Goal: Information Seeking & Learning: Understand process/instructions

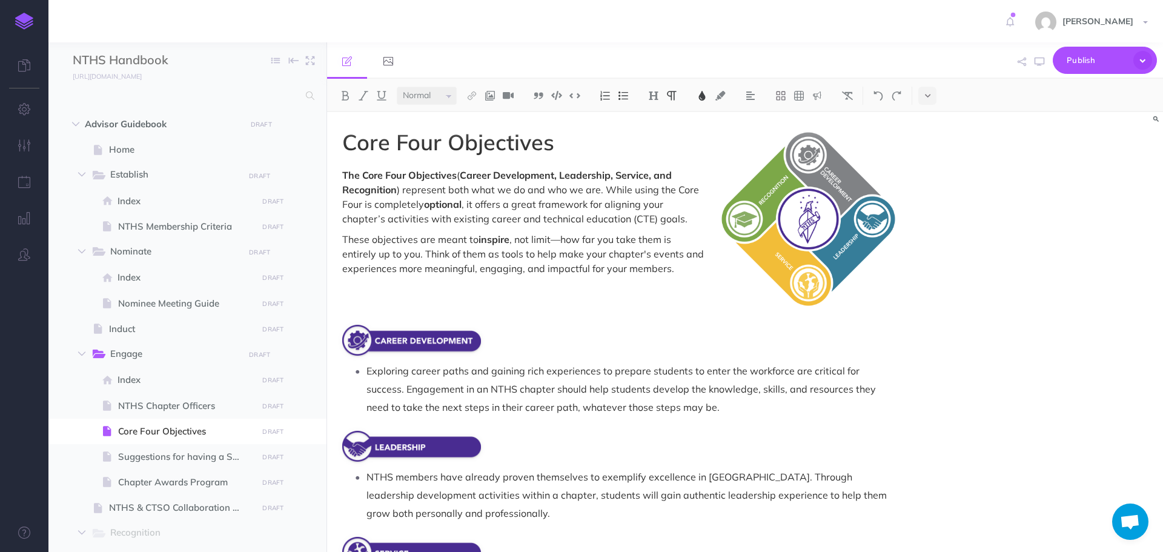
select select "null"
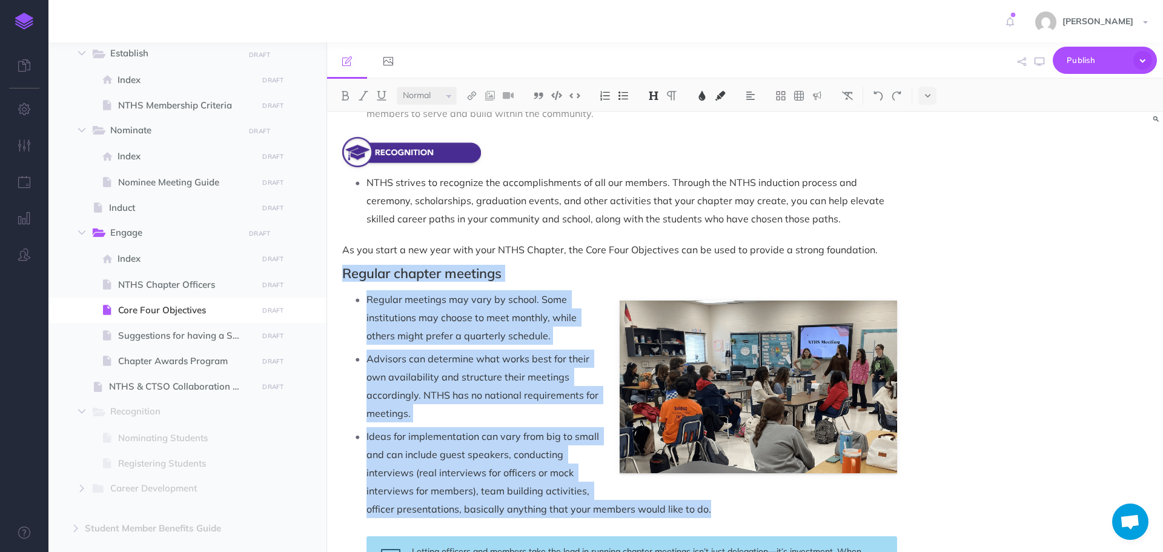
drag, startPoint x: 343, startPoint y: 273, endPoint x: 932, endPoint y: 507, distance: 634.2
click at [932, 507] on div "Core Four Objectives The Core Four Objectives ( Career Development, Leadership,…" at bounding box center [745, 332] width 836 height 440
copy div "Regular chapter meetings Regular meetings may vary by school. Some institutions…"
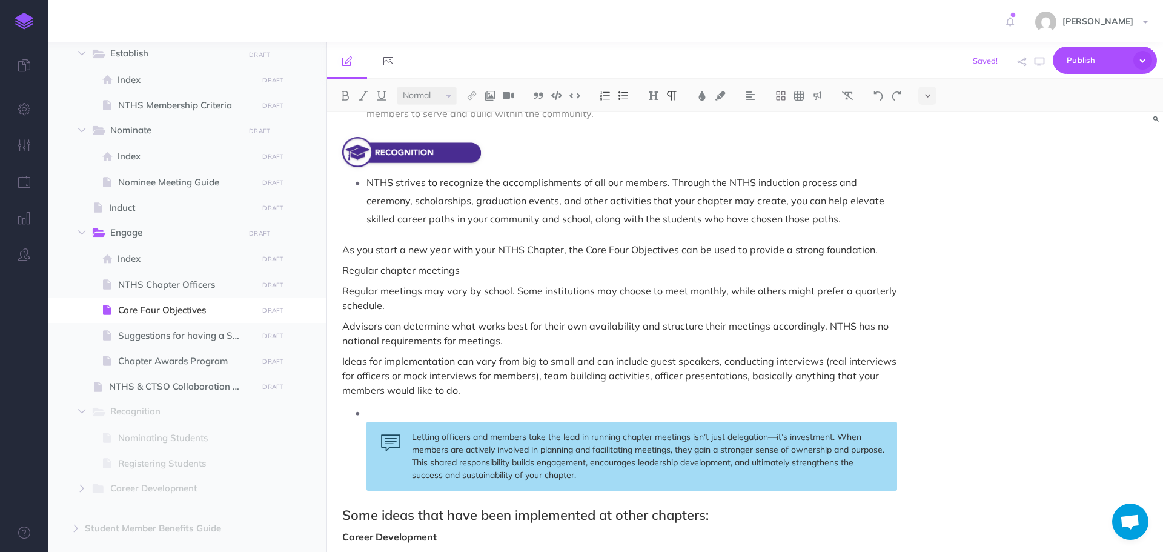
click at [375, 410] on p at bounding box center [631, 412] width 531 height 18
click at [403, 413] on p at bounding box center [631, 412] width 531 height 18
click at [620, 99] on img at bounding box center [623, 96] width 11 height 10
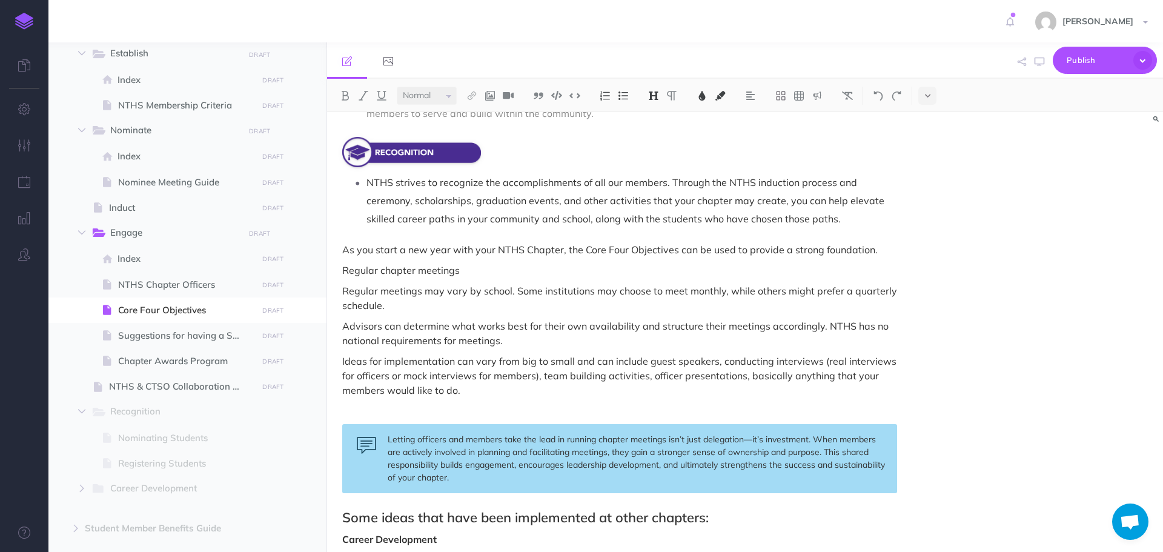
click at [650, 98] on img at bounding box center [653, 96] width 11 height 10
drag, startPoint x: 337, startPoint y: 272, endPoint x: 472, endPoint y: 274, distance: 135.1
click at [472, 274] on div "Core Four Objectives The Core Four Objectives ( Career Development, Leadership,…" at bounding box center [619, 439] width 585 height 1667
click at [657, 94] on img at bounding box center [653, 96] width 11 height 10
click at [658, 137] on button "H2" at bounding box center [653, 135] width 18 height 18
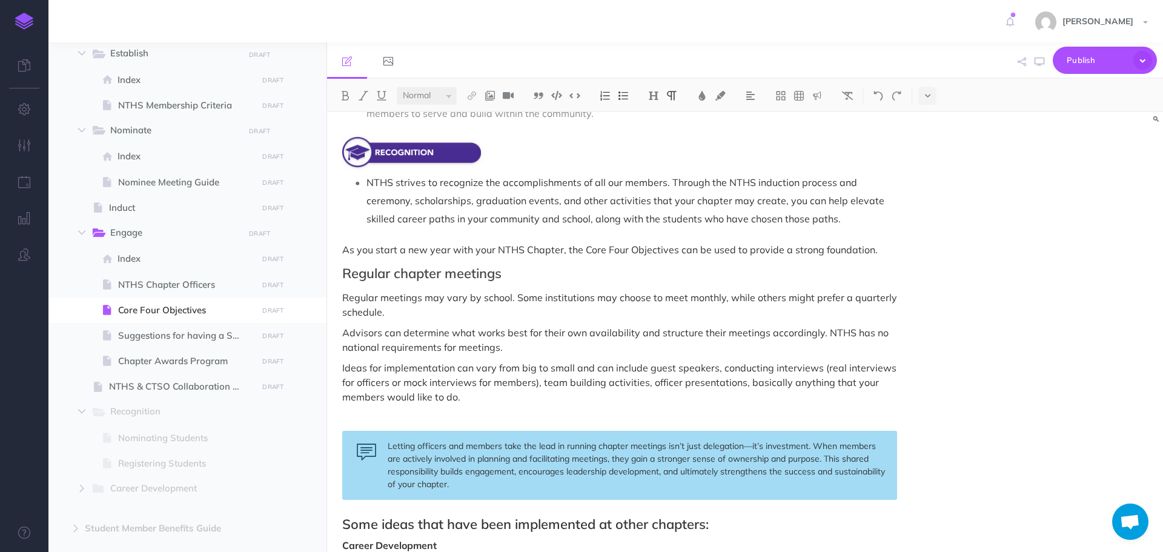
click at [537, 299] on p "Regular meetings may vary by school. Some institutions may choose to meet month…" at bounding box center [619, 304] width 555 height 29
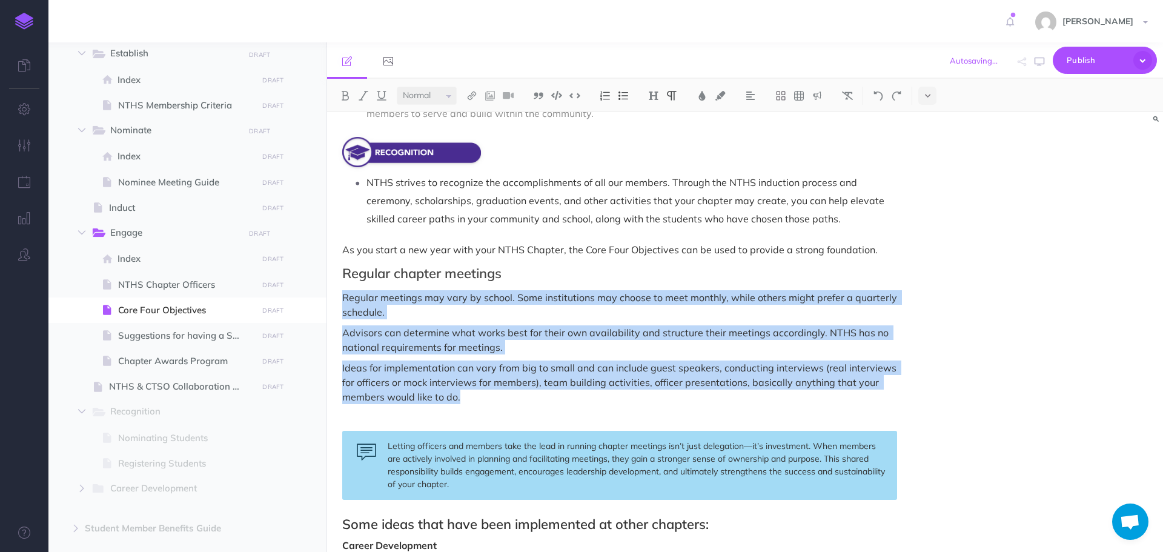
drag, startPoint x: 342, startPoint y: 297, endPoint x: 479, endPoint y: 396, distance: 168.8
click at [479, 396] on div "Core Four Objectives The Core Four Objectives ( Career Development, Leadership,…" at bounding box center [619, 442] width 585 height 1673
click at [629, 93] on img at bounding box center [623, 96] width 11 height 10
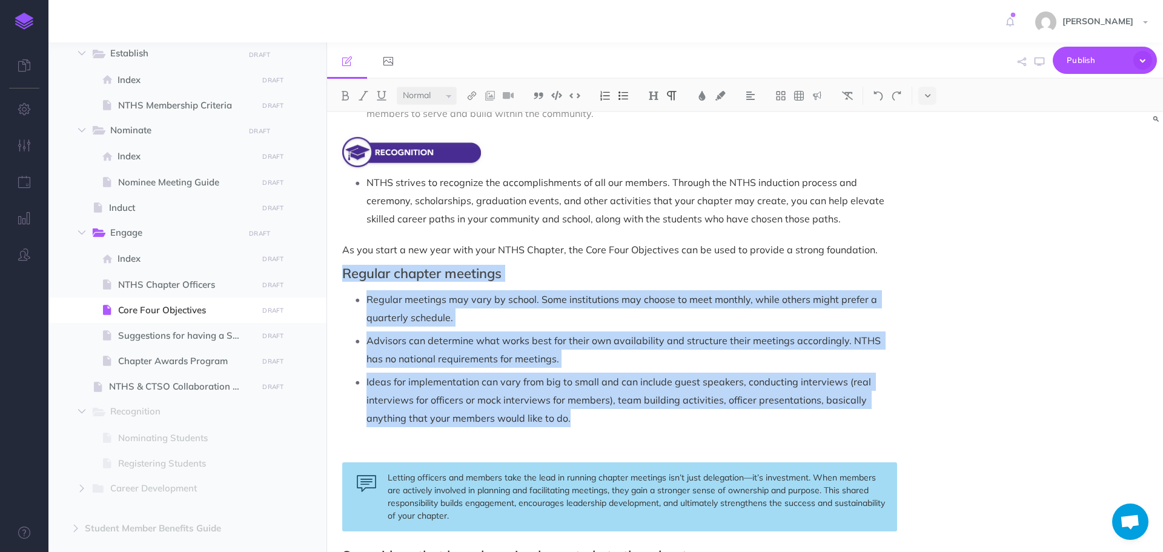
click at [599, 308] on p "Regular meetings may vary by school. Some institutions may choose to meet month…" at bounding box center [631, 308] width 531 height 36
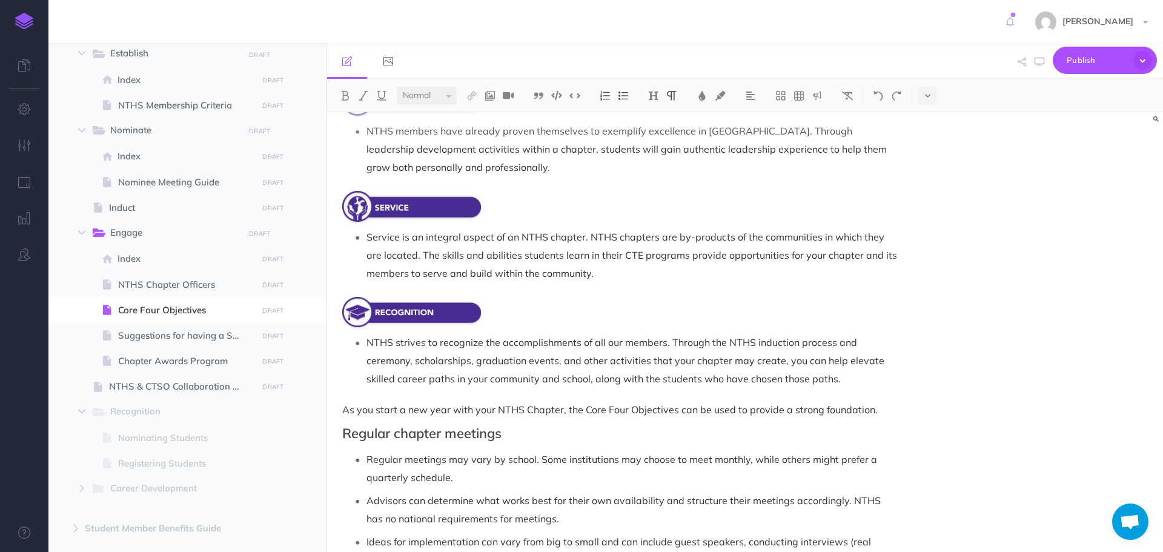
scroll to position [324, 0]
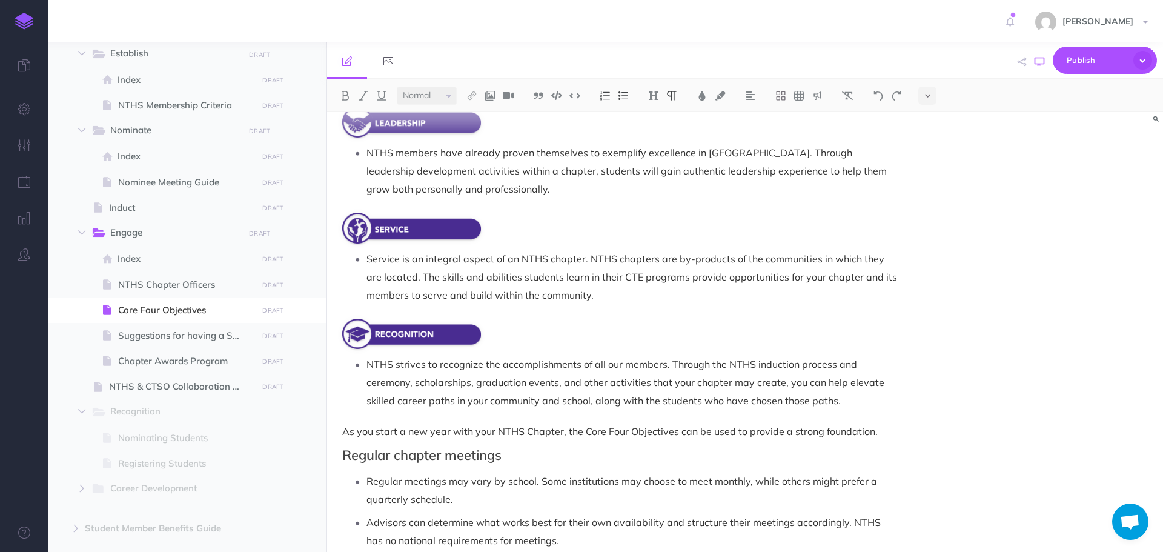
click at [1038, 67] on button "button" at bounding box center [1039, 61] width 16 height 35
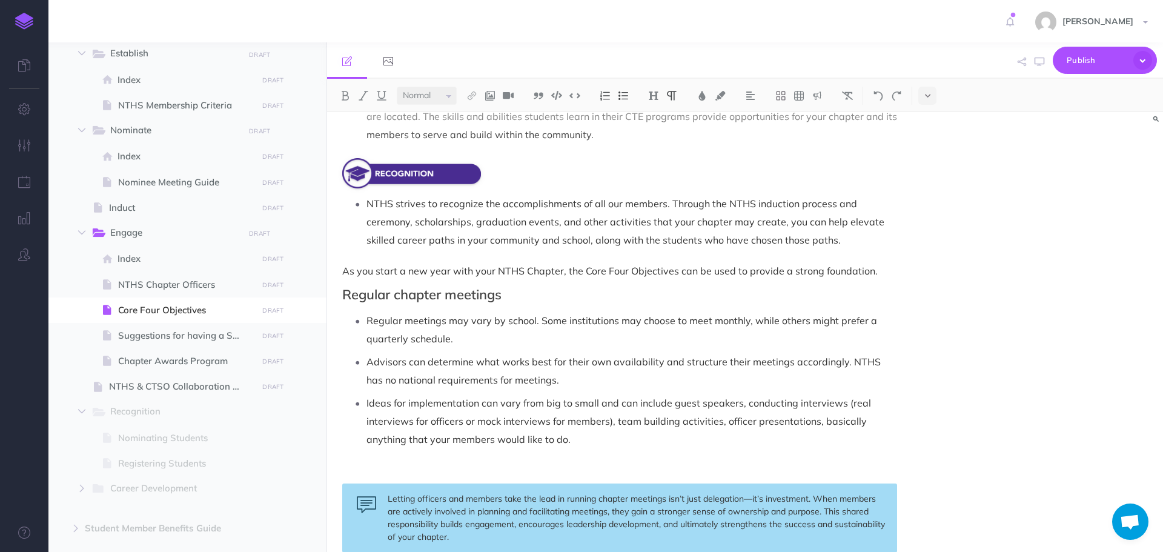
scroll to position [606, 0]
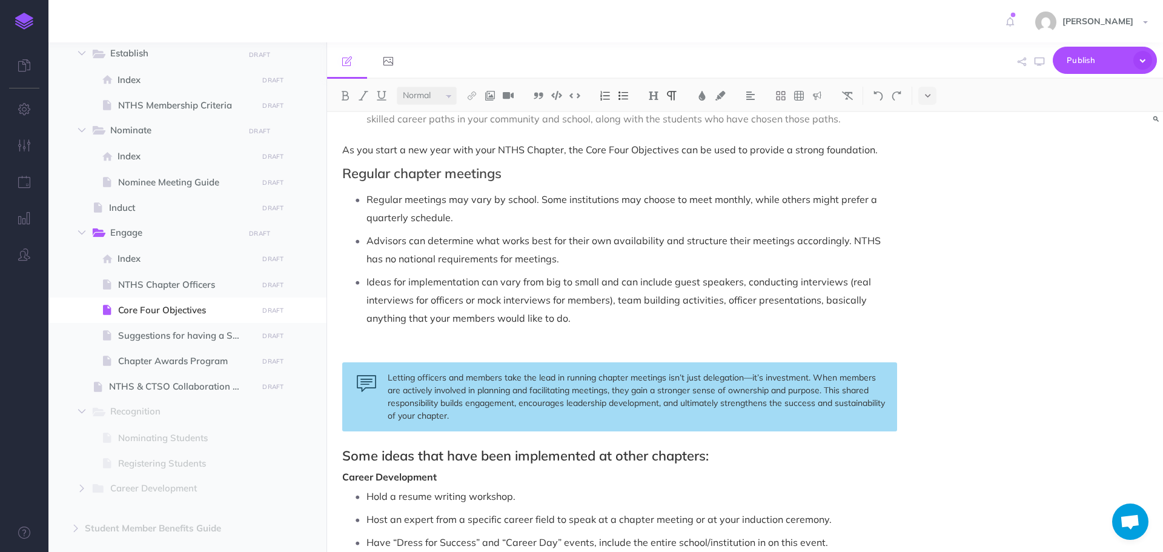
click at [428, 352] on p at bounding box center [619, 349] width 555 height 15
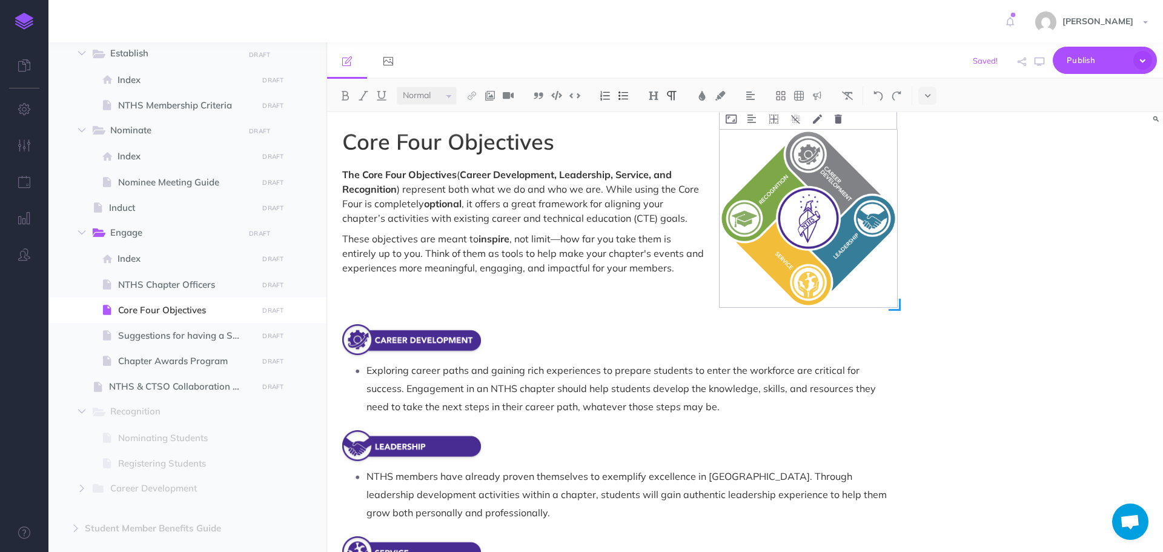
scroll to position [0, 0]
click at [1040, 63] on icon "button" at bounding box center [1040, 62] width 10 height 10
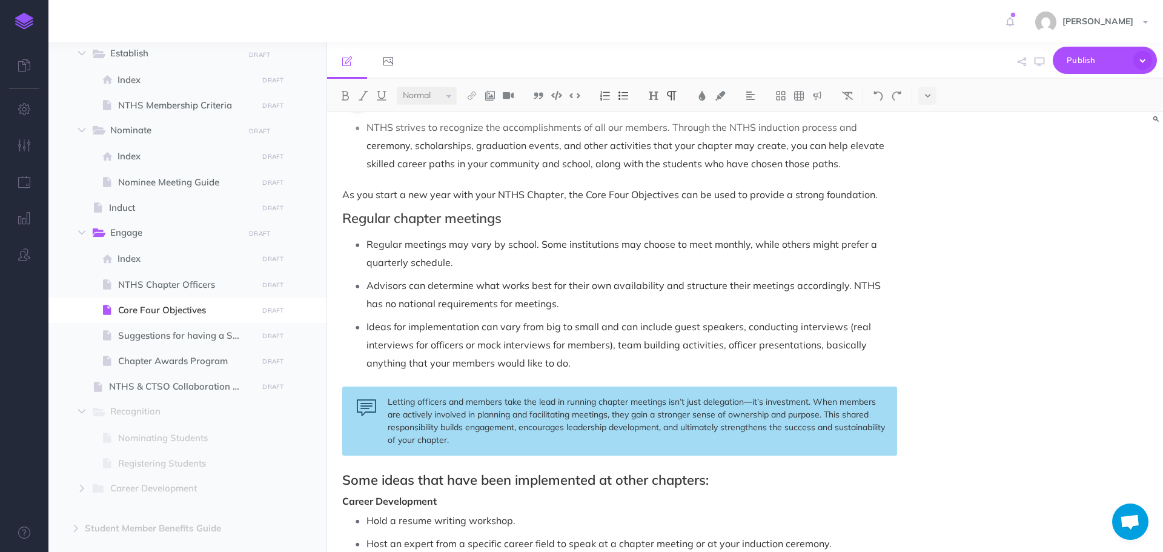
scroll to position [606, 0]
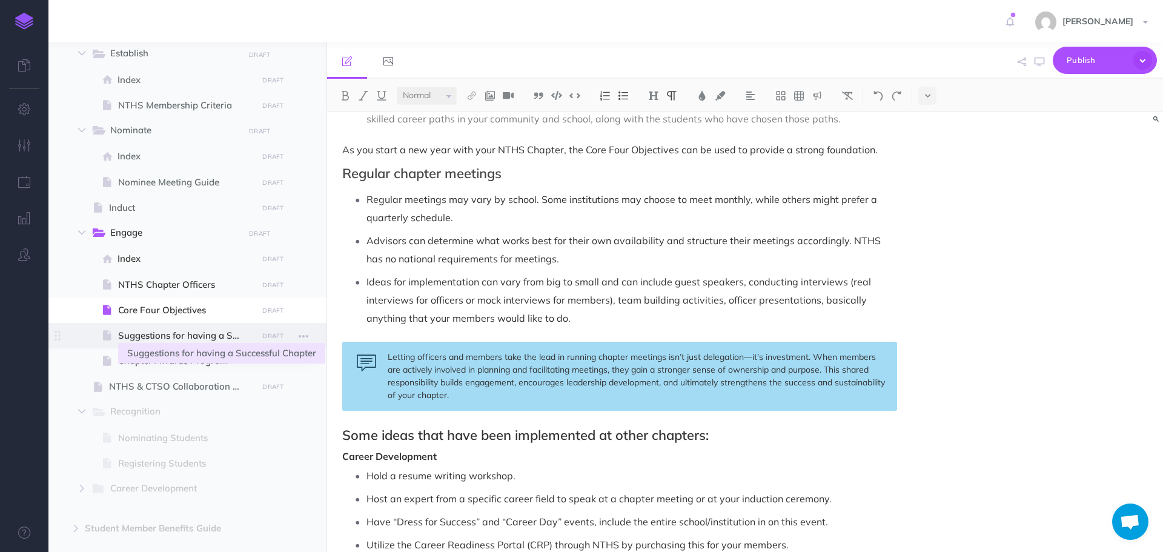
click at [151, 337] on span "Suggestions for having a Successful Chapter" at bounding box center [186, 335] width 136 height 15
select select "null"
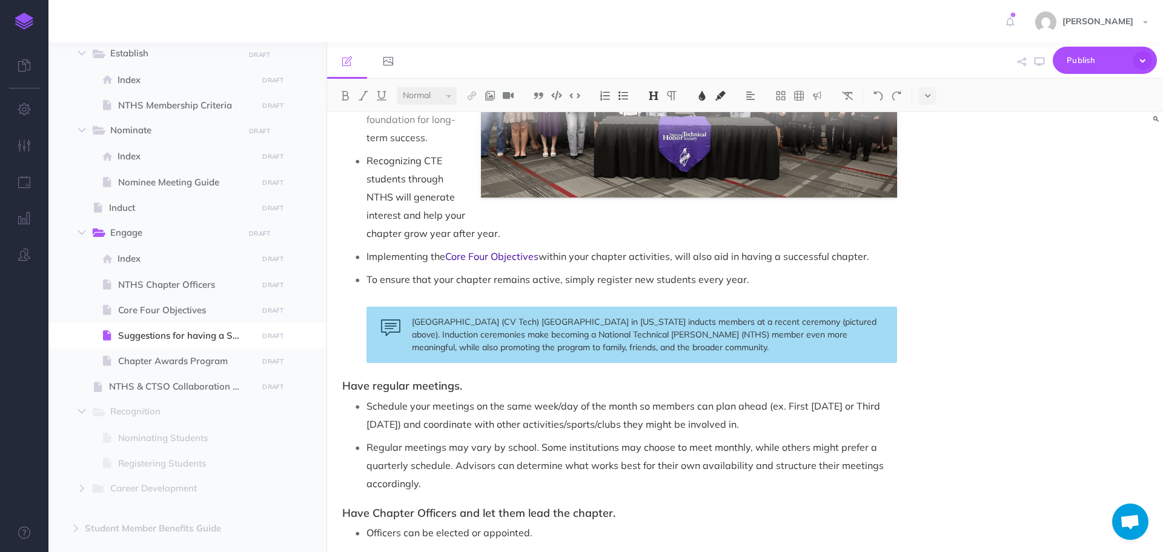
scroll to position [242, 0]
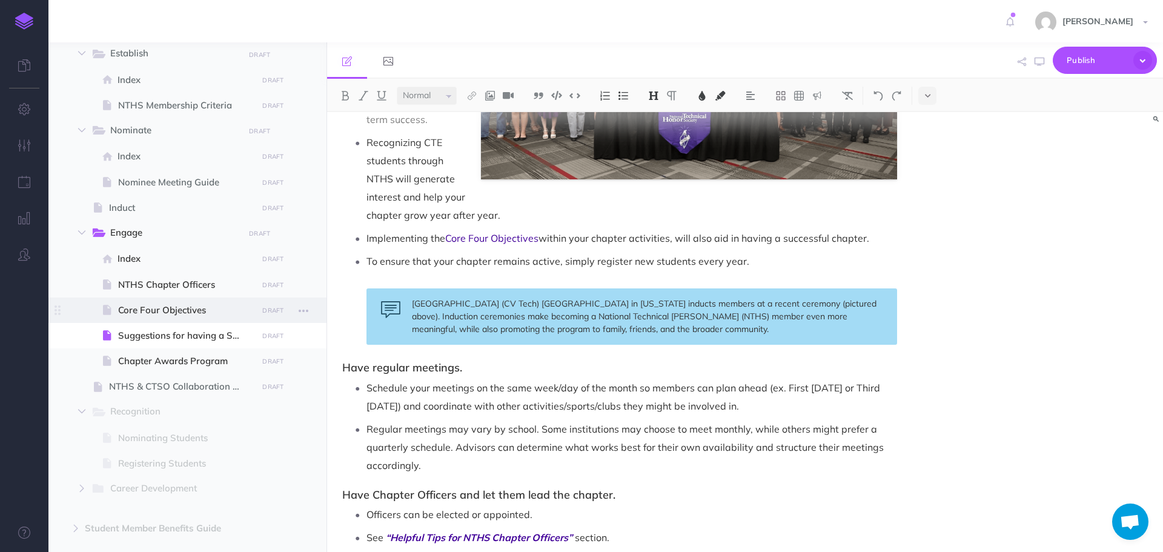
click at [190, 305] on span "Core Four Objectives" at bounding box center [186, 310] width 136 height 15
select select "null"
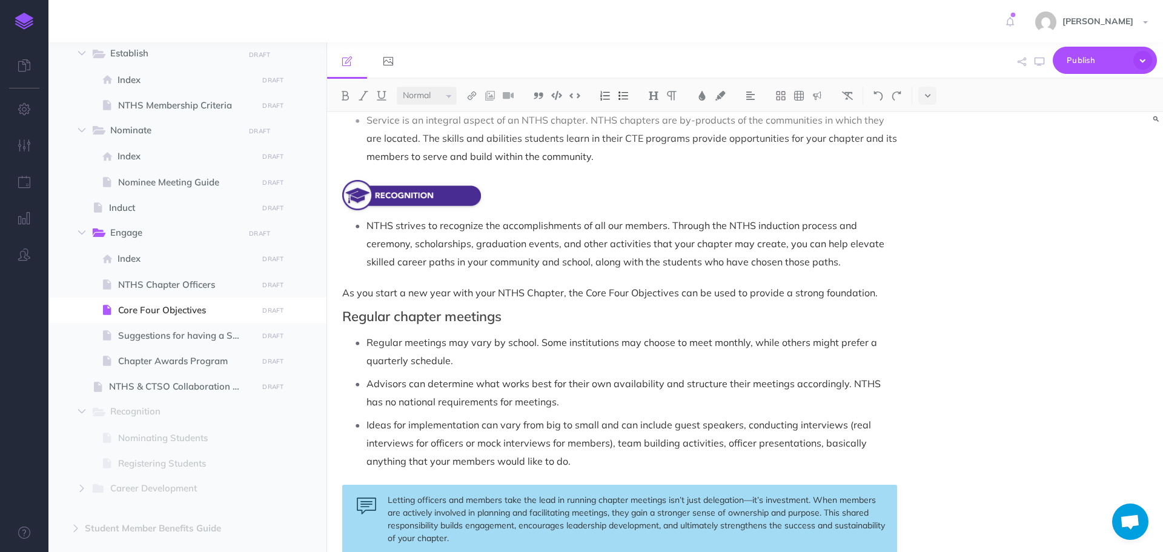
scroll to position [485, 0]
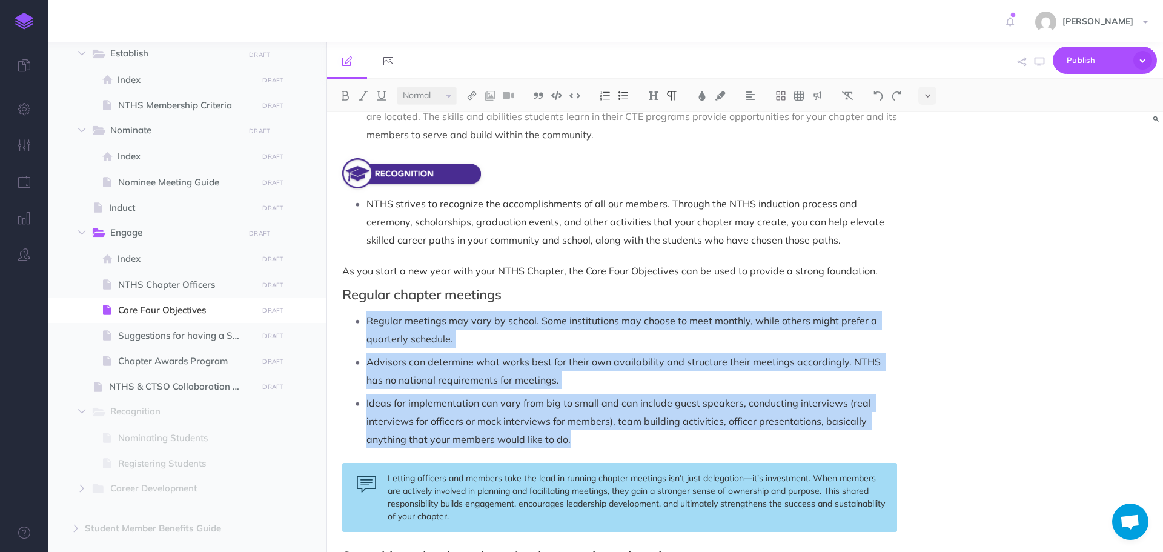
drag, startPoint x: 367, startPoint y: 317, endPoint x: 599, endPoint y: 435, distance: 260.3
click at [599, 435] on ul "Regular meetings may vary by school. Some institutions may choose to meet month…" at bounding box center [622, 379] width 549 height 137
copy ul "Regular meetings may vary by school. Some institutions may choose to meet month…"
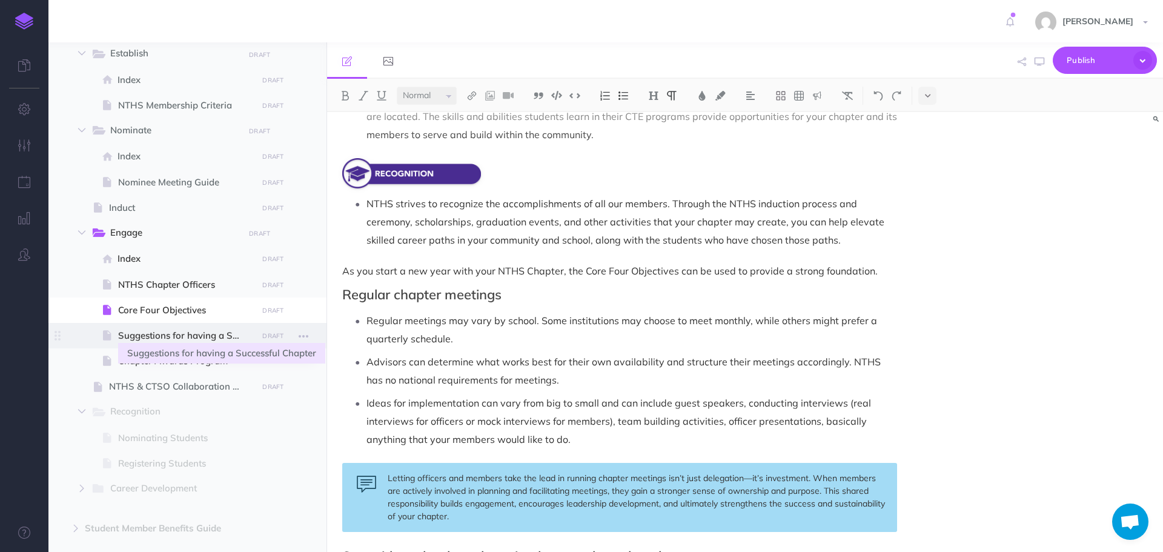
click at [143, 333] on span "Suggestions for having a Successful Chapter" at bounding box center [186, 335] width 136 height 15
select select "null"
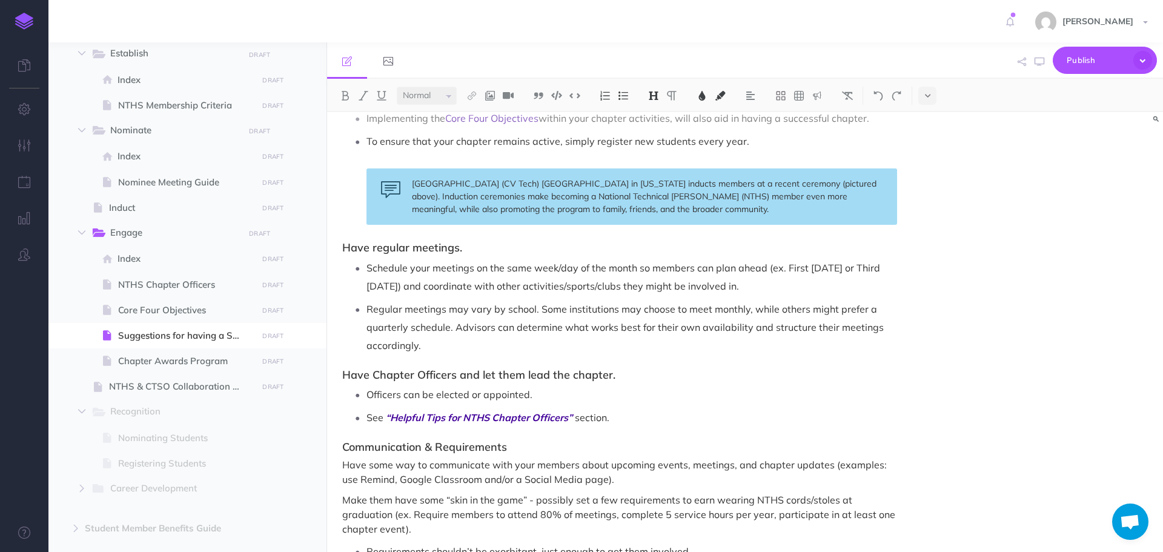
scroll to position [363, 0]
click at [368, 262] on span "Schedule your meetings on the same week/day of the month so members can plan ah…" at bounding box center [624, 275] width 516 height 30
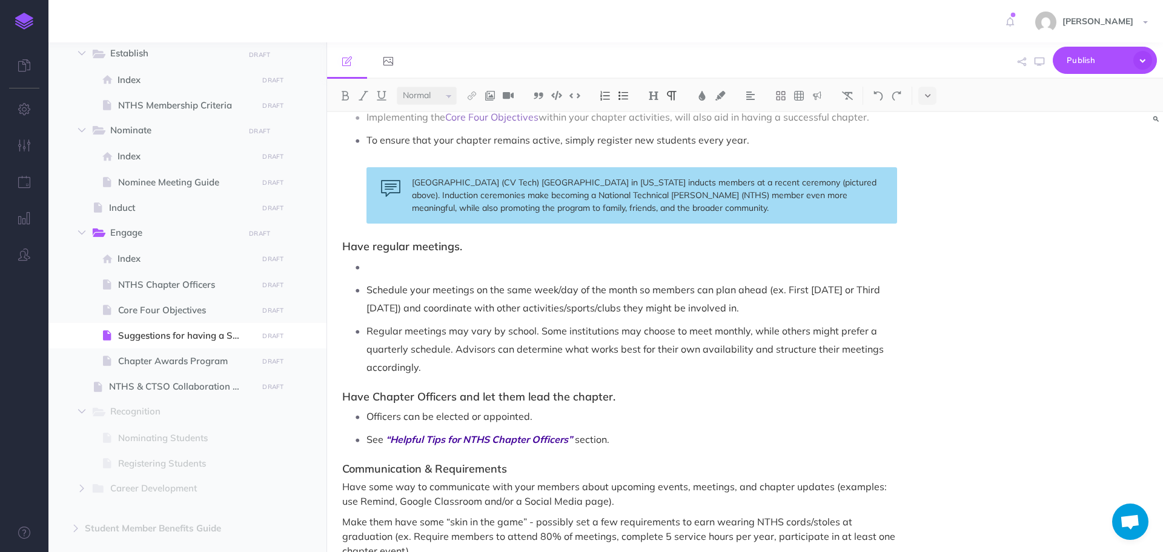
click at [388, 268] on p at bounding box center [631, 266] width 531 height 18
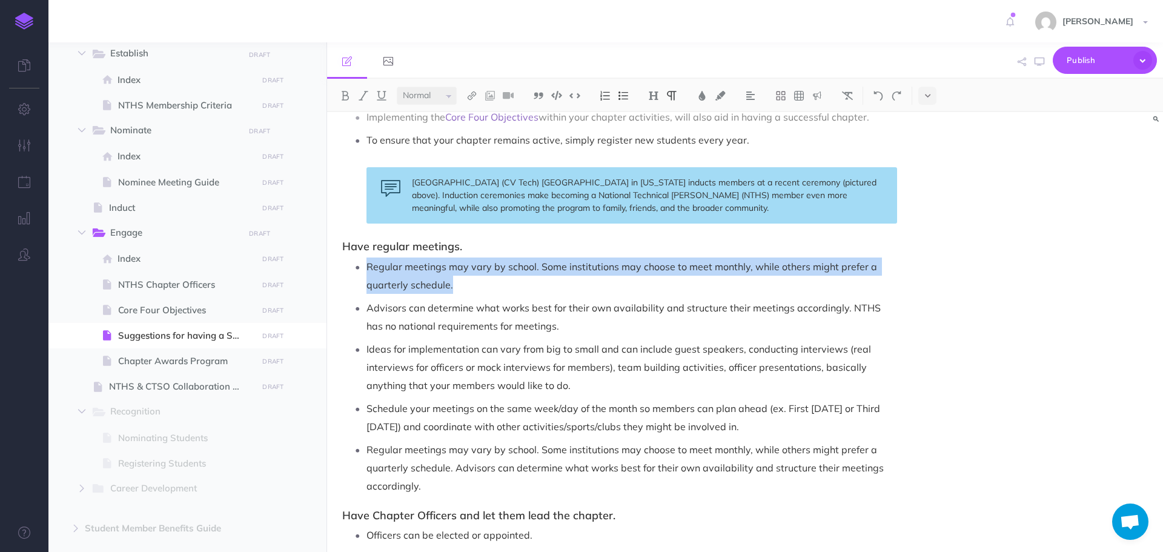
drag, startPoint x: 368, startPoint y: 264, endPoint x: 480, endPoint y: 282, distance: 112.8
click at [480, 282] on p "Regular meetings may vary by school. Some institutions may choose to meet month…" at bounding box center [631, 275] width 531 height 36
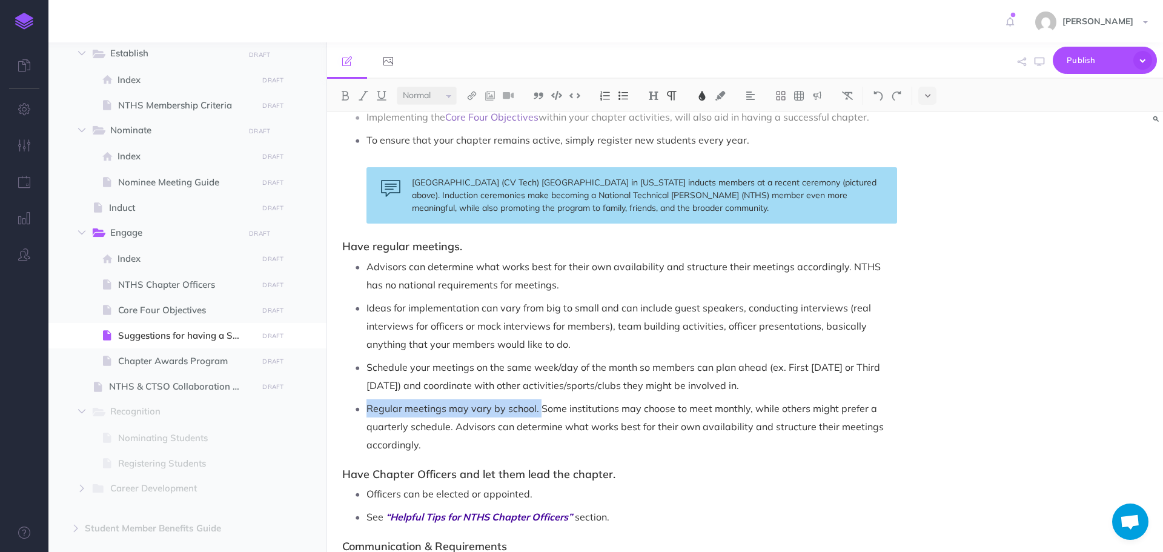
drag, startPoint x: 368, startPoint y: 408, endPoint x: 521, endPoint y: 408, distance: 152.6
click at [540, 408] on span "Regular meetings may vary by school. Some institutions may choose to meet month…" at bounding box center [626, 426] width 520 height 48
copy span "Regular meetings may vary by school."
click at [368, 268] on p "Advisors can determine what works best for their own availability and structure…" at bounding box center [631, 275] width 531 height 36
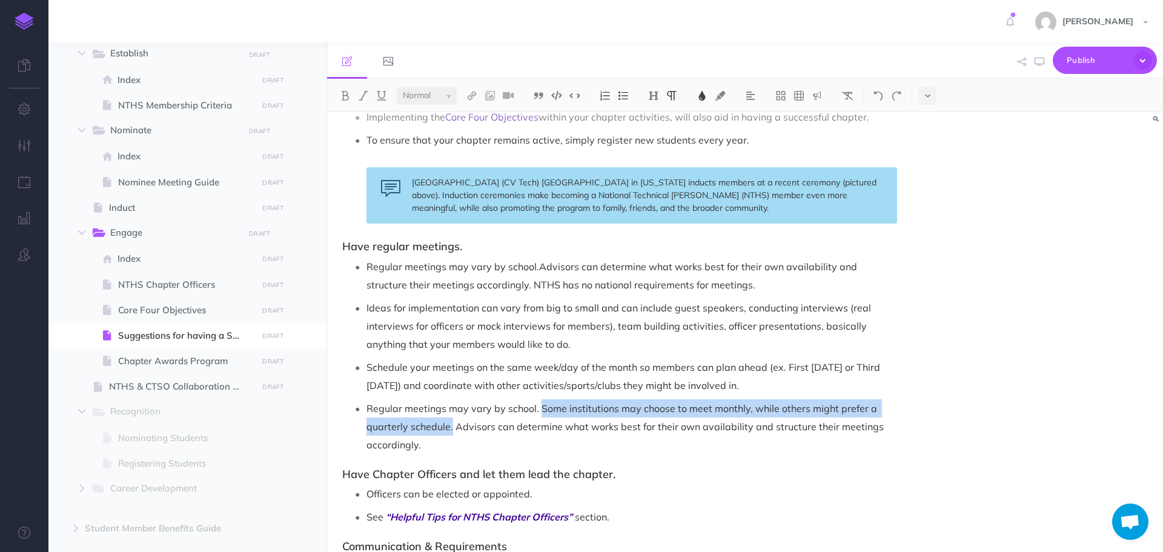
drag, startPoint x: 538, startPoint y: 408, endPoint x: 452, endPoint y: 434, distance: 89.9
click at [452, 434] on p "Regular meetings may vary by school. Some institutions may choose to meet month…" at bounding box center [631, 426] width 531 height 55
copy span "Some institutions may choose to meet monthly, while others might prefer a quart…"
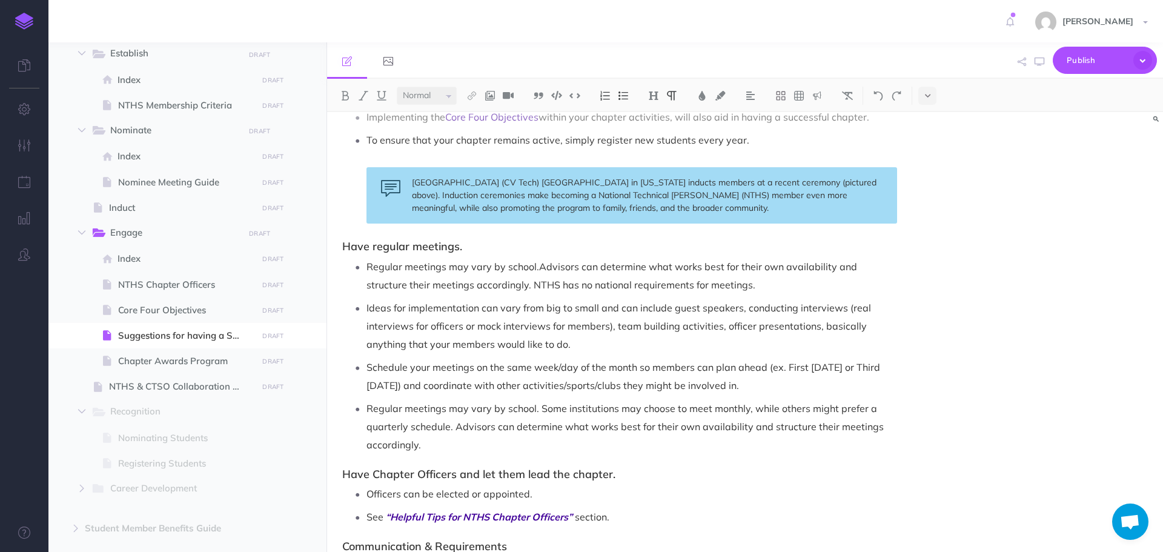
click at [489, 285] on p "Regular meetings may vary by school. Advisors can determine what works best for…" at bounding box center [631, 275] width 531 height 36
paste div
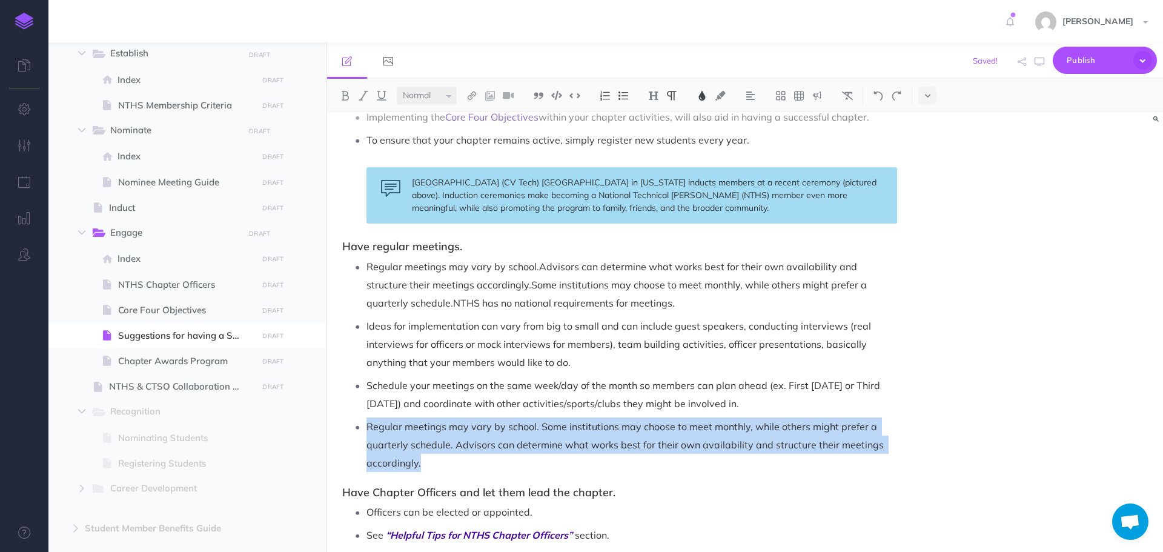
drag, startPoint x: 368, startPoint y: 425, endPoint x: 460, endPoint y: 454, distance: 96.5
click at [460, 454] on p "Regular meetings may vary by school. Some institutions may choose to meet month…" at bounding box center [631, 444] width 531 height 55
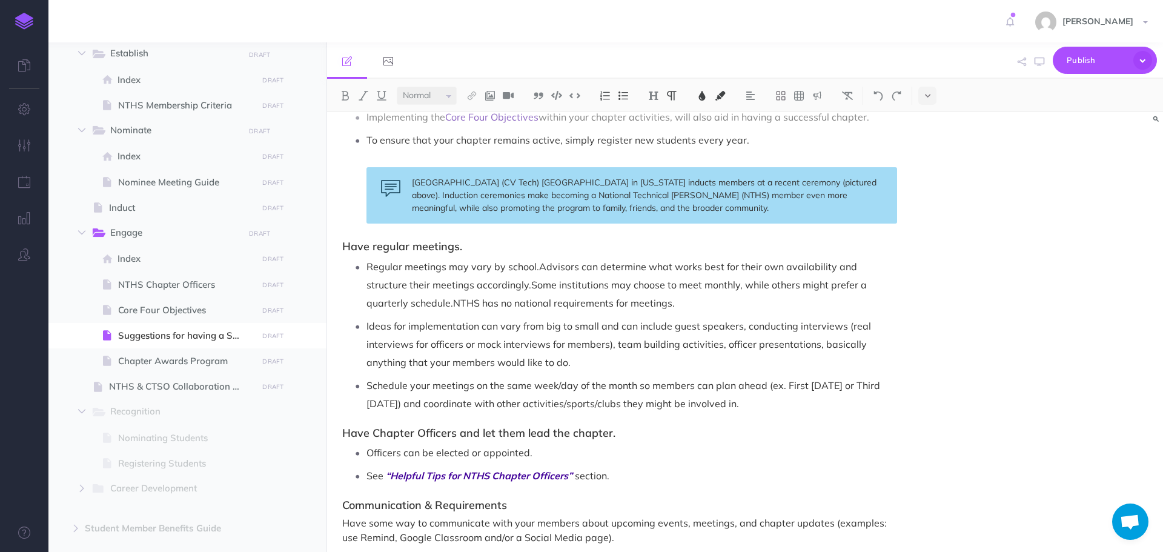
click at [409, 381] on span "Schedule your meetings on the same week/day of the month so members can plan ah…" at bounding box center [624, 394] width 516 height 30
click at [443, 385] on span "Scheduling your meetings on the same week/day of the month so members can plan …" at bounding box center [628, 394] width 525 height 30
click at [634, 388] on span "Scheduling meetings on the same week/day of the month so members can plan ahead…" at bounding box center [617, 394] width 502 height 30
click at [716, 389] on span "Scheduling meetings on the same week/day of the month allows members can plan a…" at bounding box center [627, 394] width 522 height 30
click at [505, 404] on span "Scheduling meetings on the same week/day of the month allows members to plan ah…" at bounding box center [623, 394] width 514 height 30
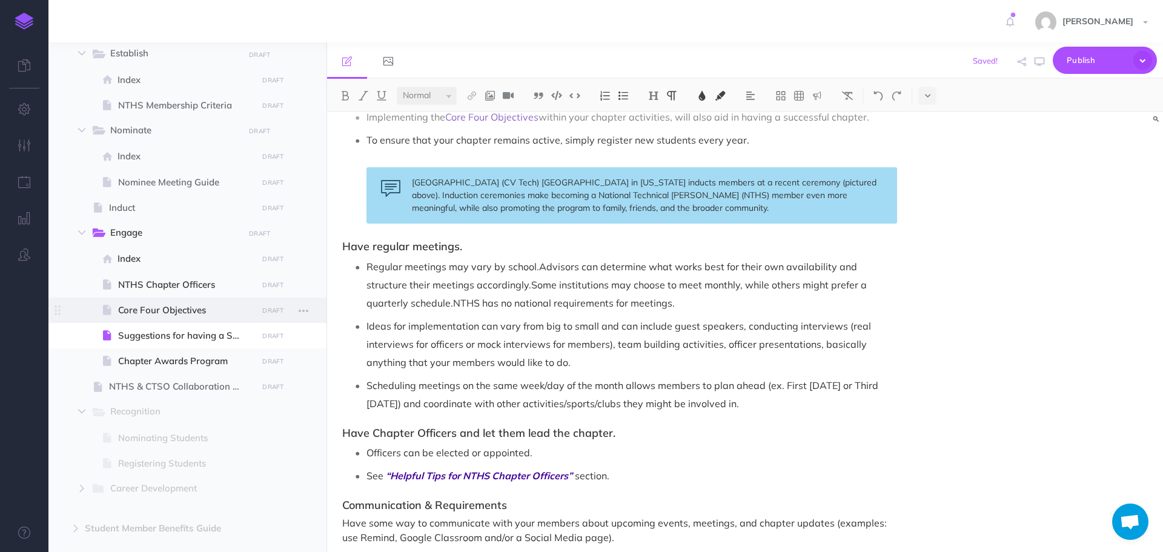
click at [185, 310] on span "Core Four Objectives" at bounding box center [186, 310] width 136 height 15
select select "null"
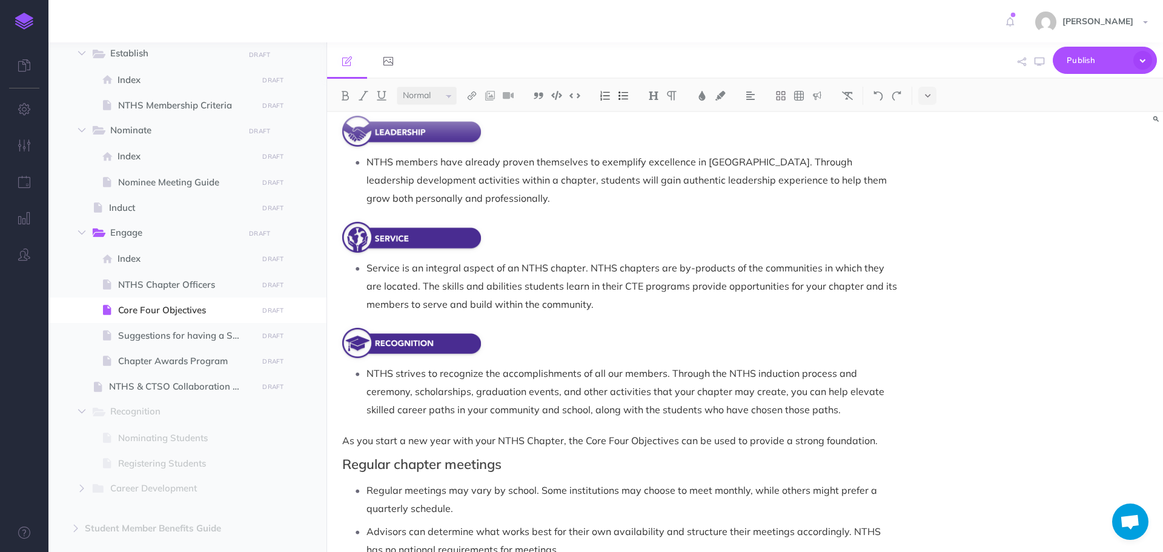
scroll to position [424, 0]
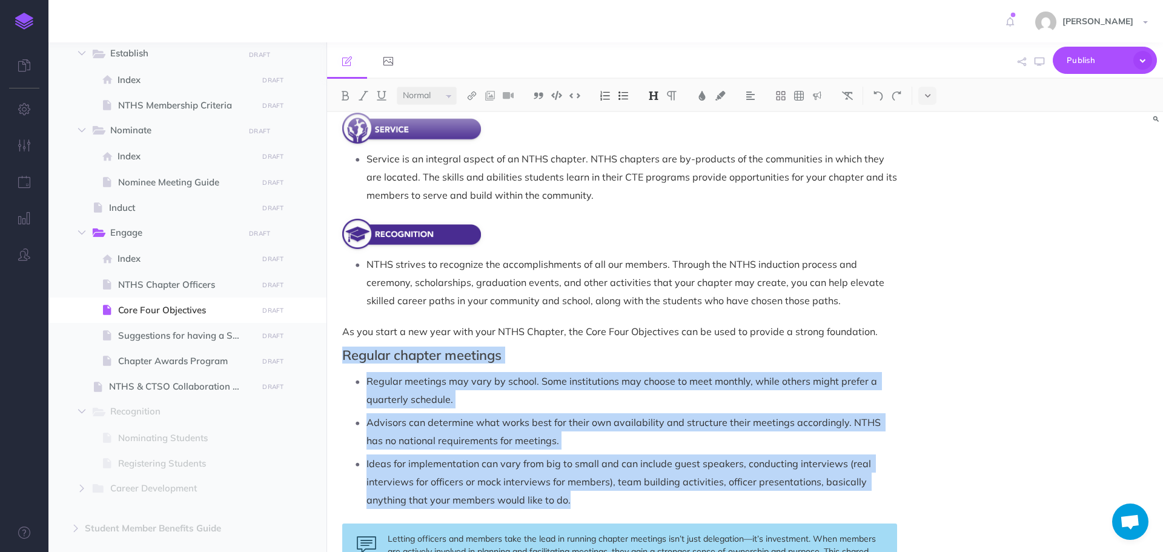
drag, startPoint x: 341, startPoint y: 354, endPoint x: 592, endPoint y: 503, distance: 291.4
click at [592, 503] on div "Core Four Objectives The Core Four Objectives ( Career Development, Leadership,…" at bounding box center [619, 530] width 585 height 1684
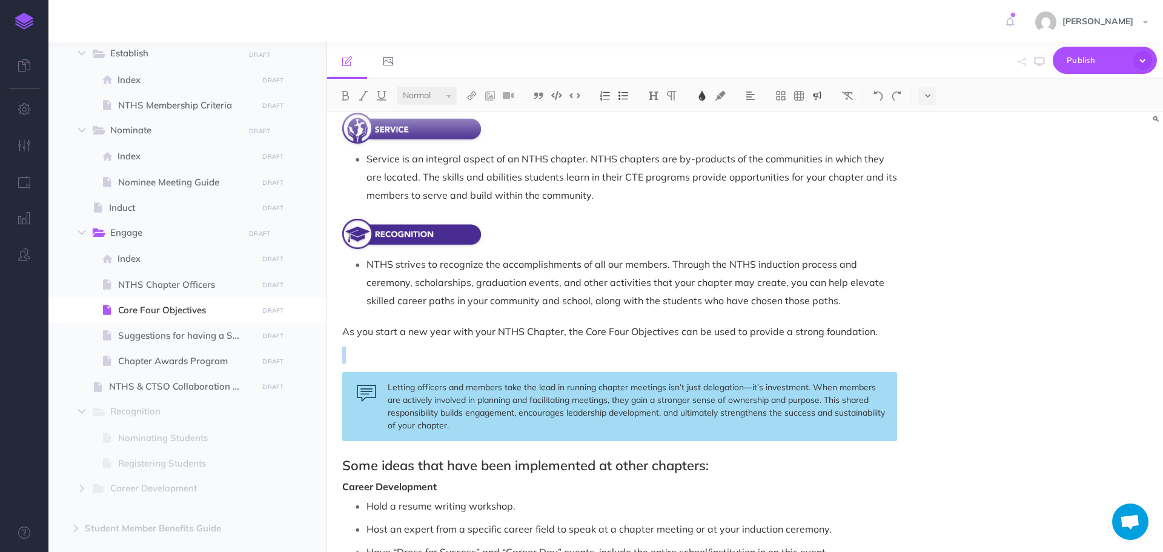
drag, startPoint x: 506, startPoint y: 429, endPoint x: 503, endPoint y: 424, distance: 6.2
click at [505, 428] on div "Letting officers and members take the lead in running chapter meetings isn’t ju…" at bounding box center [619, 406] width 555 height 69
drag, startPoint x: 515, startPoint y: 426, endPoint x: 506, endPoint y: 419, distance: 11.3
click at [514, 426] on div "Letting officers and members take the lead in running chapter meetings isn’t ju…" at bounding box center [619, 406] width 555 height 69
click at [511, 427] on div "Letting officers and members take the lead in running chapter meetings isn’t ju…" at bounding box center [619, 406] width 555 height 69
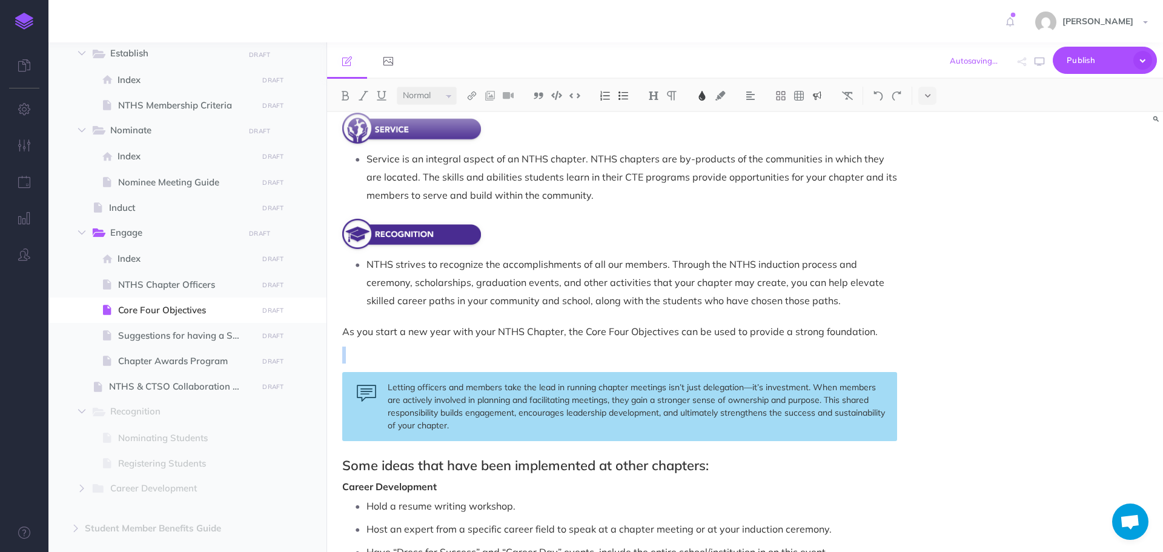
click at [510, 420] on div "Letting officers and members take the lead in running chapter meetings isn’t ju…" at bounding box center [619, 406] width 555 height 69
click at [508, 424] on div "Letting officers and members take the lead in running chapter meetings isn’t ju…" at bounding box center [619, 406] width 555 height 69
drag, startPoint x: 560, startPoint y: 448, endPoint x: 561, endPoint y: 442, distance: 6.1
click at [560, 448] on div "Core Four Objectives The Core Four Objectives ( Career Development, Leadership,…" at bounding box center [619, 454] width 585 height 1532
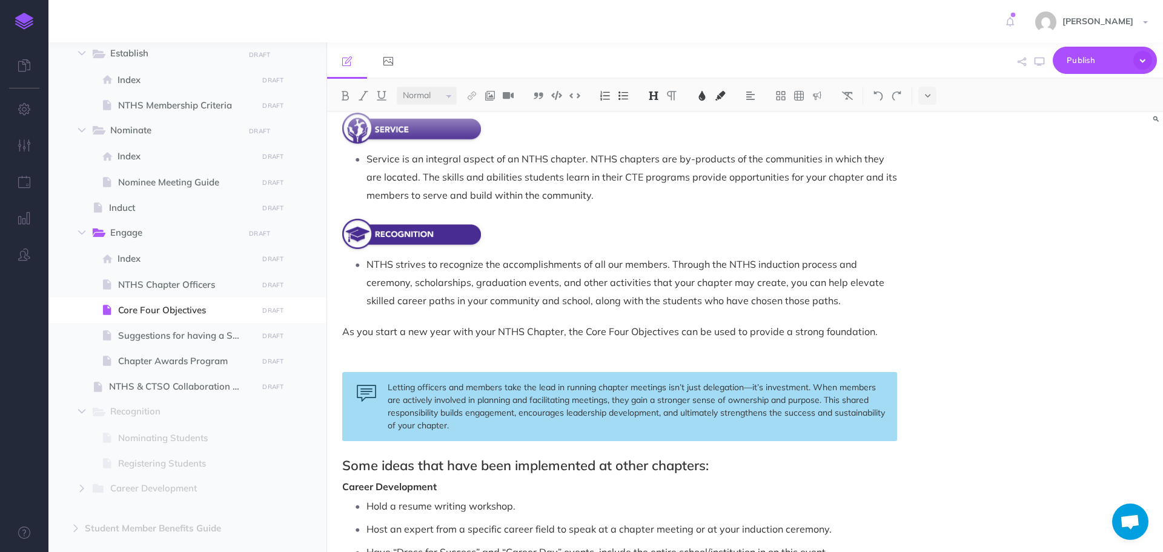
click at [371, 392] on div "Letting officers and members take the lead in running chapter meetings isn’t ju…" at bounding box center [619, 406] width 555 height 69
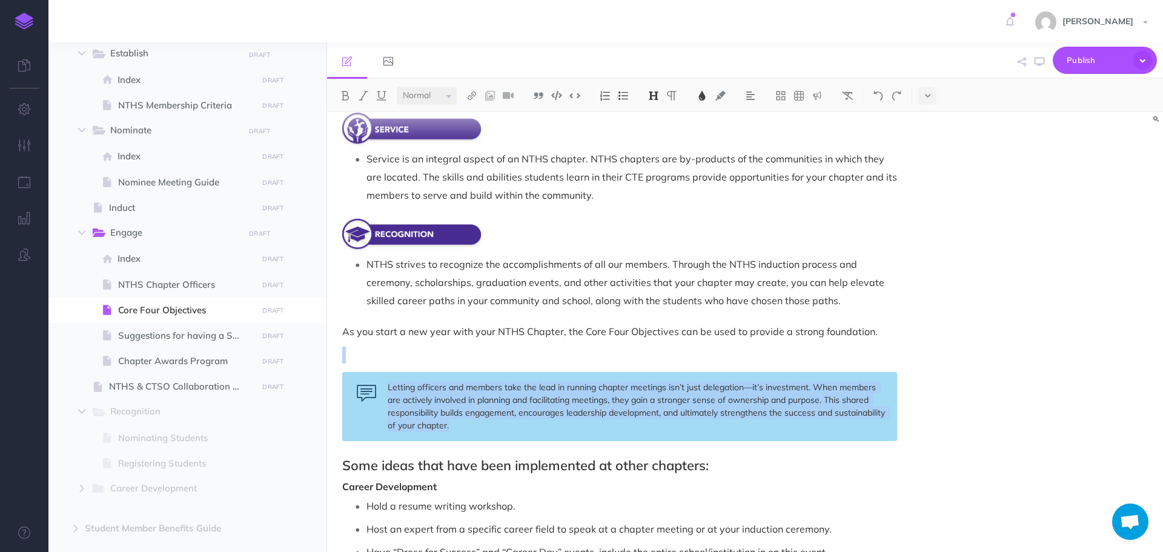
drag, startPoint x: 367, startPoint y: 348, endPoint x: 595, endPoint y: 432, distance: 243.6
click at [595, 432] on div "Core Four Objectives The Core Four Objectives ( Career Development, Leadership,…" at bounding box center [619, 454] width 585 height 1532
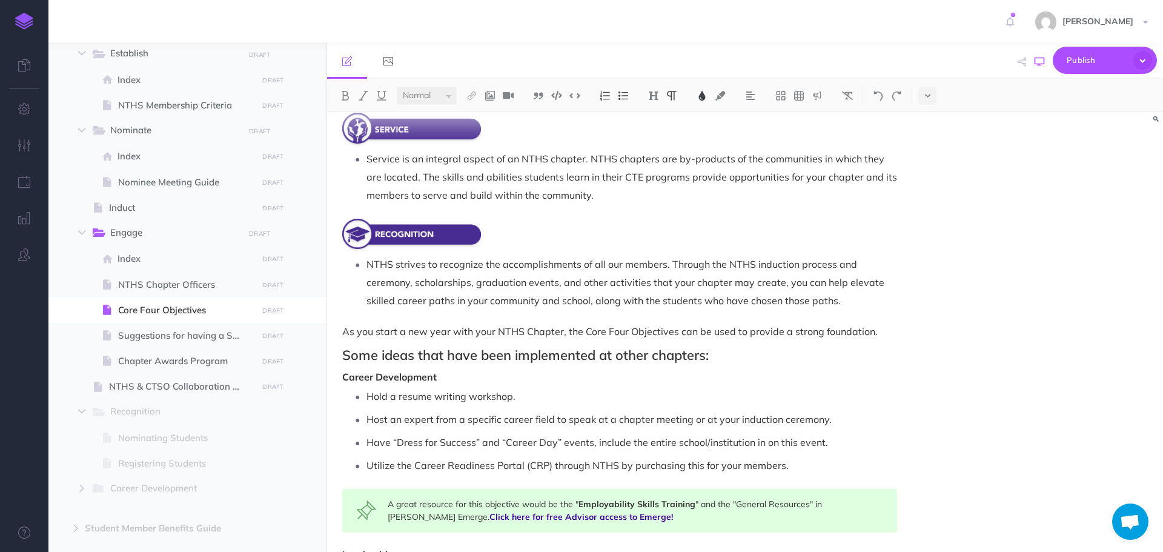
click at [1041, 65] on icon "button" at bounding box center [1040, 62] width 10 height 10
click at [163, 285] on span "NTHS Chapter Officers" at bounding box center [186, 284] width 136 height 15
select select "null"
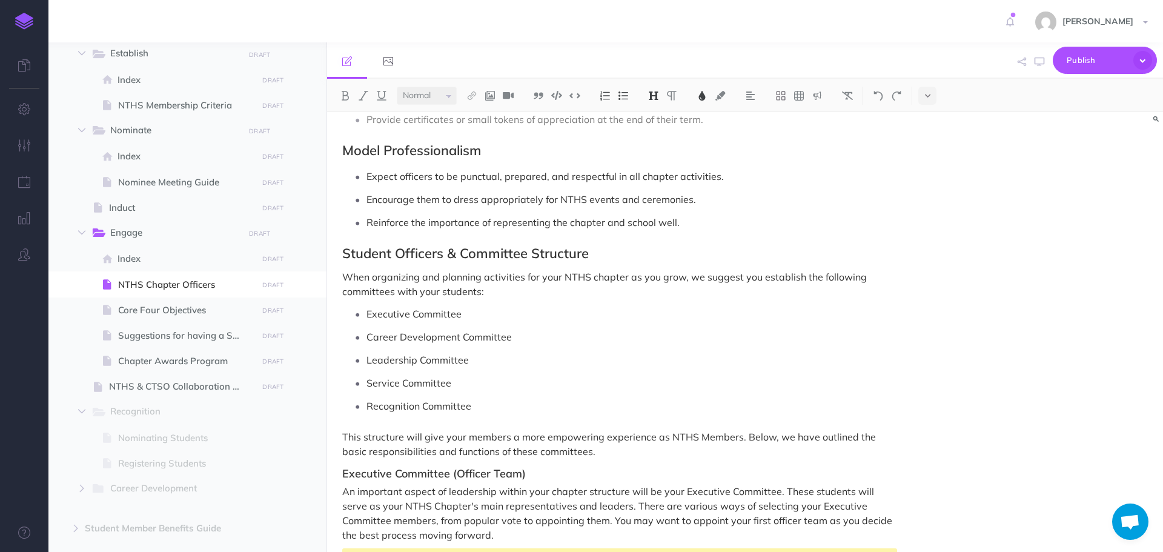
scroll to position [1085, 0]
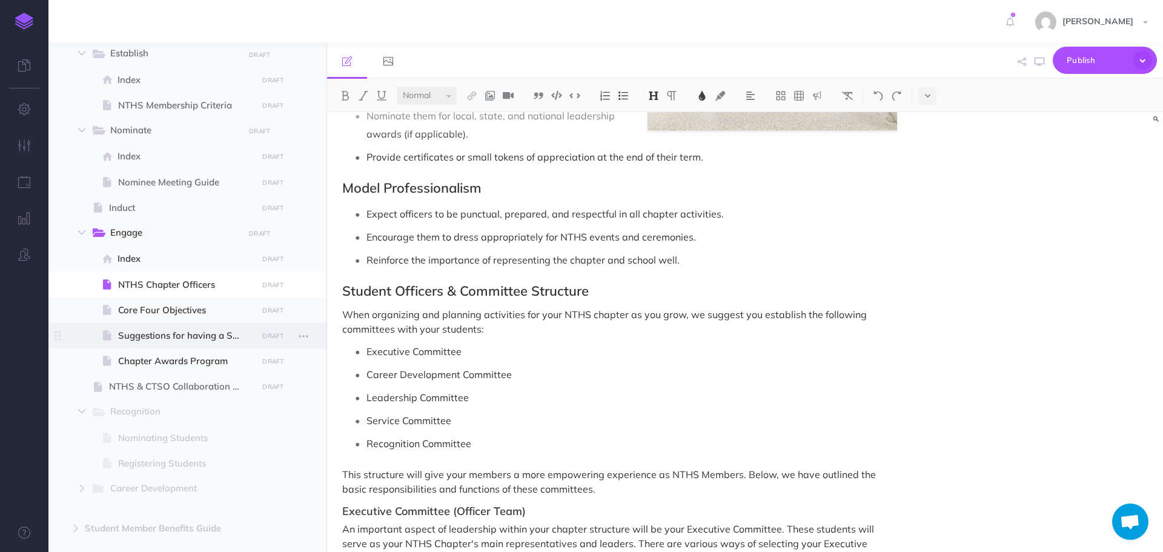
click at [179, 326] on span at bounding box center [187, 335] width 278 height 25
select select "null"
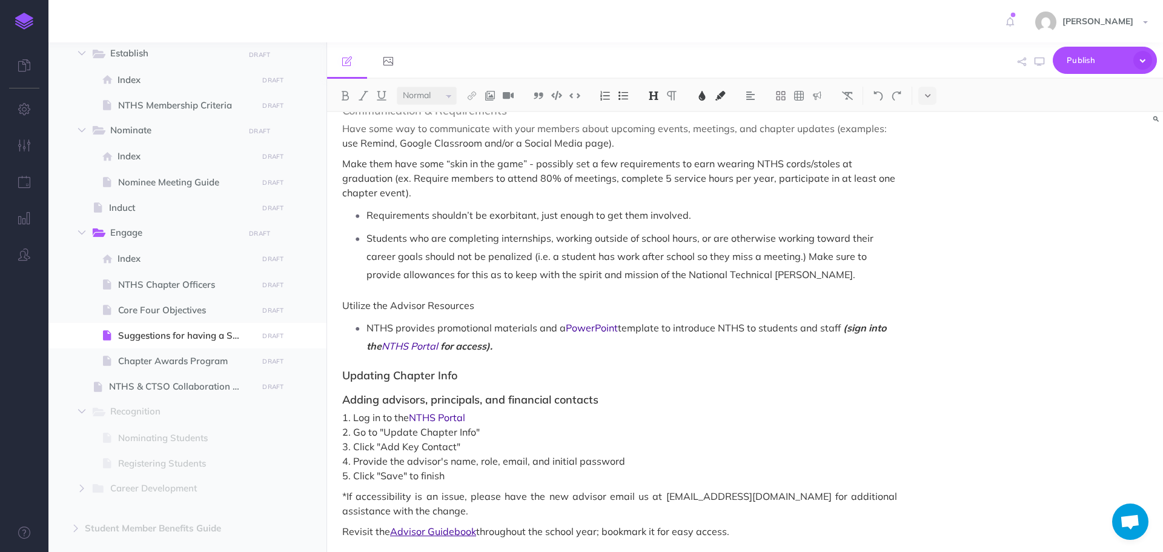
scroll to position [775, 0]
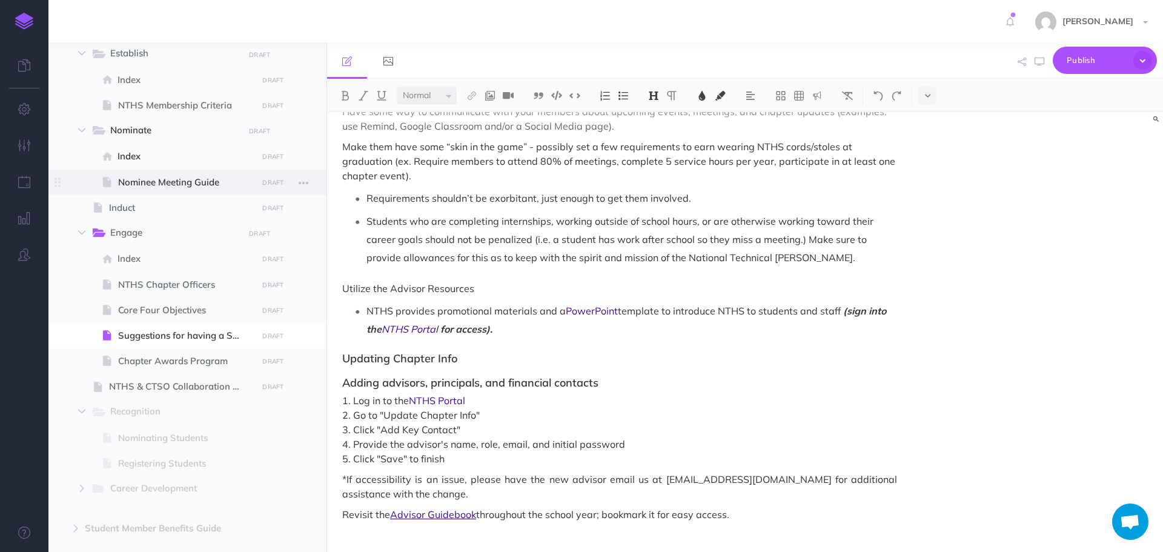
click at [156, 184] on span "Nominee Meeting Guide" at bounding box center [186, 182] width 136 height 15
select select "null"
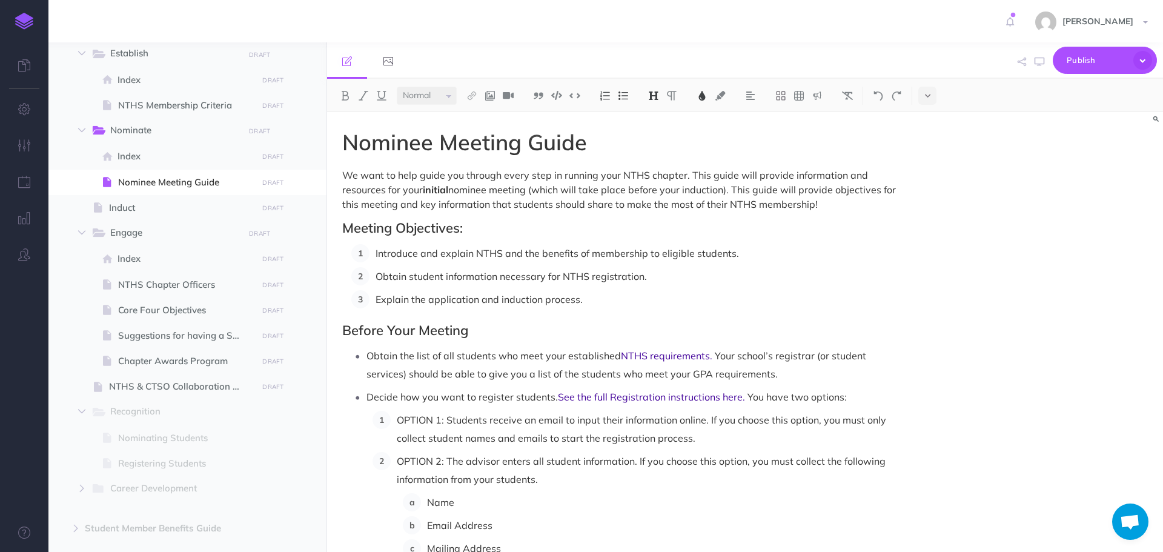
click at [788, 150] on h1 "Nominee Meeting Guide" at bounding box center [619, 142] width 555 height 24
click at [489, 97] on img at bounding box center [490, 96] width 11 height 10
click at [491, 119] on icon at bounding box center [490, 117] width 10 height 8
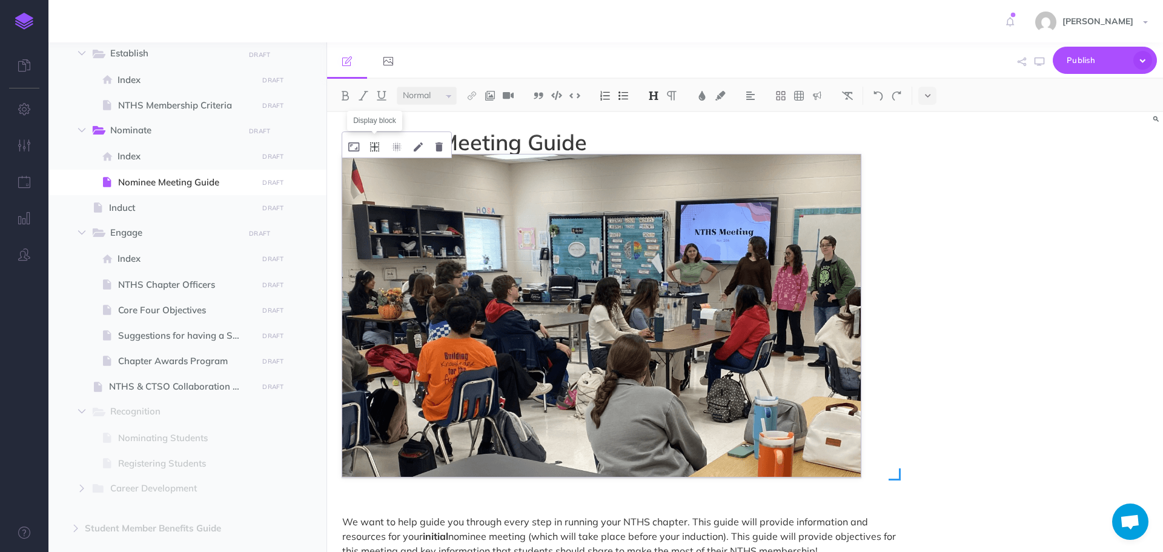
click at [369, 148] on button at bounding box center [374, 147] width 21 height 22
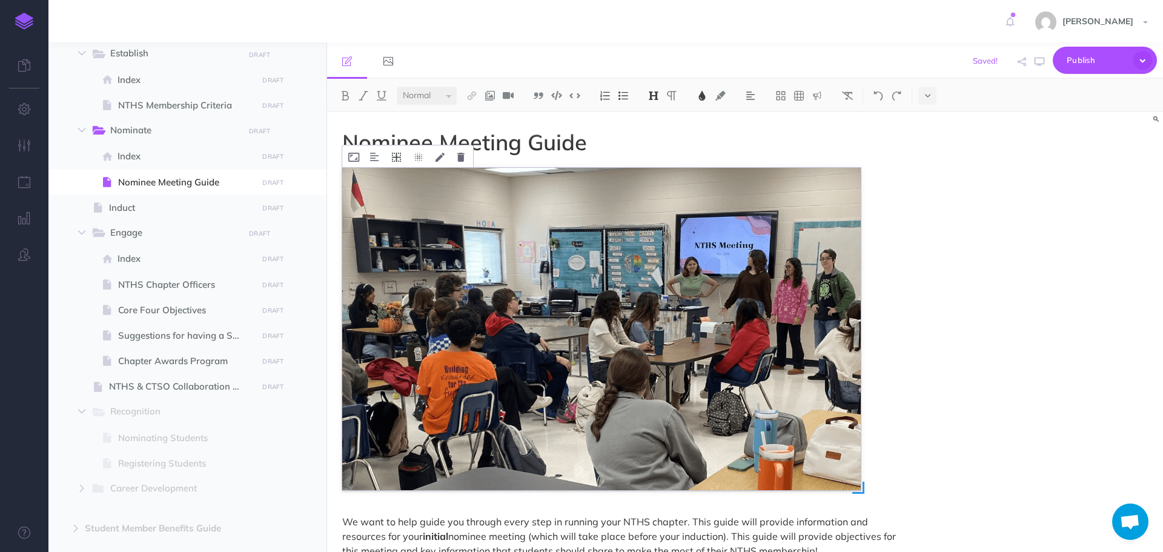
click at [392, 157] on icon at bounding box center [396, 157] width 9 height 9
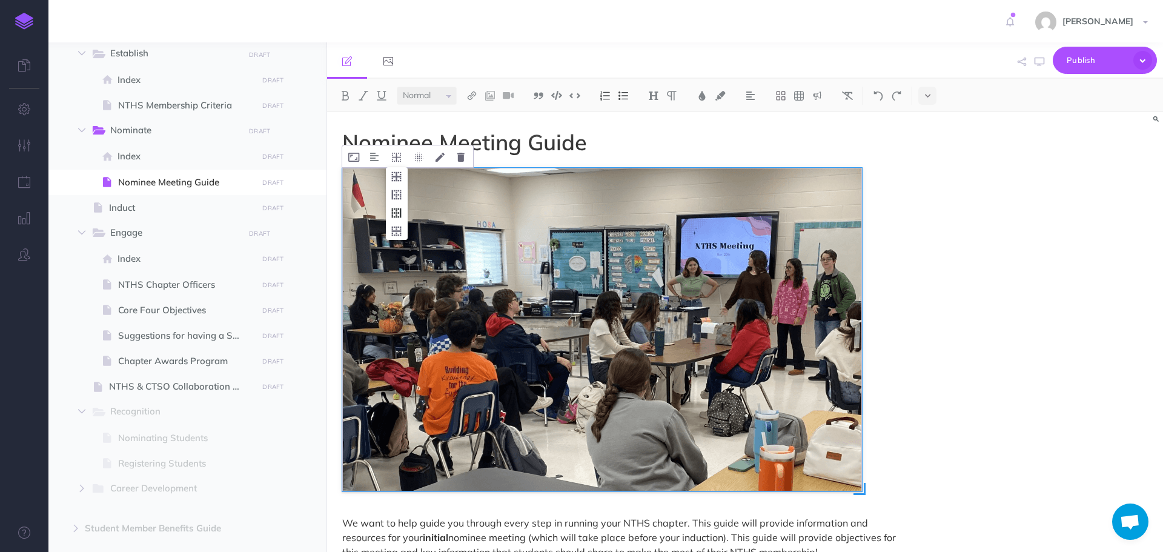
click at [398, 209] on icon at bounding box center [397, 213] width 22 height 19
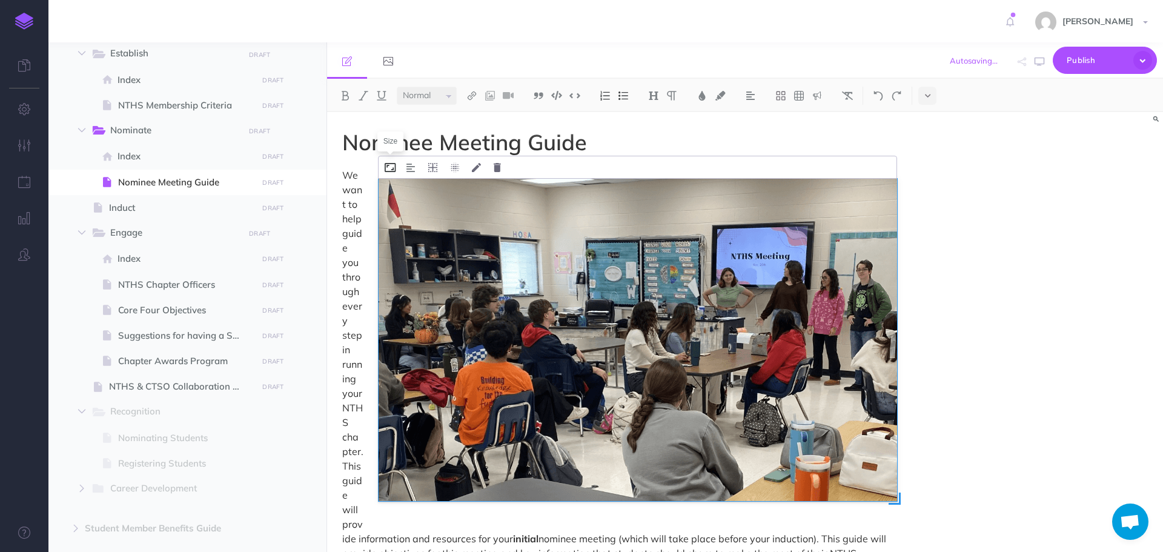
click at [396, 165] on icon at bounding box center [390, 167] width 11 height 9
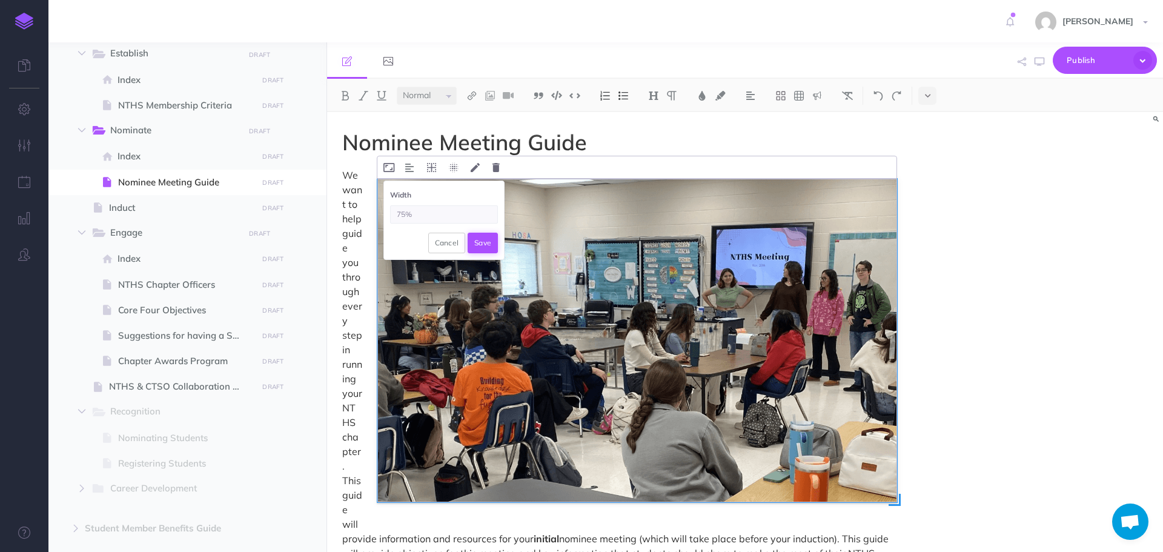
type input "75%"
click at [486, 245] on button "Save" at bounding box center [483, 243] width 30 height 21
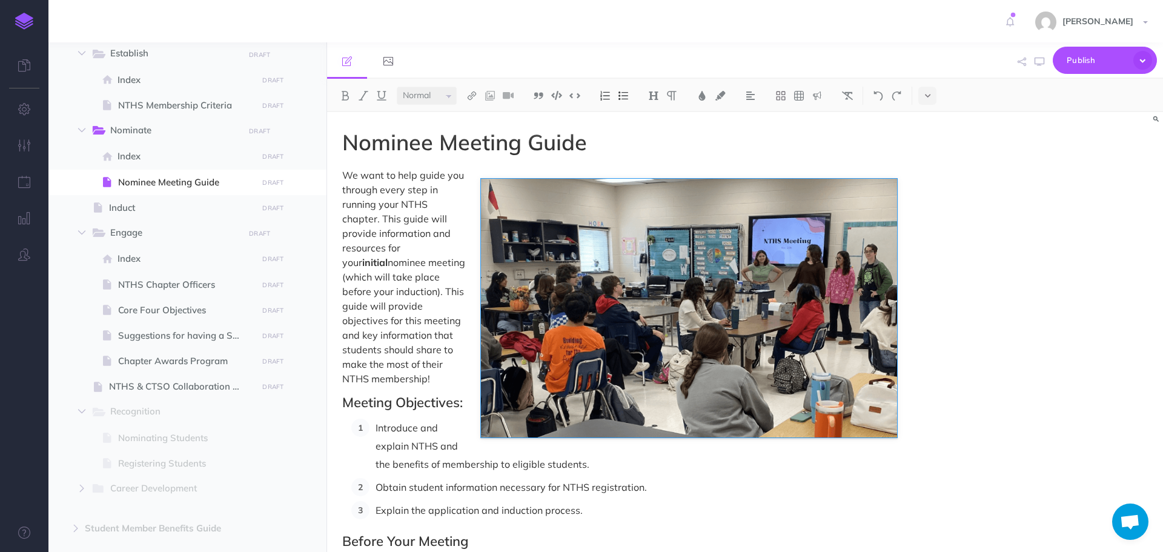
click at [969, 251] on div "Nominee Meeting Guide We want to help guide you through every step in running y…" at bounding box center [745, 332] width 836 height 440
click at [1038, 59] on icon "button" at bounding box center [1040, 62] width 10 height 10
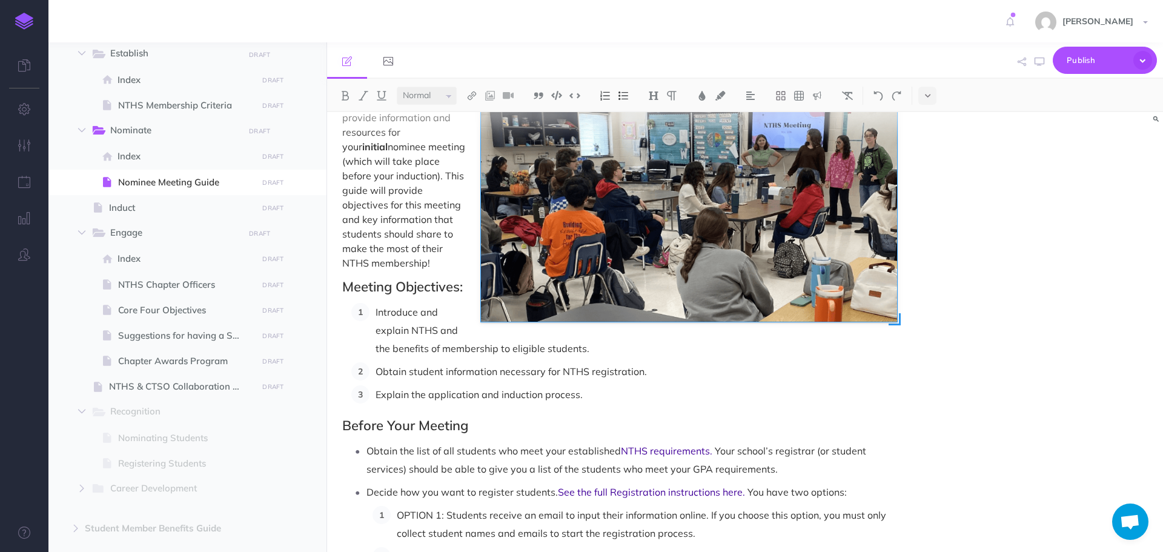
scroll to position [121, 0]
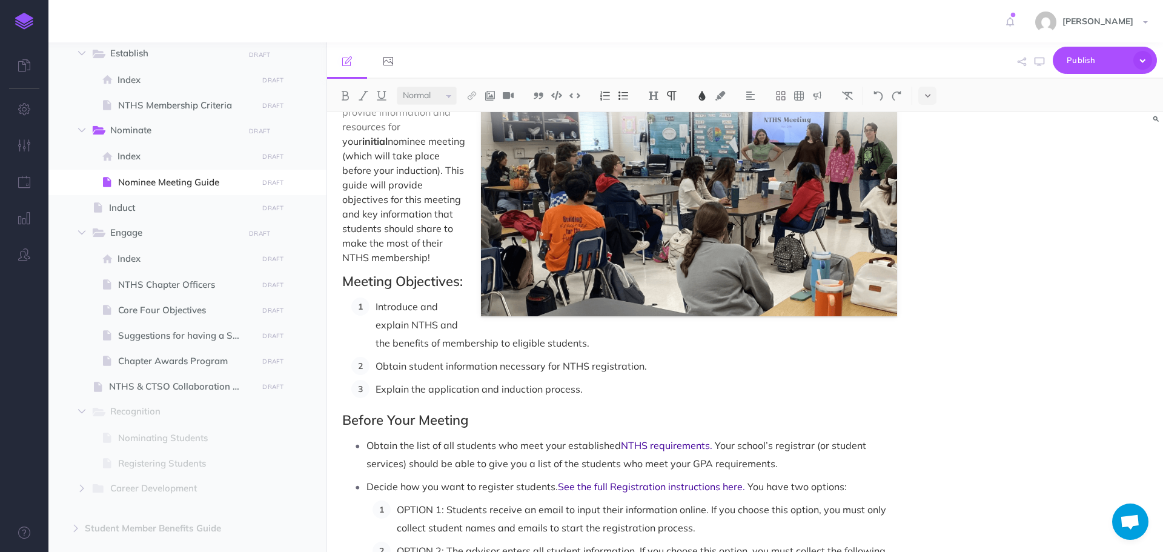
click at [453, 265] on p "We want to help guide you through every step in running your NTHS chapter. This…" at bounding box center [619, 156] width 555 height 218
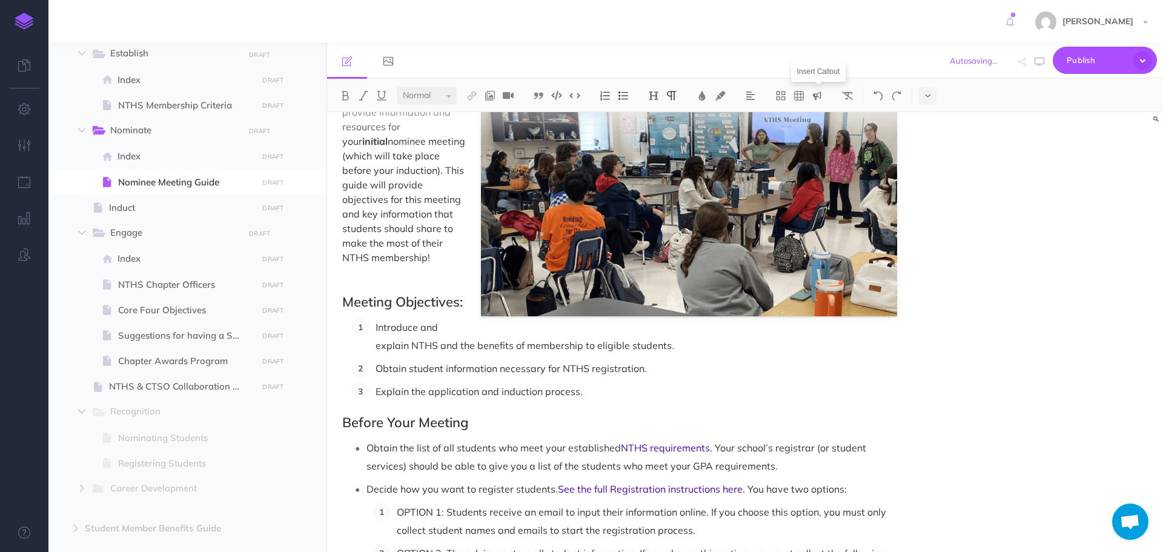
click at [820, 94] on img at bounding box center [817, 96] width 11 height 10
click at [822, 136] on img at bounding box center [817, 135] width 11 height 10
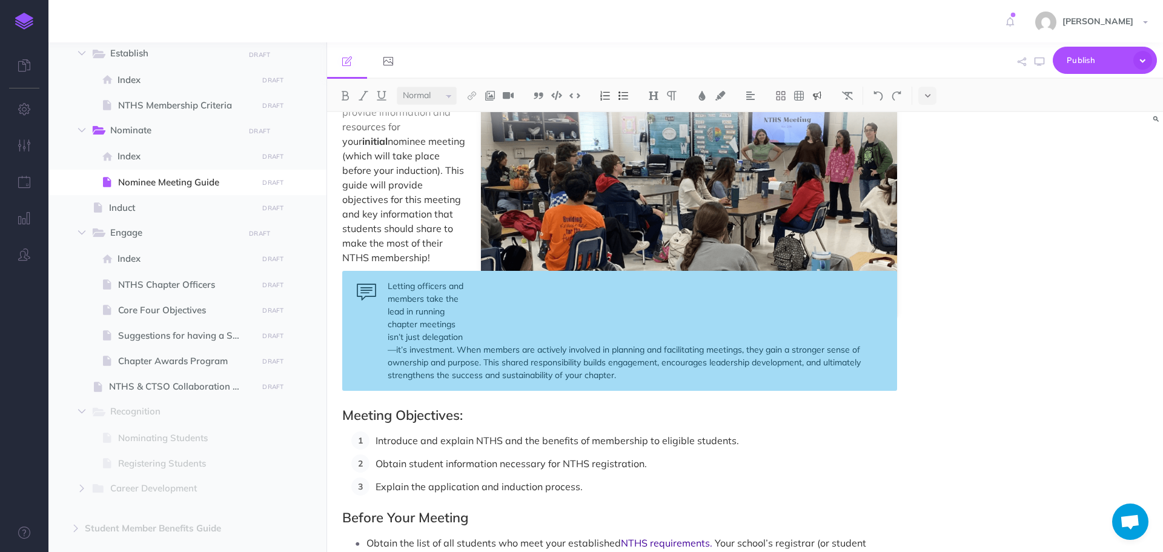
click at [419, 322] on div "Letting officers and members take the lead in running chapter meetings isn’t ju…" at bounding box center [619, 331] width 555 height 120
click at [1002, 345] on div "Nominee Meeting Guide We want to help guide you through every step in running y…" at bounding box center [745, 332] width 836 height 440
click at [1039, 62] on icon "button" at bounding box center [1040, 62] width 10 height 10
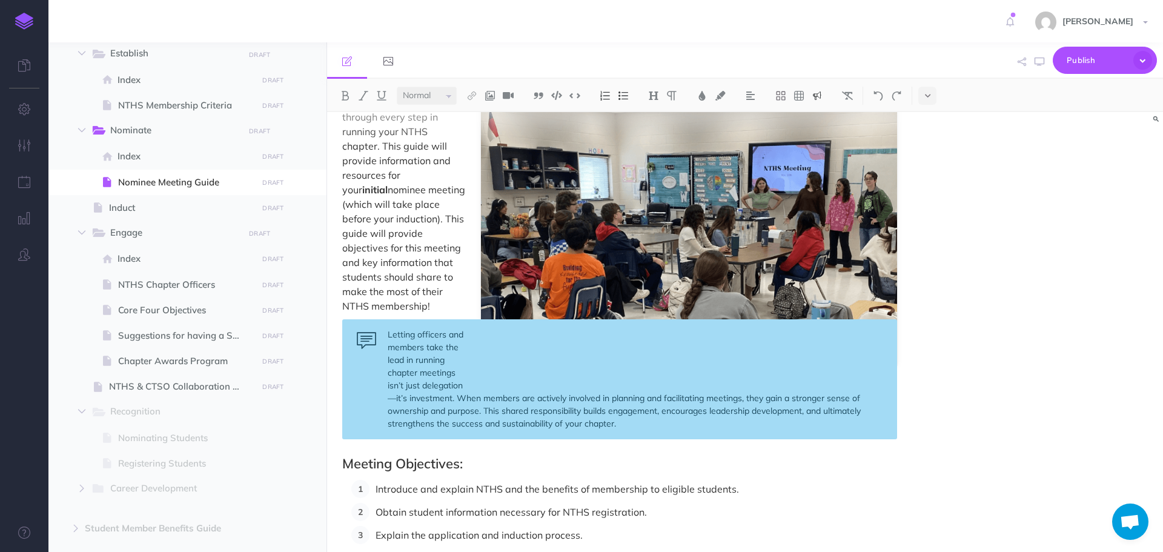
scroll to position [0, 0]
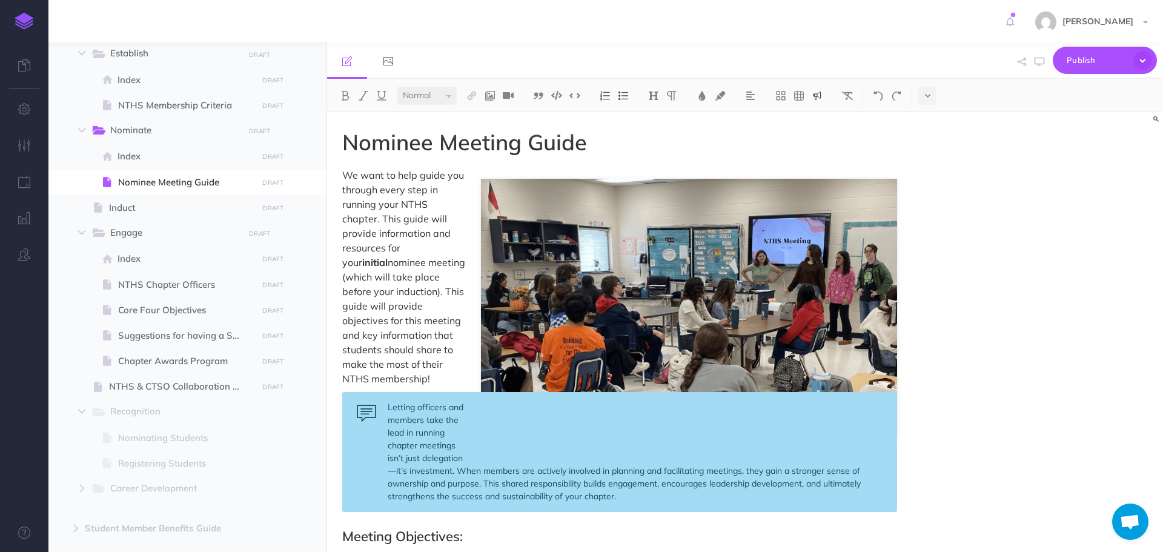
drag, startPoint x: 448, startPoint y: 408, endPoint x: 427, endPoint y: 419, distance: 23.3
click at [427, 419] on div "Letting officers and members take the lead in running chapter meetings isn’t ju…" at bounding box center [619, 452] width 555 height 120
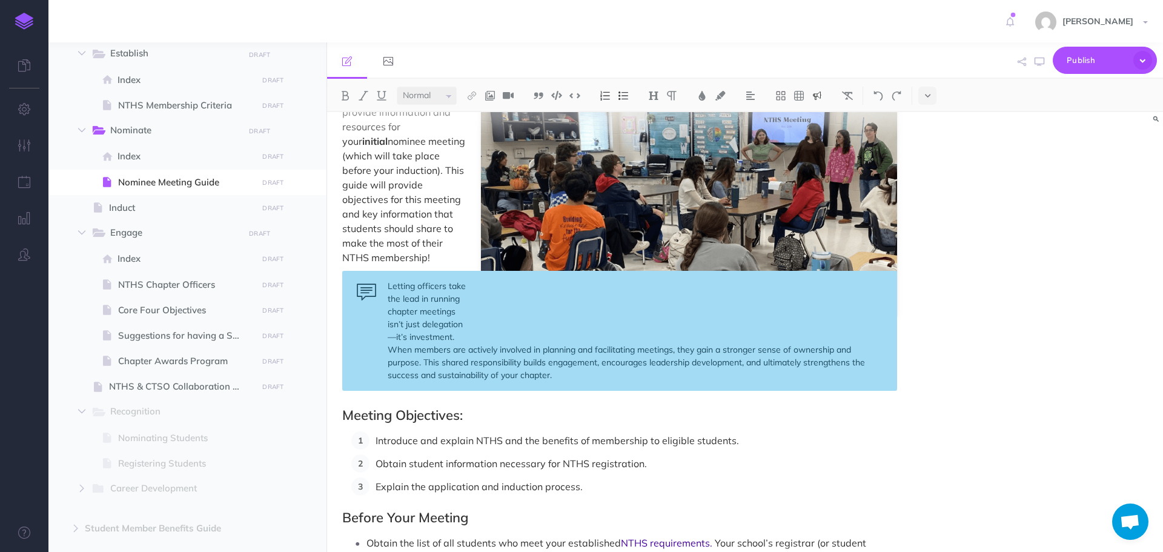
scroll to position [182, 0]
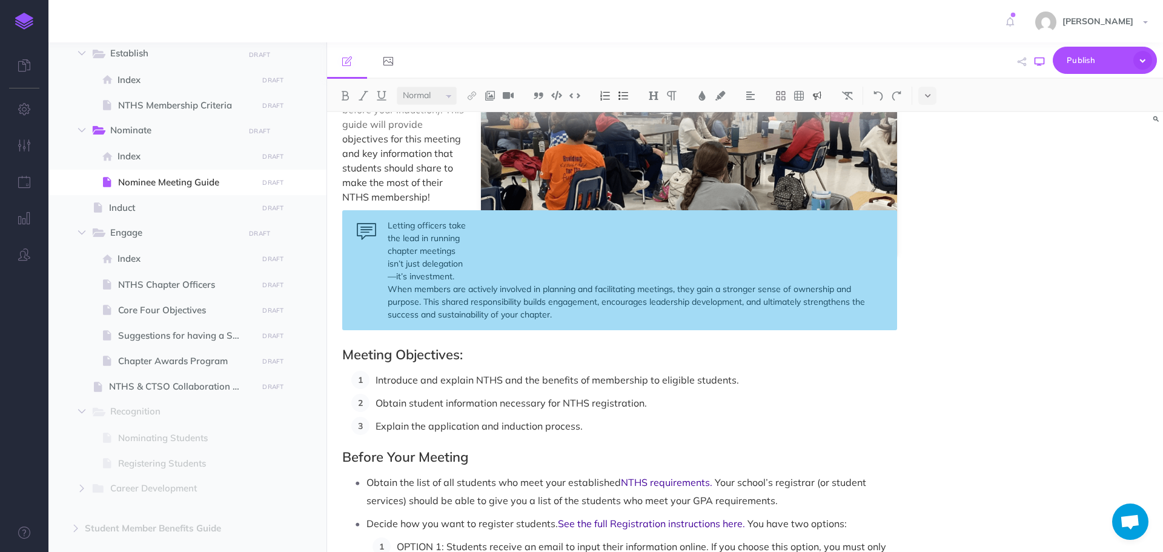
click at [1043, 61] on icon "button" at bounding box center [1040, 62] width 10 height 10
click at [417, 253] on div "Letting officers take the lead in running chapter meetings isn’t just delegatio…" at bounding box center [619, 270] width 555 height 120
click at [1041, 61] on icon "button" at bounding box center [1040, 62] width 10 height 10
click at [1044, 60] on icon "button" at bounding box center [1040, 62] width 10 height 10
click at [175, 311] on span "Core Four Objectives" at bounding box center [186, 310] width 136 height 15
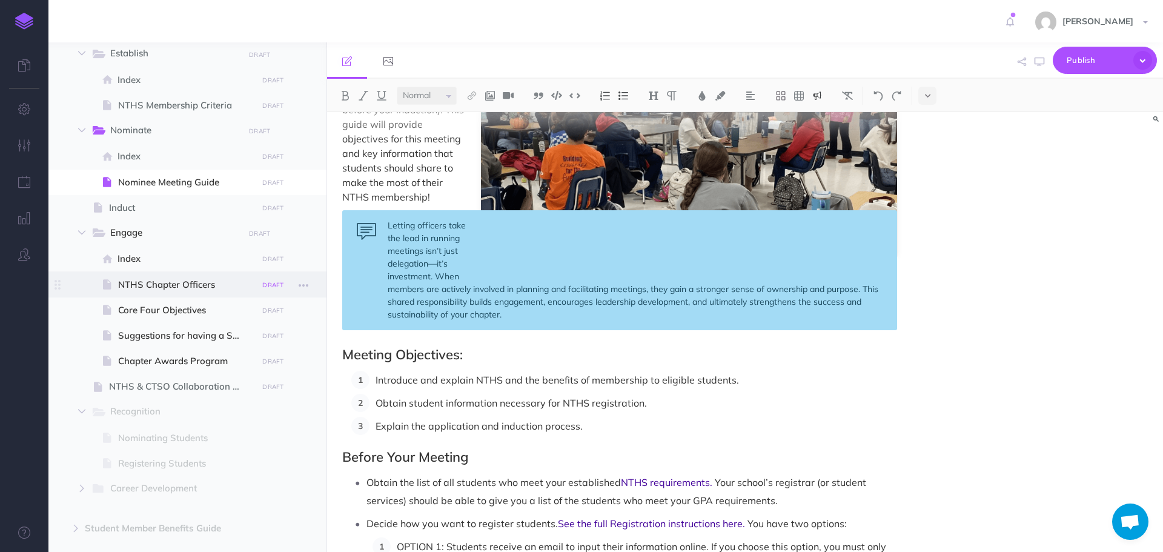
select select "null"
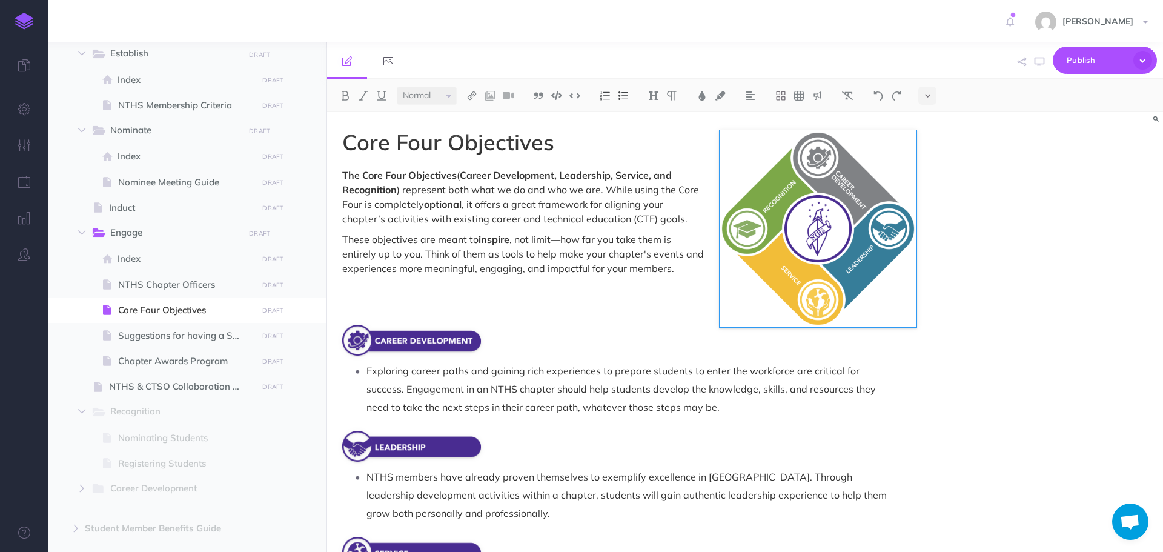
drag, startPoint x: 897, startPoint y: 310, endPoint x: 916, endPoint y: 343, distance: 39.1
click at [916, 343] on div "Core Four Objectives The Core Four Objectives ( Career Development, Leadership,…" at bounding box center [745, 332] width 836 height 440
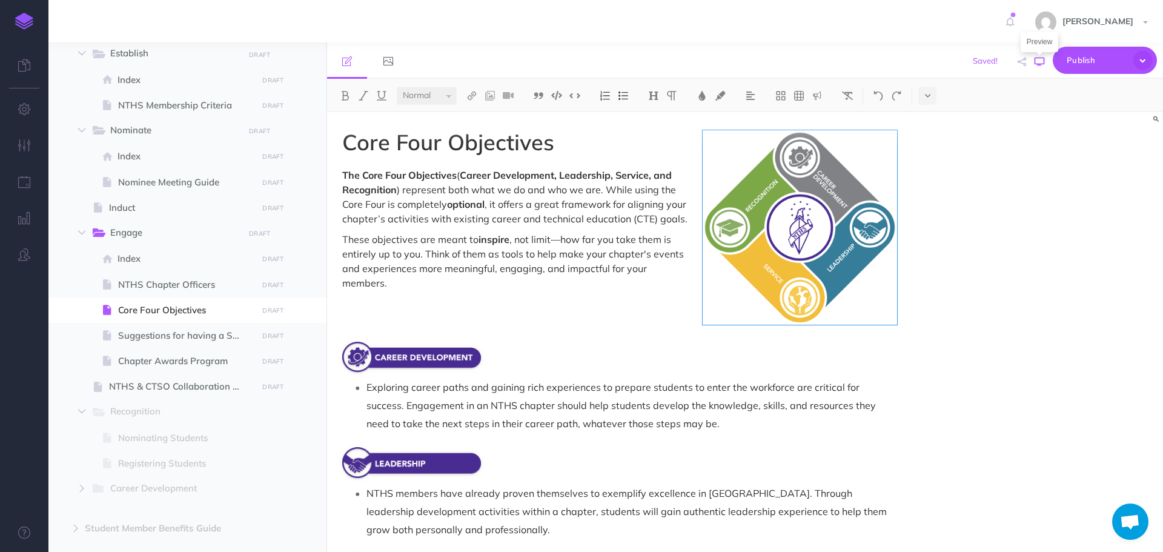
click at [1036, 62] on icon "button" at bounding box center [1040, 62] width 10 height 10
click at [876, 92] on img at bounding box center [878, 96] width 11 height 10
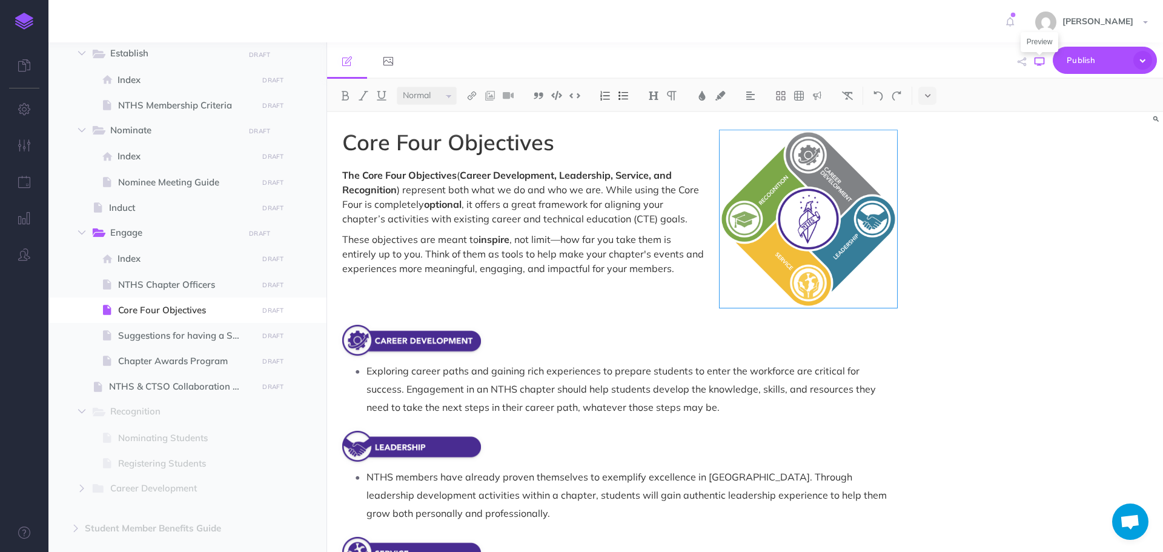
click at [1042, 58] on icon "button" at bounding box center [1040, 62] width 10 height 10
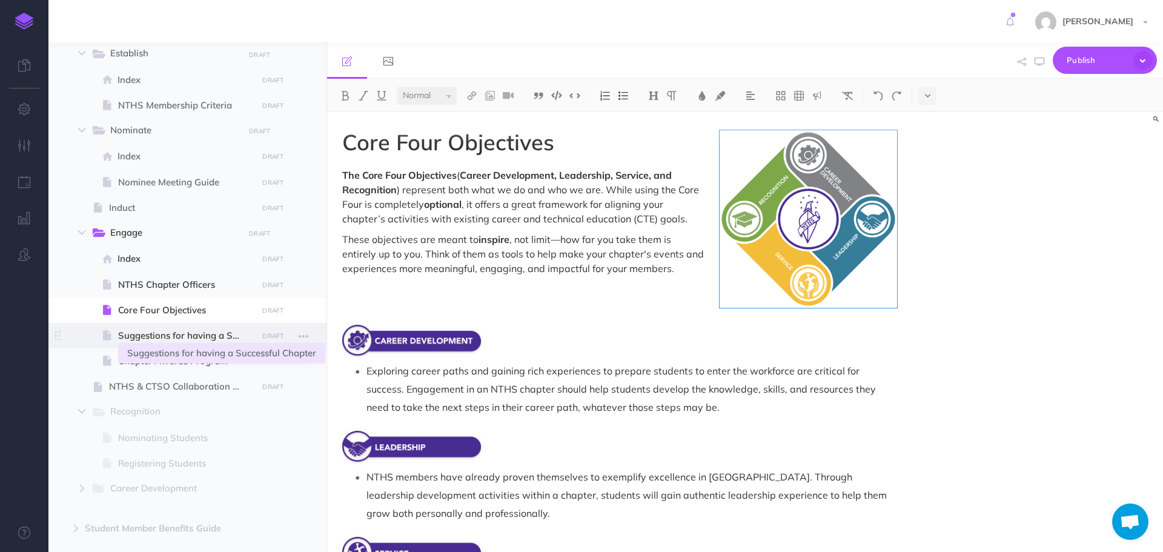
click at [138, 334] on span "Suggestions for having a Successful Chapter" at bounding box center [186, 335] width 136 height 15
select select "null"
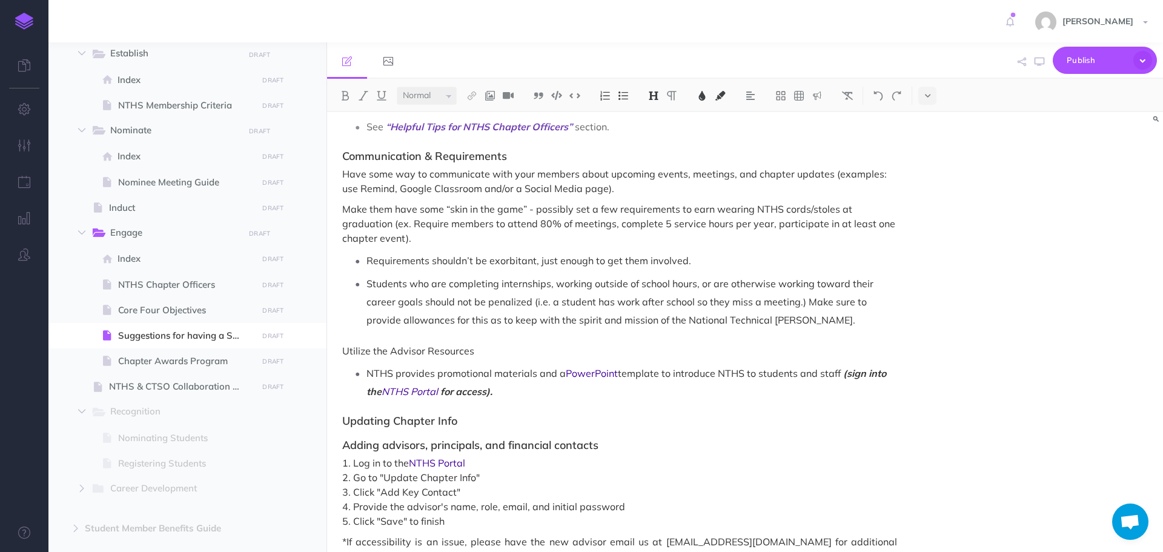
scroll to position [775, 0]
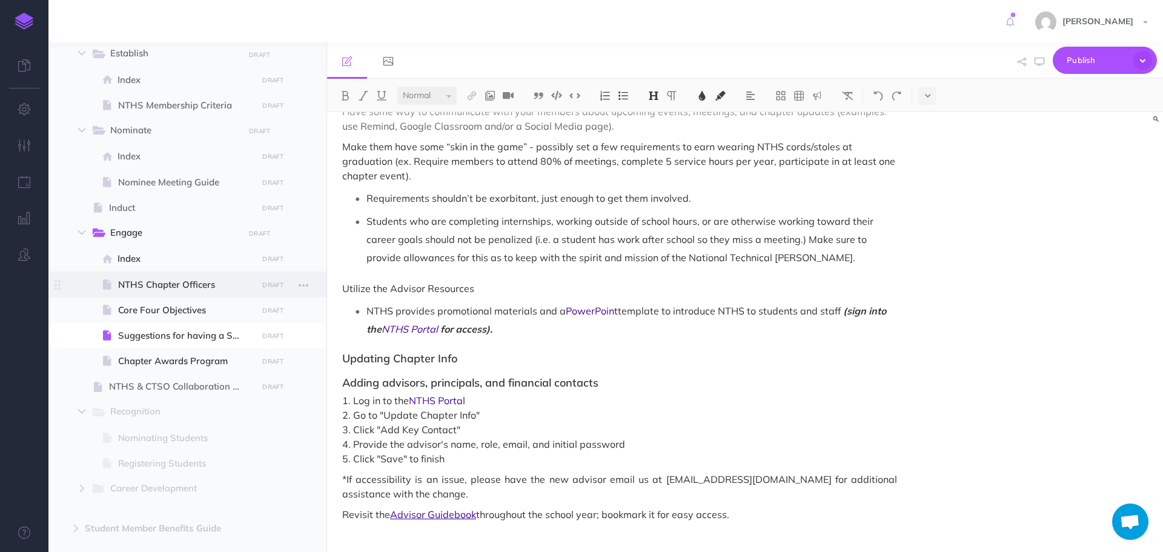
click at [138, 286] on span "NTHS Chapter Officers" at bounding box center [186, 284] width 136 height 15
select select "null"
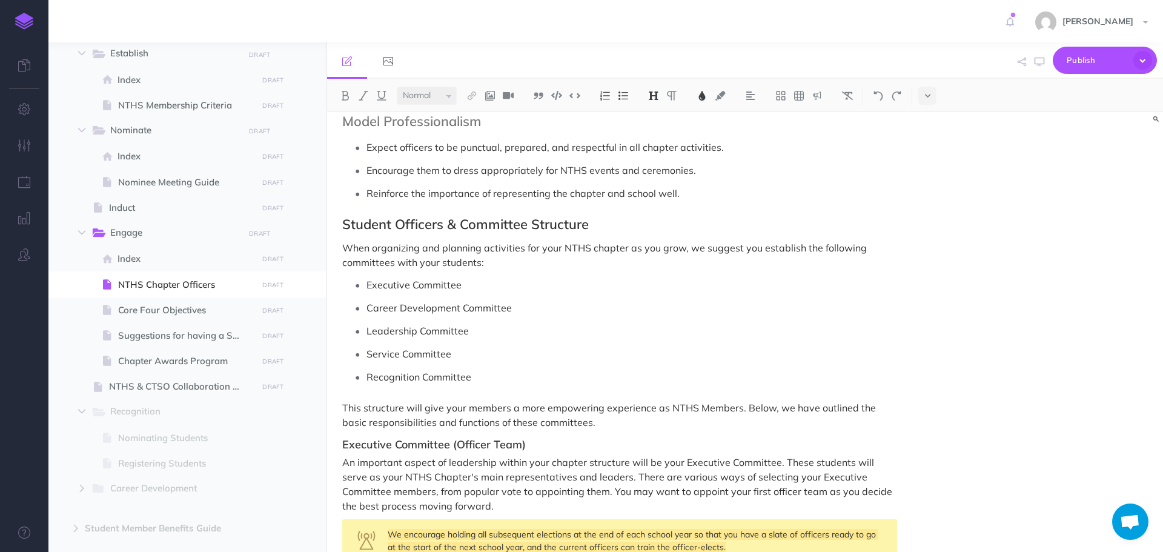
scroll to position [1151, 0]
click at [604, 426] on p "This structure will give your members a more empowering experience as NTHS Memb…" at bounding box center [619, 415] width 555 height 29
click at [730, 182] on ul "Expect officers to be punctual, prepared, and respectful in all chapter activit…" at bounding box center [622, 171] width 549 height 64
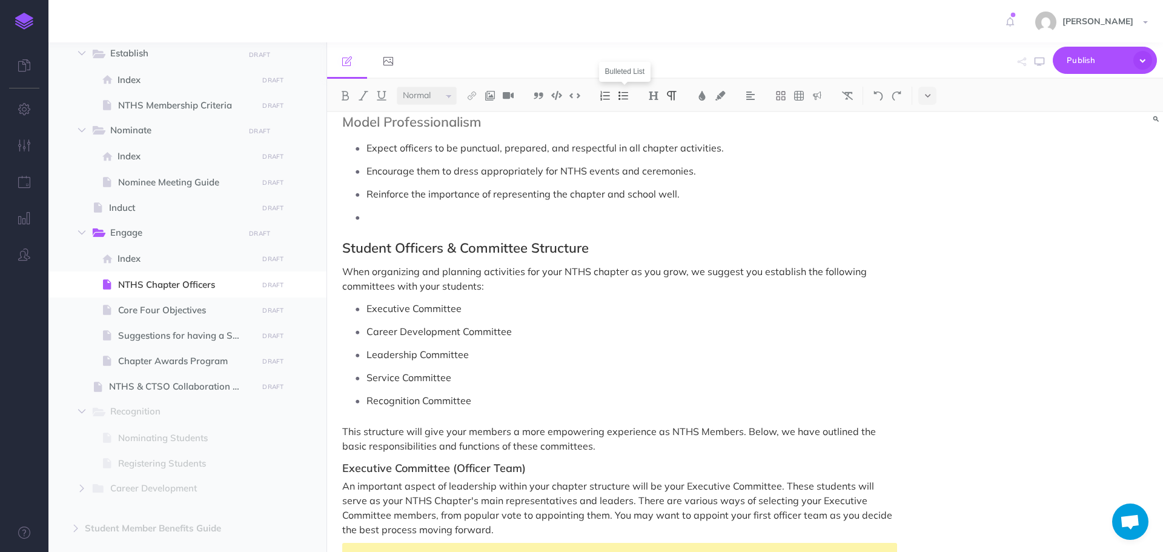
click at [631, 95] on button at bounding box center [623, 96] width 18 height 18
click at [820, 96] on img at bounding box center [817, 96] width 11 height 10
click at [460, 223] on p at bounding box center [619, 224] width 555 height 15
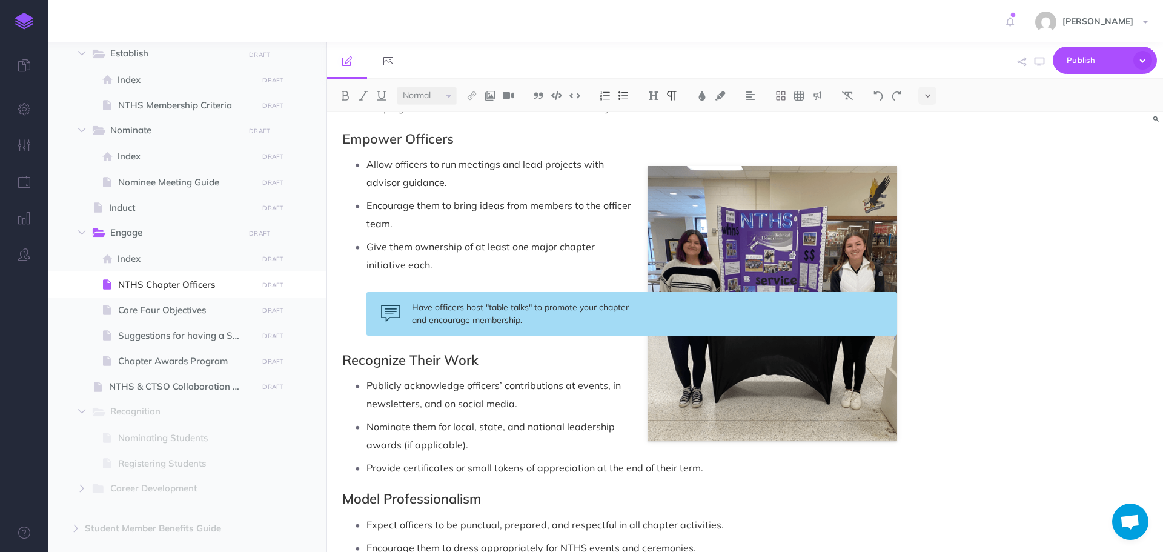
scroll to position [745, 0]
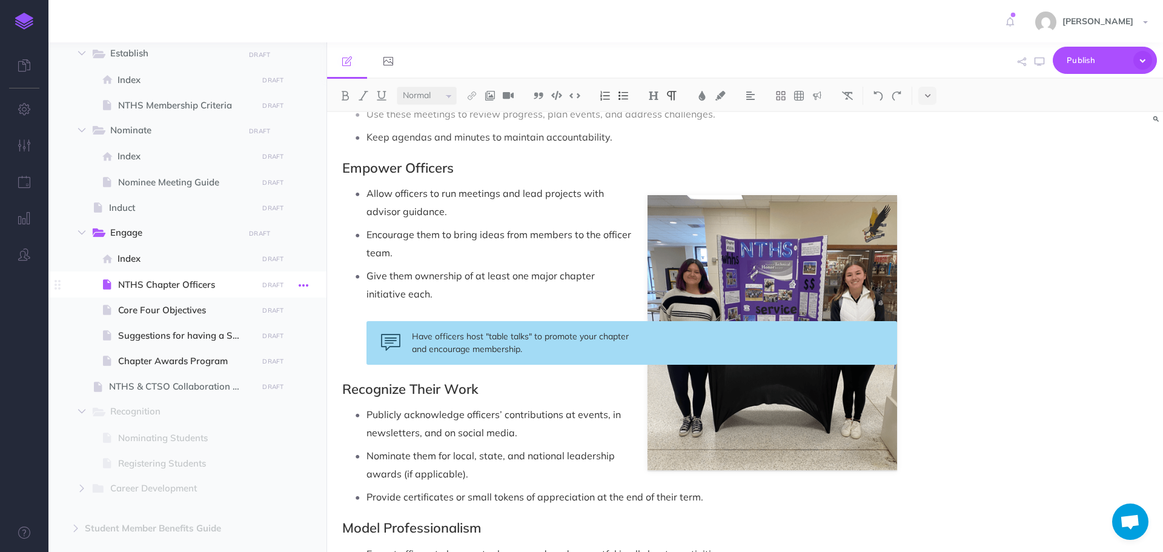
click at [306, 282] on icon "button" at bounding box center [304, 285] width 10 height 15
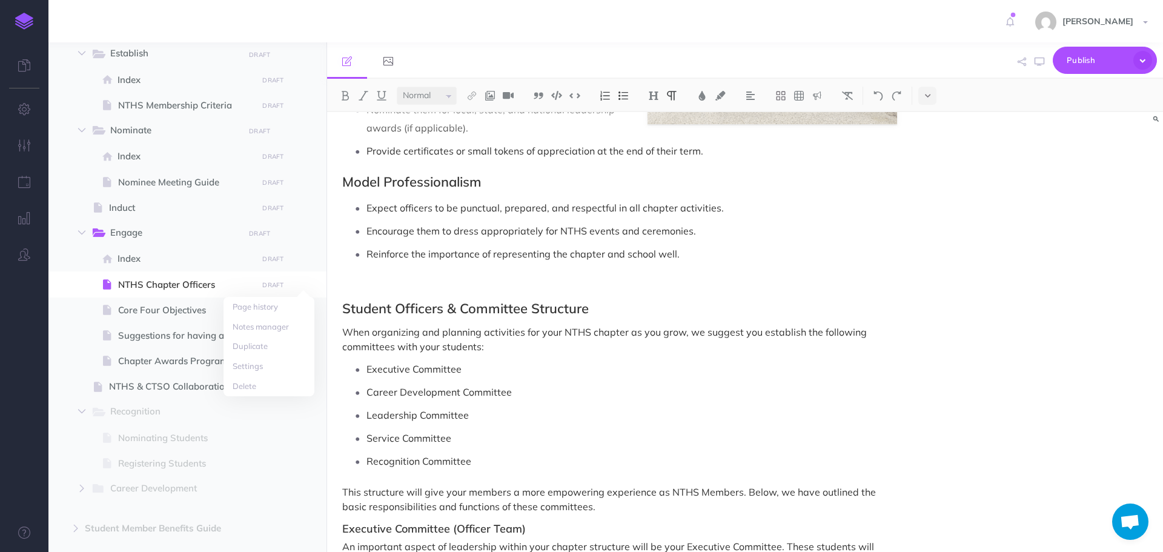
scroll to position [1108, 0]
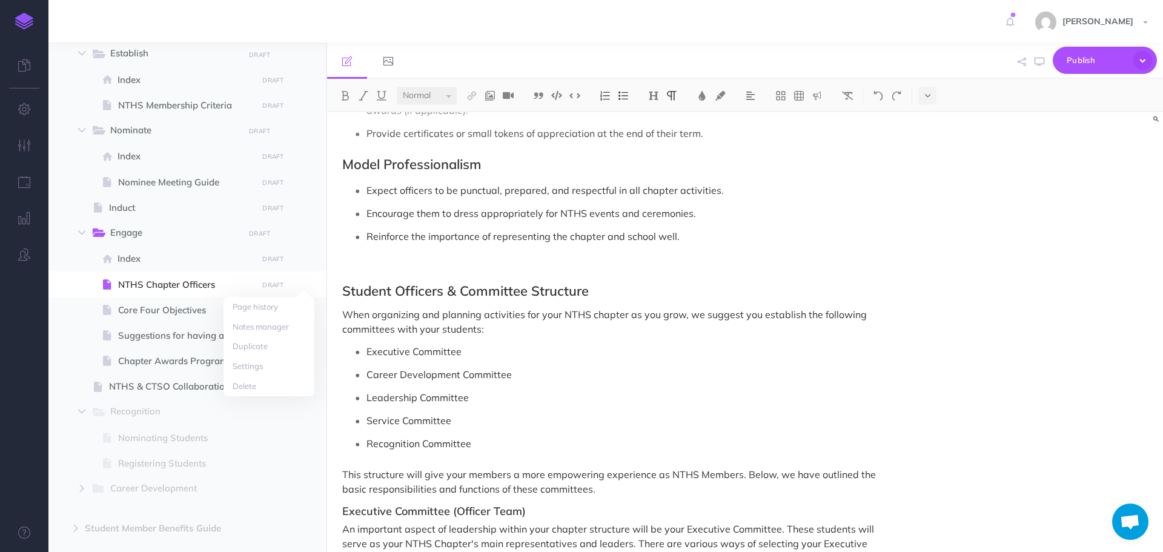
click at [521, 264] on p at bounding box center [619, 267] width 555 height 15
click at [932, 99] on button at bounding box center [927, 96] width 18 height 18
click at [923, 137] on img at bounding box center [927, 135] width 11 height 10
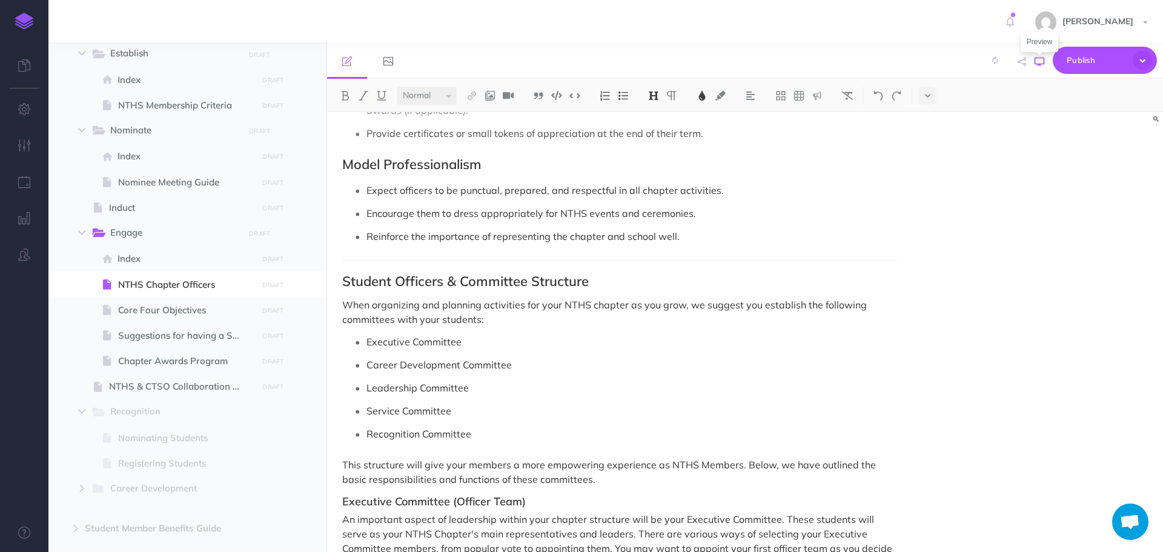
click at [1038, 61] on icon "button" at bounding box center [1040, 62] width 10 height 10
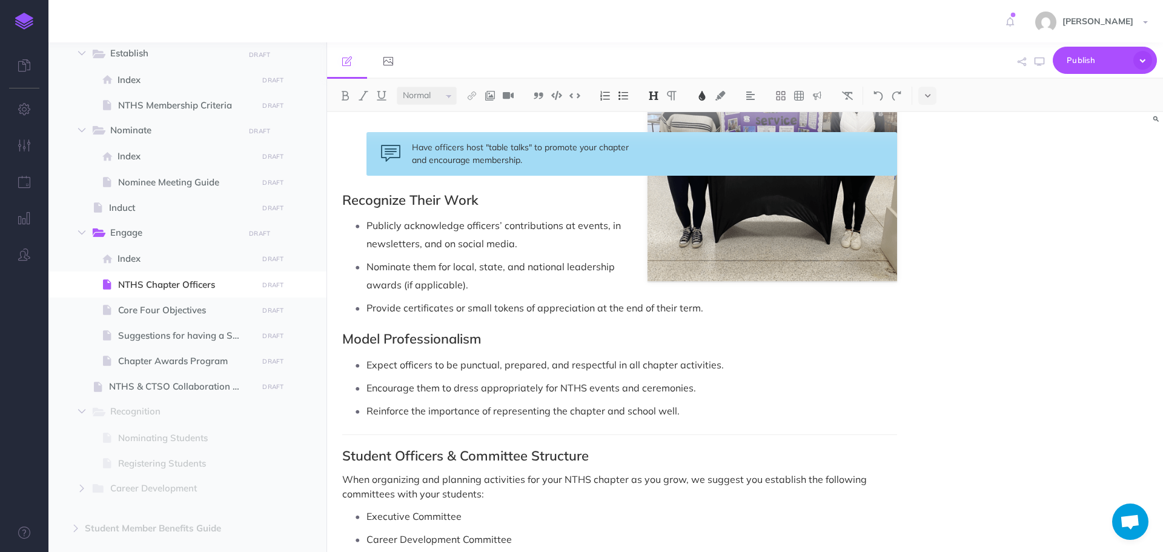
scroll to position [927, 0]
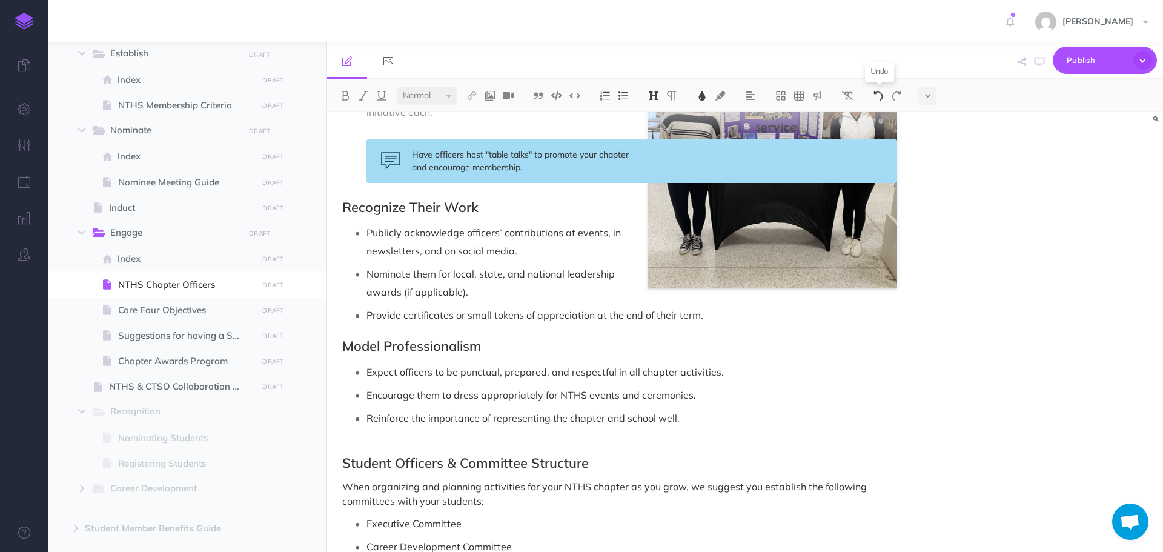
click at [876, 98] on img at bounding box center [878, 96] width 11 height 10
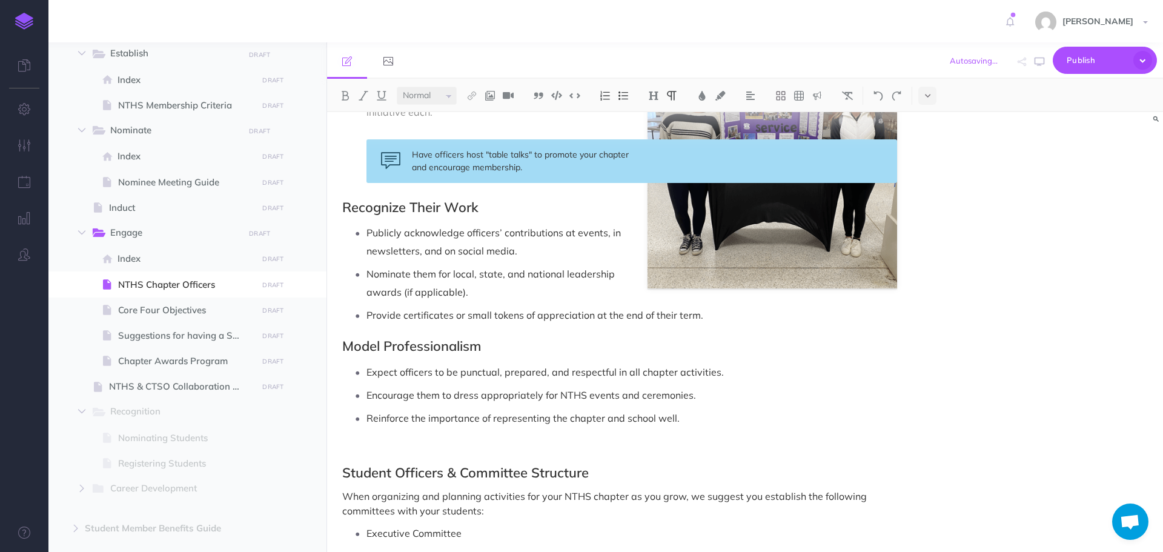
click at [342, 470] on span "Student Officers & Committee Structure" at bounding box center [465, 472] width 247 height 17
click at [604, 472] on h2 "Student Officers & Committee Structure" at bounding box center [619, 472] width 555 height 15
click at [561, 446] on p at bounding box center [619, 449] width 555 height 15
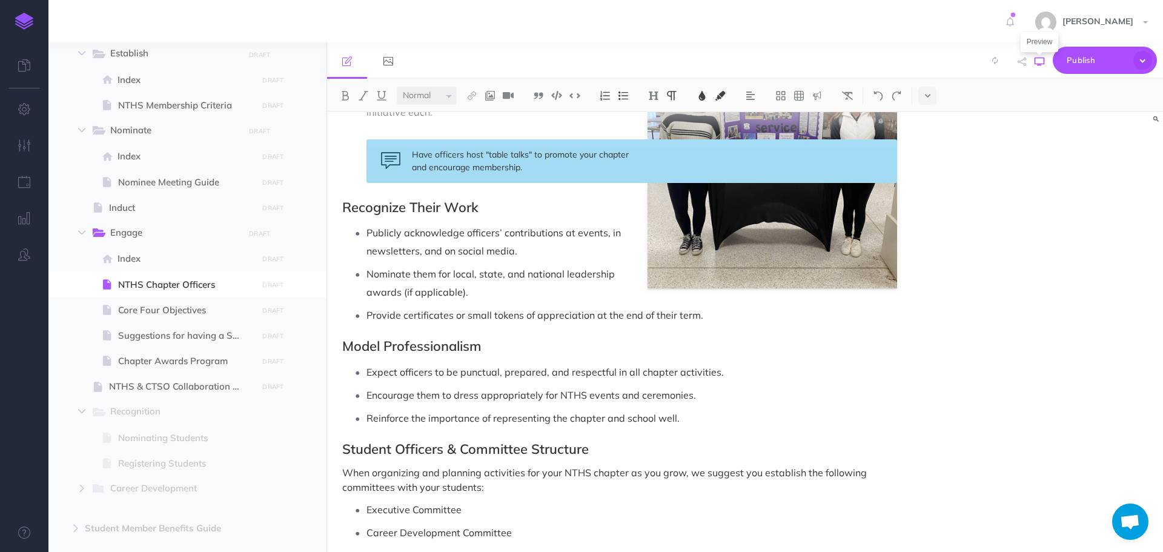
click at [1036, 62] on icon "button" at bounding box center [1040, 62] width 10 height 10
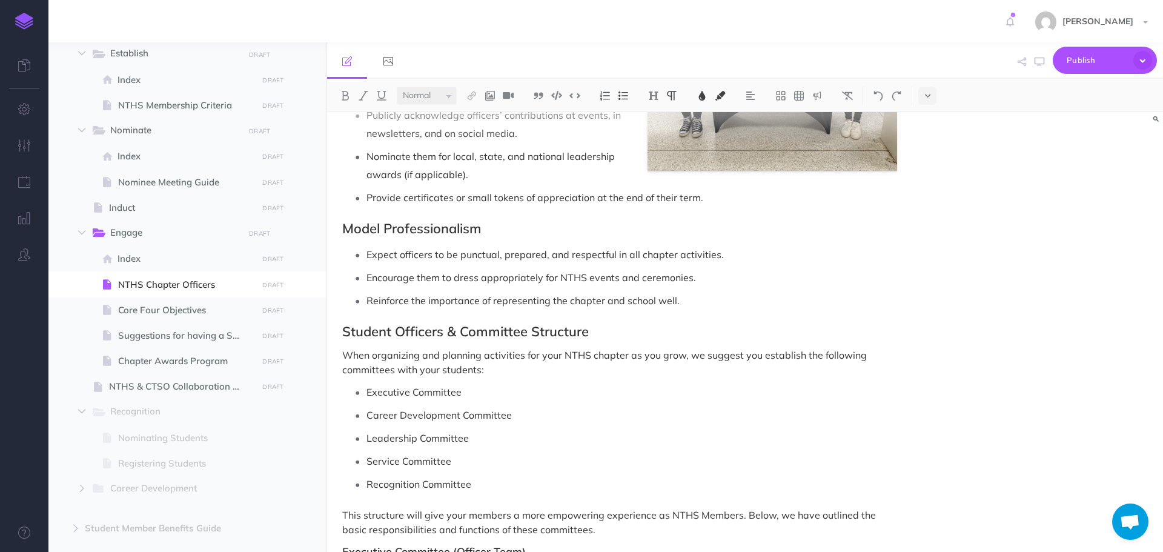
scroll to position [1048, 0]
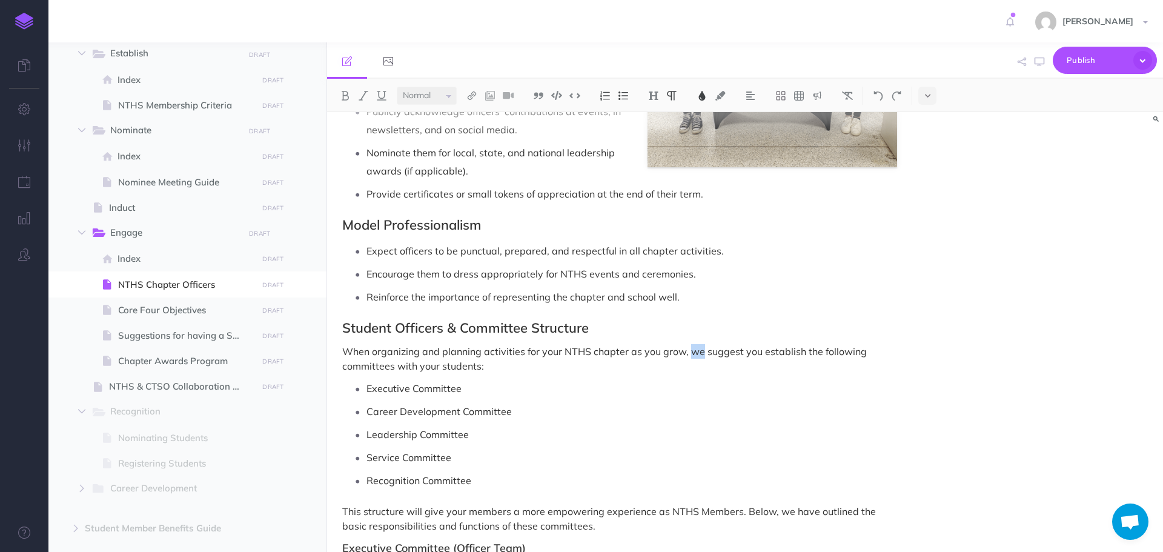
drag, startPoint x: 689, startPoint y: 353, endPoint x: 702, endPoint y: 355, distance: 13.5
click at [702, 355] on span "When organizing and planning activities for your NTHS chapter as you grow, we s…" at bounding box center [605, 358] width 527 height 27
click at [669, 411] on p "Career Development Committee" at bounding box center [631, 411] width 531 height 18
click at [156, 182] on span "Nominee Meeting Guide" at bounding box center [186, 182] width 136 height 15
select select "null"
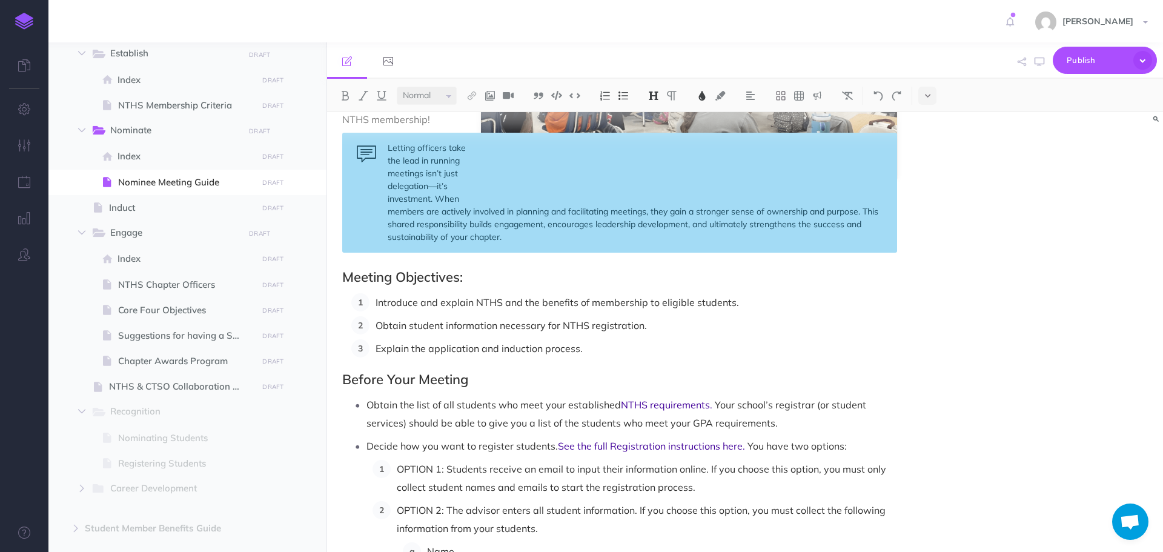
scroll to position [61, 0]
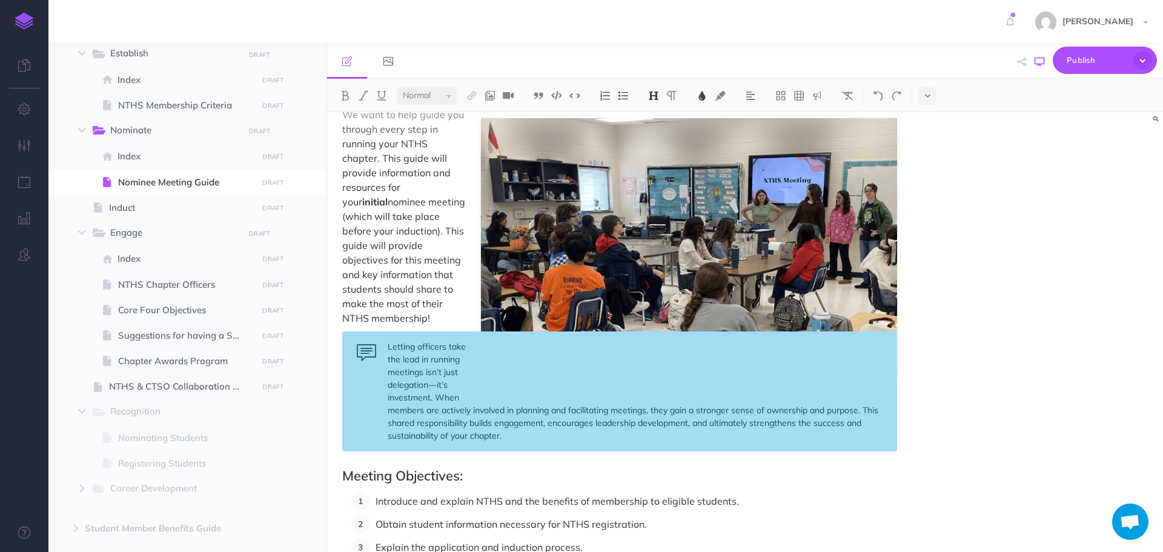
click at [1038, 61] on icon "button" at bounding box center [1040, 62] width 10 height 10
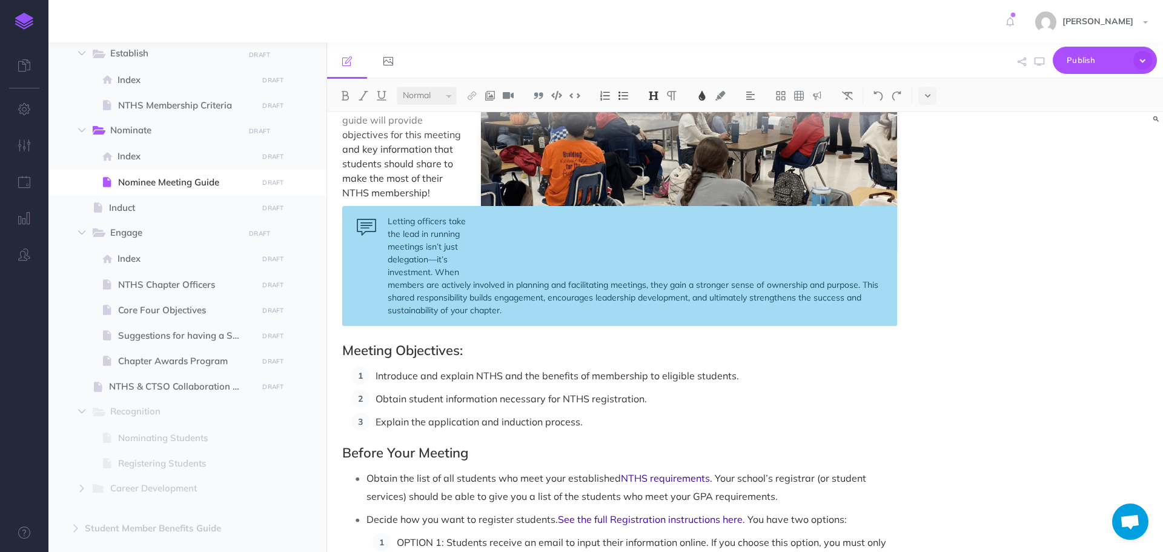
scroll to position [182, 0]
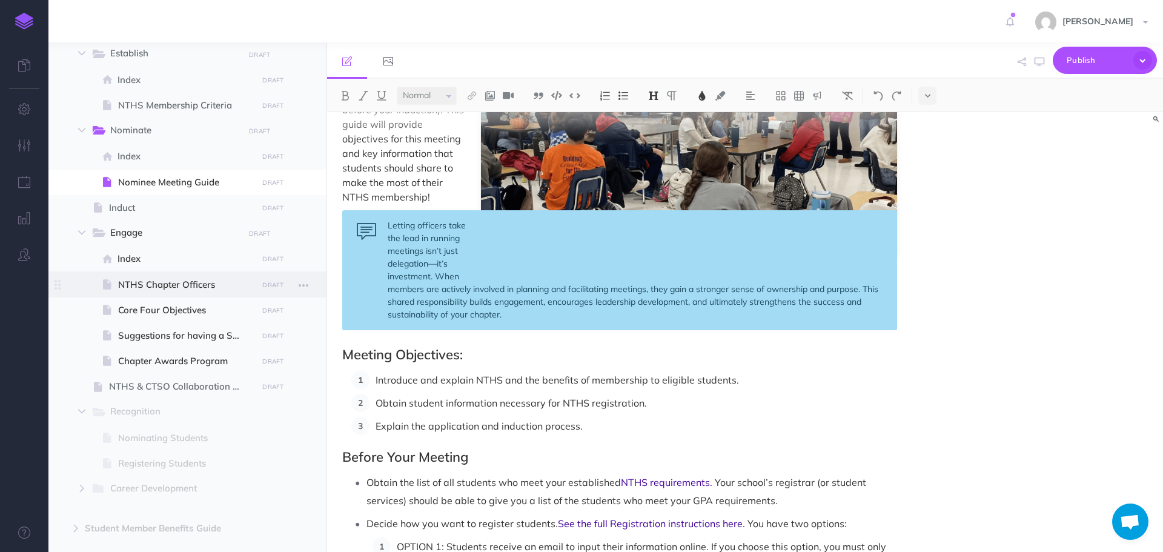
click at [137, 286] on span "NTHS Chapter Officers" at bounding box center [186, 284] width 136 height 15
select select "null"
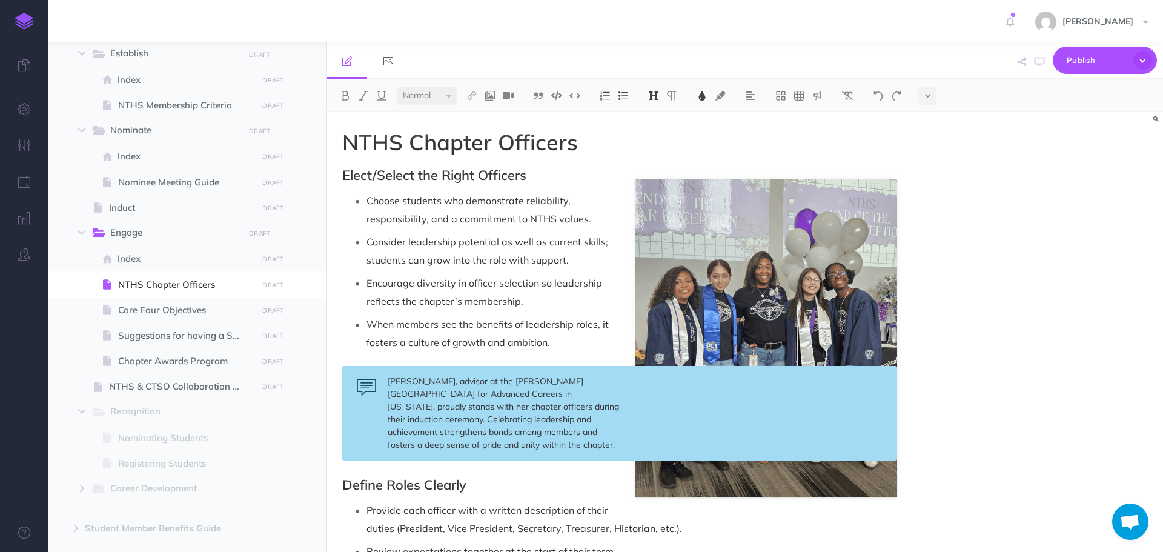
click at [345, 173] on span "Elect/Select the Right Officers" at bounding box center [434, 175] width 184 height 17
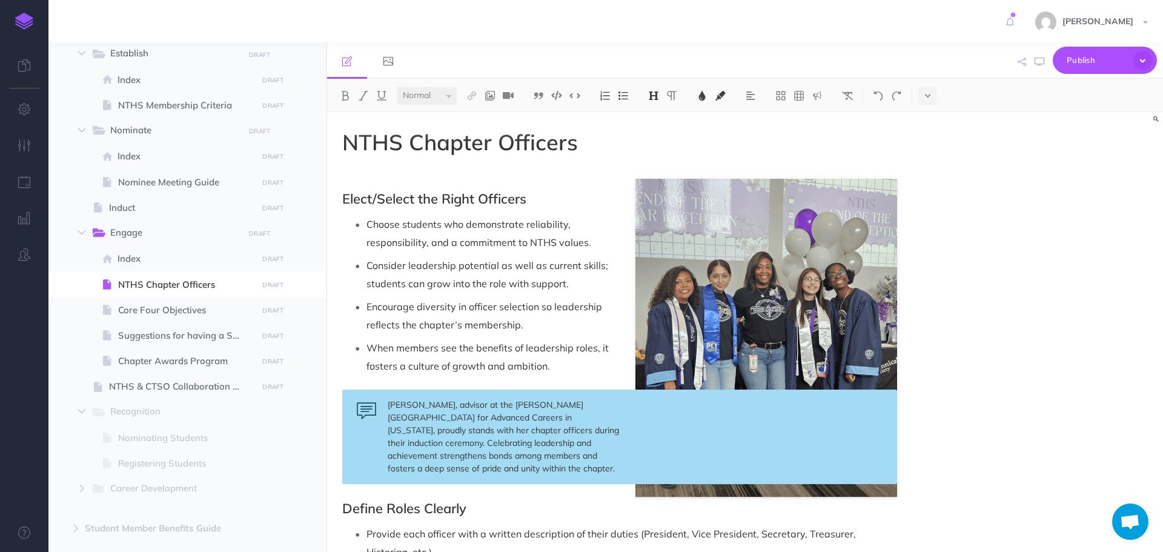
click at [398, 169] on p at bounding box center [619, 175] width 555 height 15
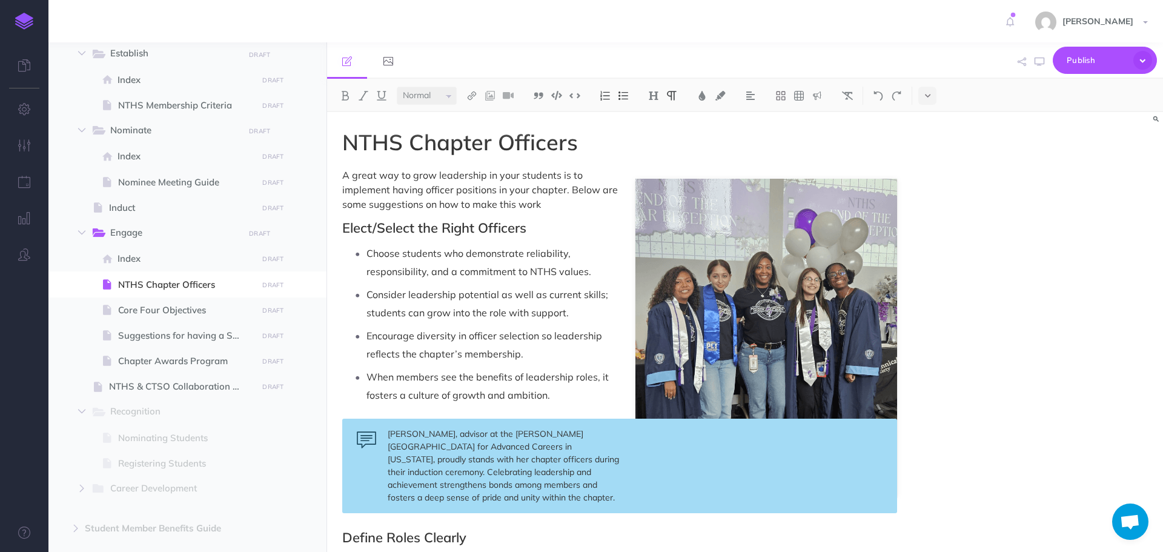
drag, startPoint x: 343, startPoint y: 174, endPoint x: 563, endPoint y: 207, distance: 222.4
click at [563, 207] on p "A great way to grow leadership in your students is to implement having officer …" at bounding box center [619, 190] width 555 height 44
copy p "A great way to grow leadership in your students is to implement having officer …"
drag, startPoint x: 345, startPoint y: 176, endPoint x: 458, endPoint y: 179, distance: 112.7
click at [458, 179] on p "A great way to grow leadership in your students is to implement having officer …" at bounding box center [619, 190] width 555 height 44
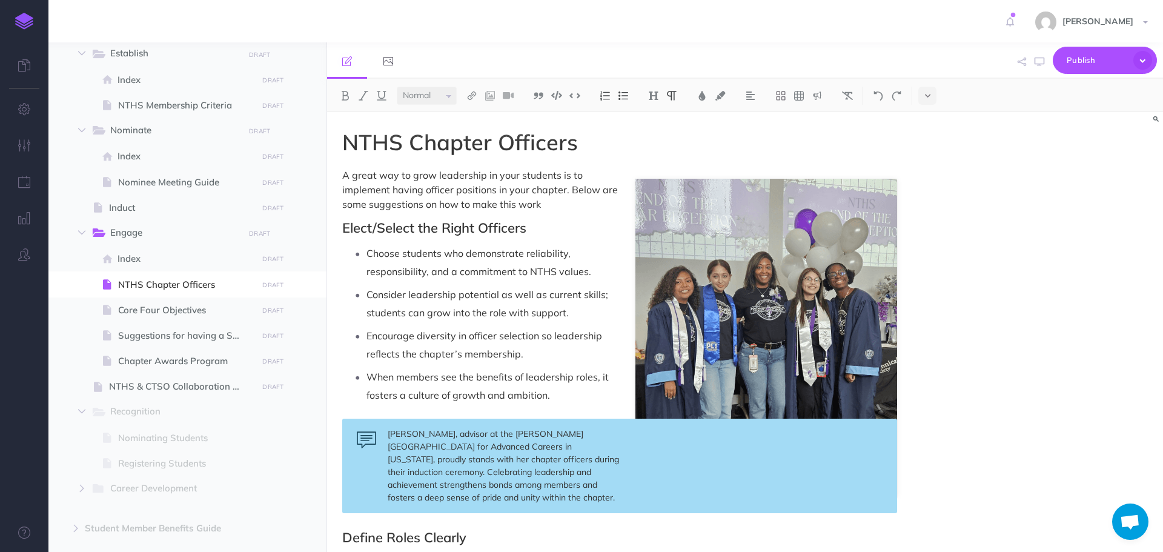
click at [359, 183] on p "A great way to grow leadership in your students is to implement having officer …" at bounding box center [619, 190] width 555 height 44
drag, startPoint x: 344, startPoint y: 176, endPoint x: 546, endPoint y: 198, distance: 203.5
click at [546, 198] on p "A great way to grow leadership in your students is to implement having officer …" at bounding box center [619, 190] width 555 height 44
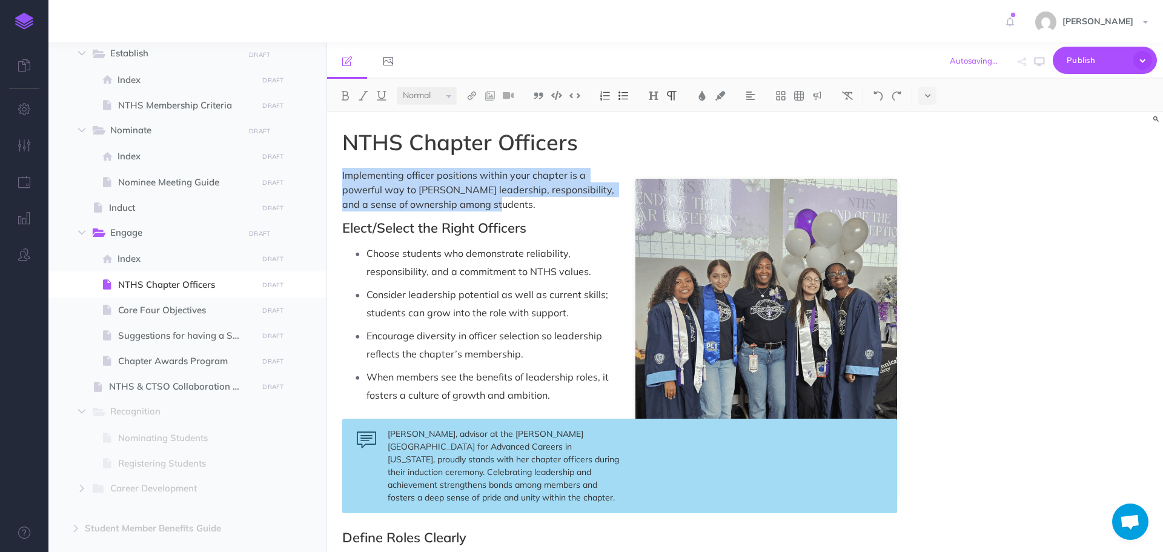
drag, startPoint x: 342, startPoint y: 174, endPoint x: 488, endPoint y: 202, distance: 149.3
click at [700, 96] on img at bounding box center [702, 96] width 11 height 10
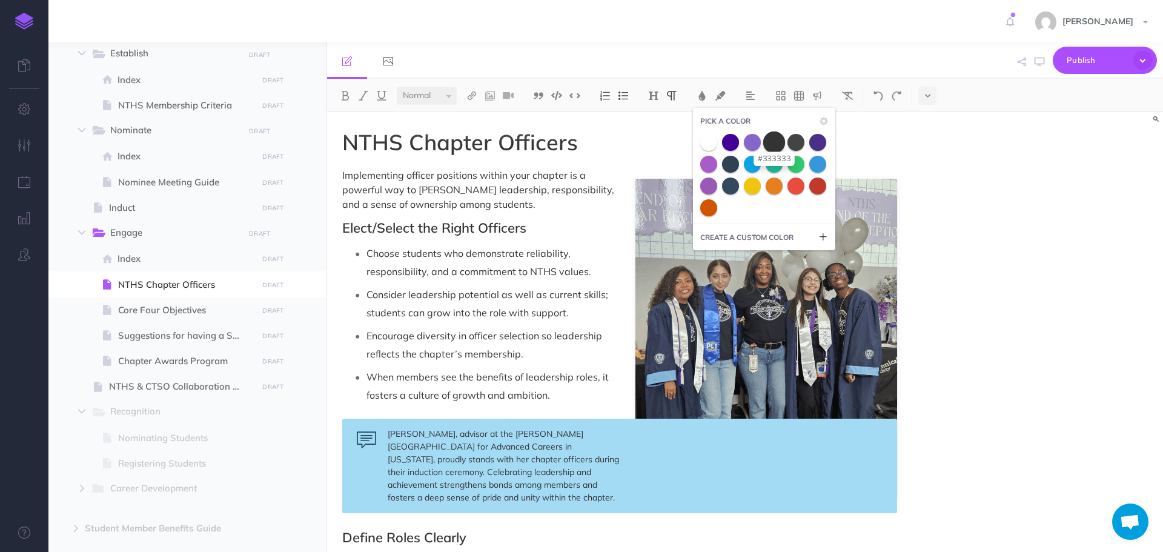
click at [775, 142] on span at bounding box center [774, 142] width 22 height 22
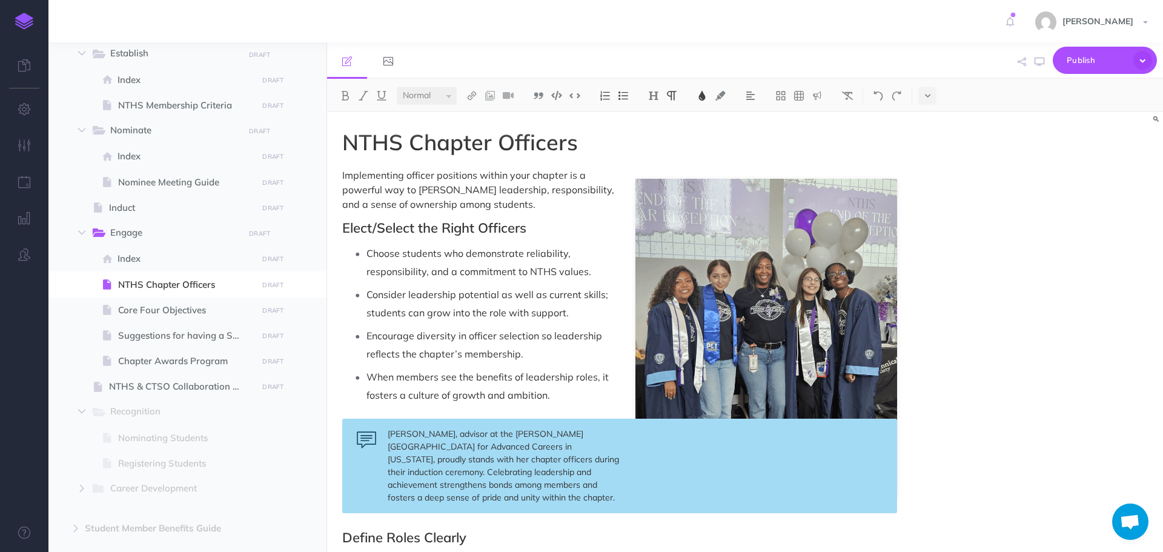
click at [568, 208] on p "Implementing officer positions within your chapter is a powerful way to [PERSON…" at bounding box center [619, 190] width 555 height 44
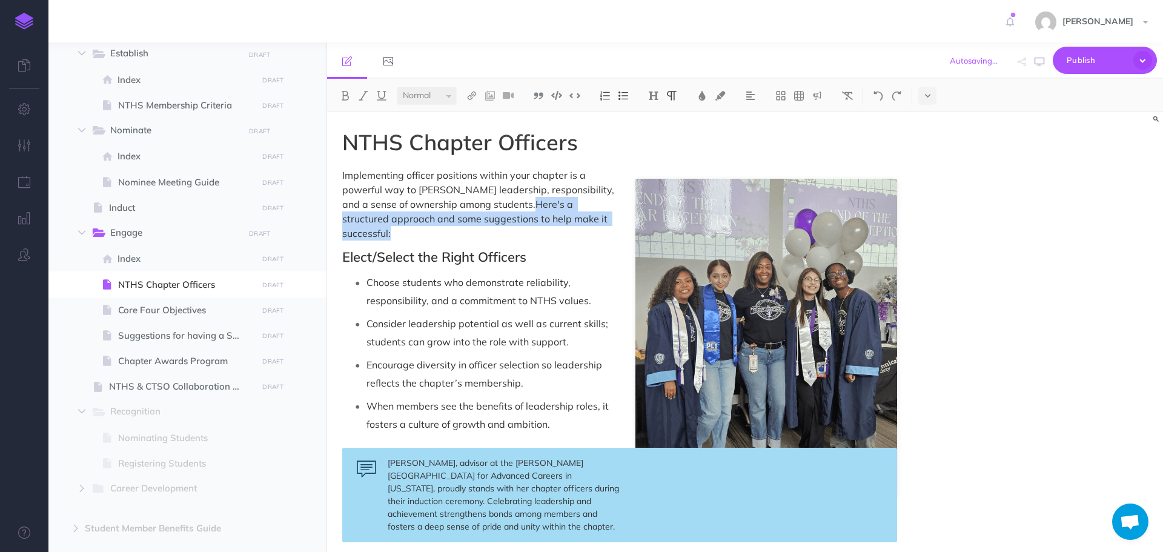
drag, startPoint x: 481, startPoint y: 202, endPoint x: 580, endPoint y: 213, distance: 99.9
click at [580, 213] on p "Implementing officer positions within your chapter is a powerful way to [PERSON…" at bounding box center [619, 204] width 555 height 73
click at [700, 99] on img at bounding box center [702, 96] width 11 height 10
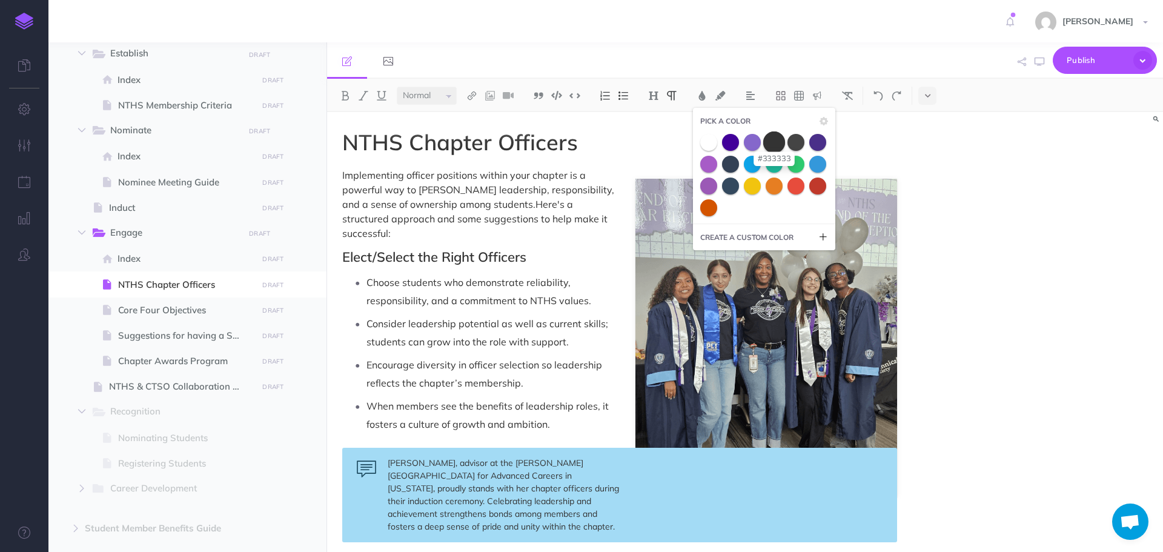
click at [773, 142] on span at bounding box center [774, 142] width 22 height 22
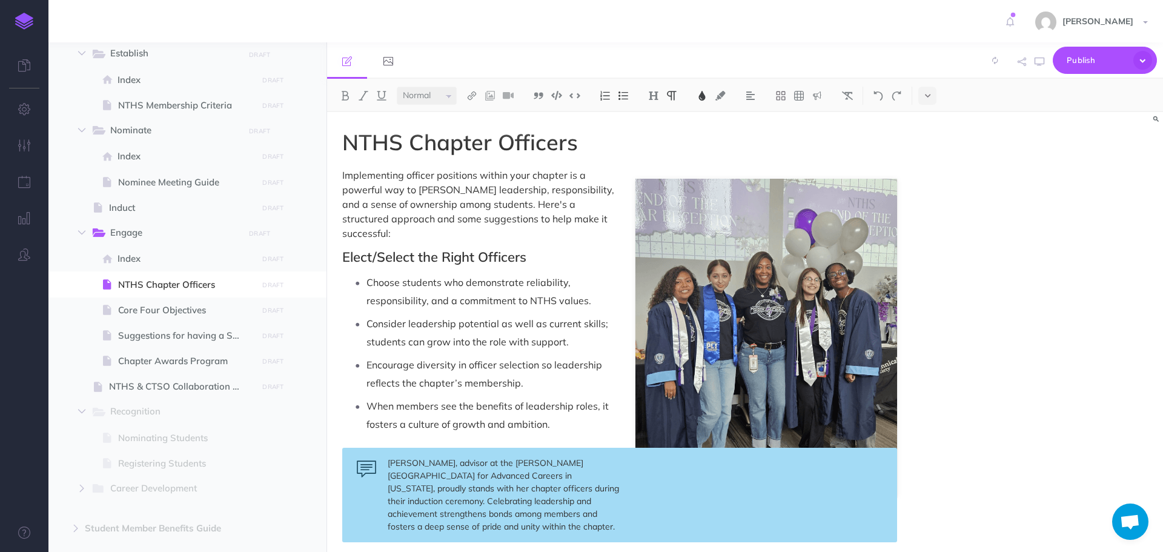
click at [578, 273] on p "Choose students who demonstrate reliability, responsibility, and a commitment t…" at bounding box center [631, 291] width 531 height 36
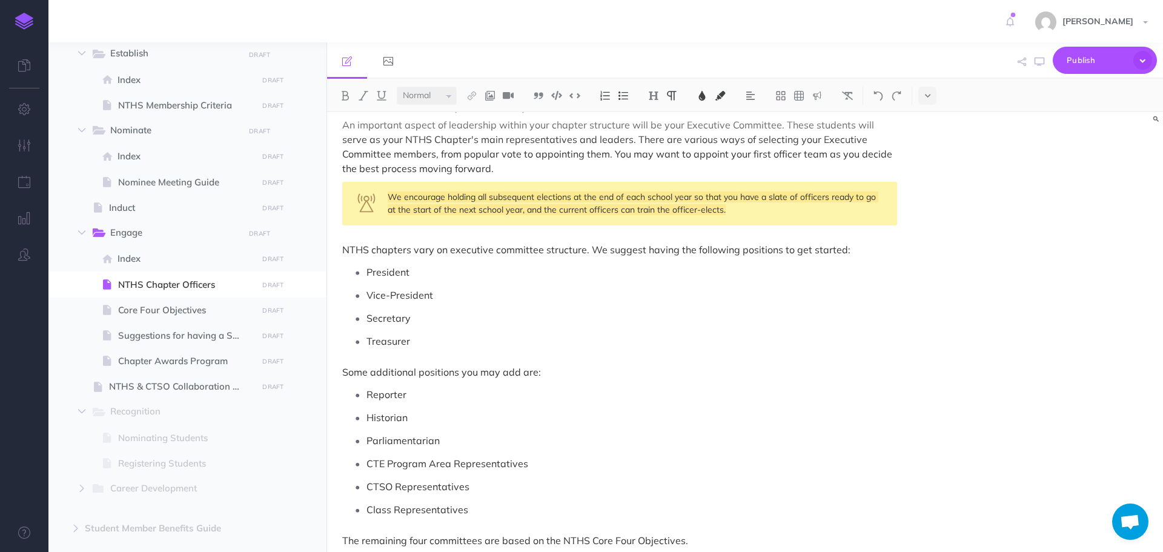
scroll to position [1575, 0]
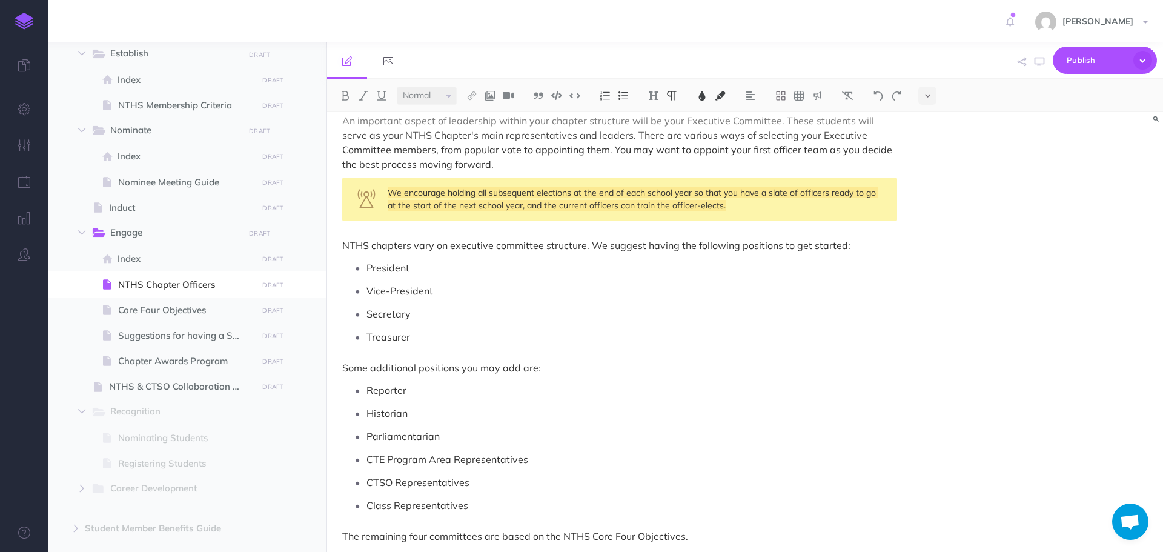
click at [480, 259] on p "President" at bounding box center [631, 268] width 531 height 18
click at [407, 262] on span "President" at bounding box center [387, 268] width 43 height 12
click at [458, 282] on p "Vice-President" at bounding box center [631, 291] width 531 height 18
click at [433, 305] on p "Secretary" at bounding box center [631, 314] width 531 height 18
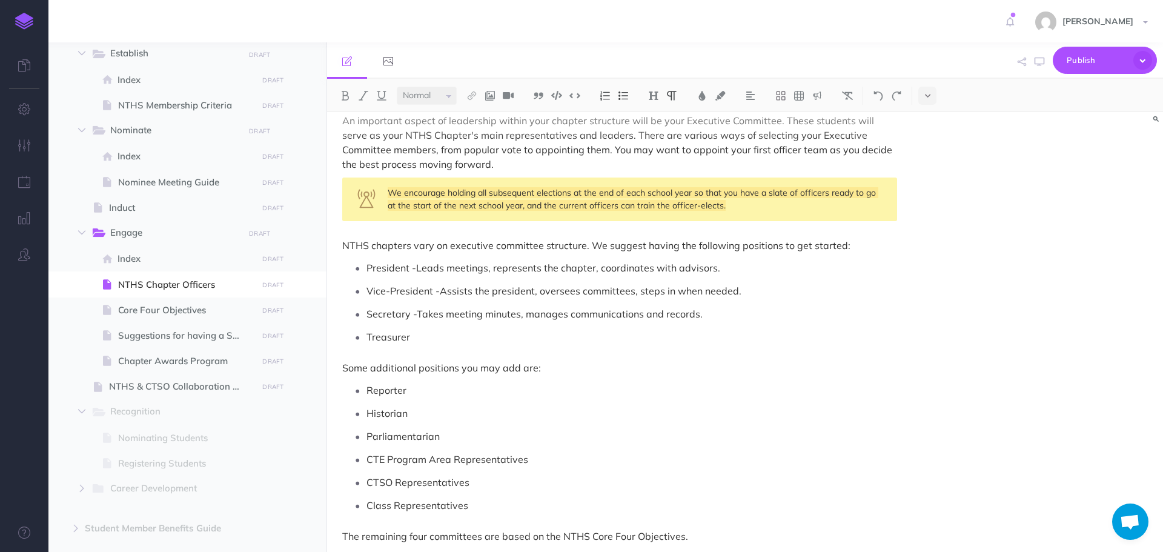
click at [425, 329] on p "Treasurer" at bounding box center [631, 337] width 531 height 18
click at [450, 382] on p "Reporter" at bounding box center [631, 390] width 531 height 18
click at [367, 407] on span "Historian" at bounding box center [386, 413] width 41 height 12
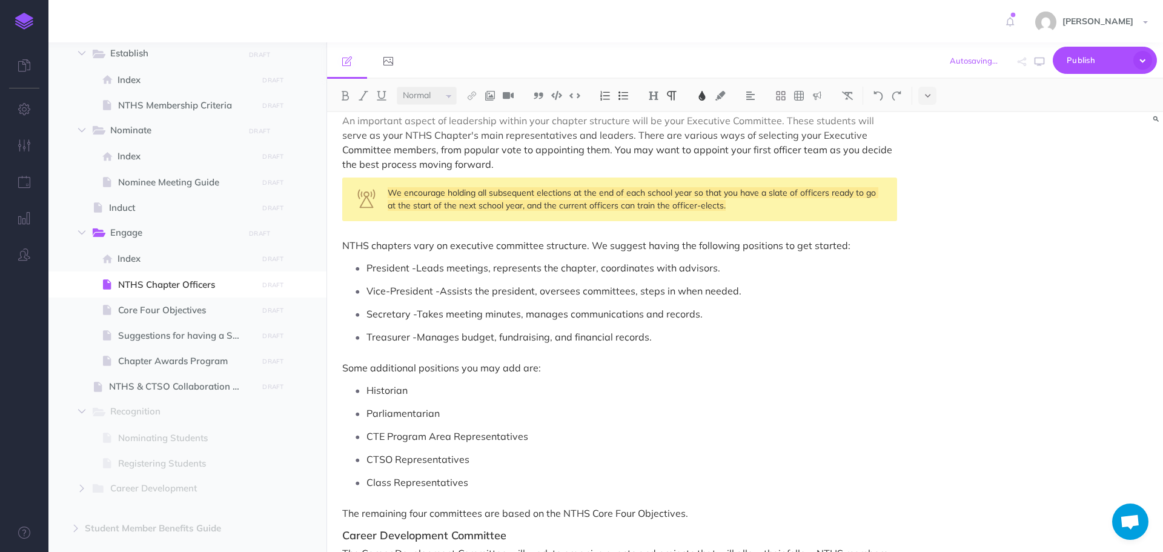
click at [450, 381] on p "Historian" at bounding box center [631, 390] width 531 height 18
click at [479, 404] on p "Parliamentarian" at bounding box center [631, 413] width 531 height 18
drag, startPoint x: 368, startPoint y: 396, endPoint x: 439, endPoint y: 401, distance: 70.4
click at [439, 407] on span "Parliamentarian -" at bounding box center [406, 413] width 80 height 12
copy span "Parliamentarian"
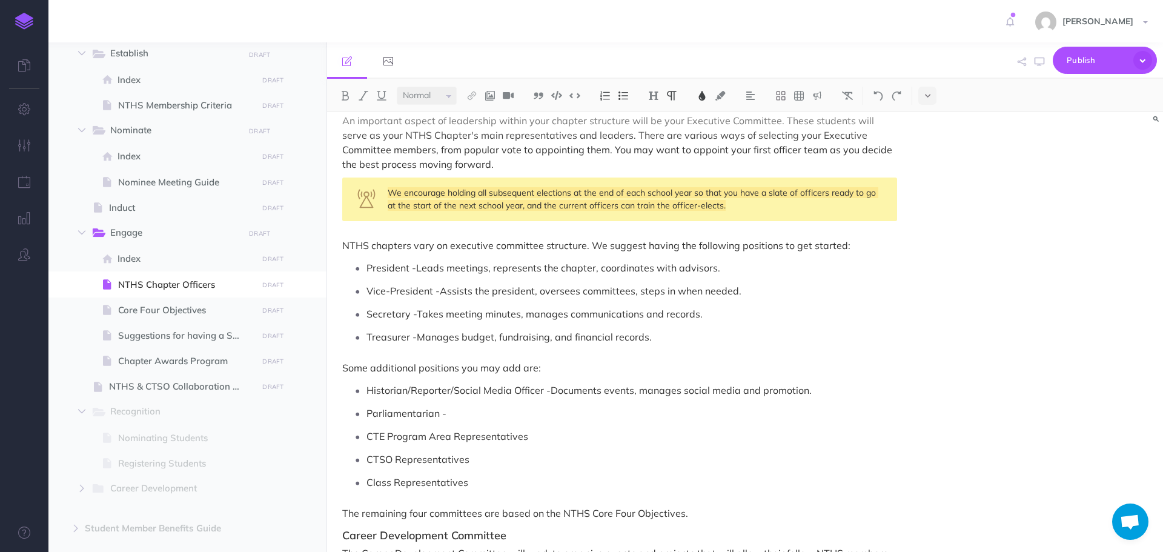
click at [473, 404] on p "Parliamentarian -" at bounding box center [631, 413] width 531 height 18
click at [452, 404] on p "Parliamentarian - keeping meetings organized, fair, and following proper proced…" at bounding box center [631, 413] width 531 height 18
click at [584, 410] on ul "Historian/Reporter/Social Media Officer - Documents events, manages social medi…" at bounding box center [622, 436] width 549 height 110
click at [508, 404] on p "Parliamentarian - Helps keeping meetings organized, fair, and following proper …" at bounding box center [631, 413] width 531 height 18
click at [597, 427] on p "CTE Program Area Representatives" at bounding box center [631, 436] width 531 height 18
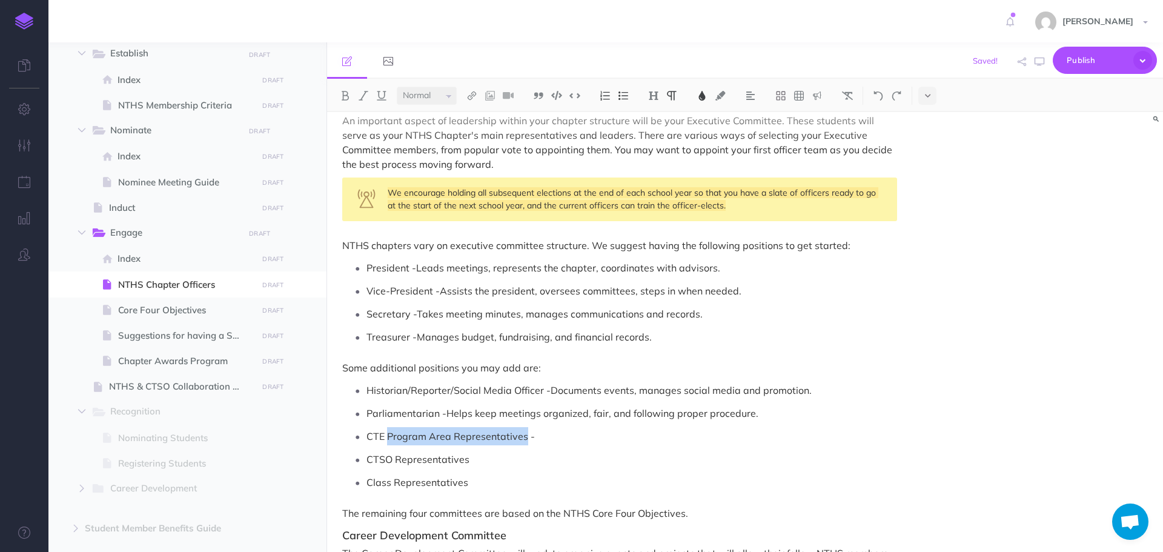
drag, startPoint x: 388, startPoint y: 420, endPoint x: 523, endPoint y: 419, distance: 135.1
click at [523, 430] on span "CTE Program Area Representatives -" at bounding box center [450, 436] width 168 height 12
copy span "Program Area Representatives"
click at [568, 427] on p "CTE Program Area Representatives -" at bounding box center [631, 436] width 531 height 18
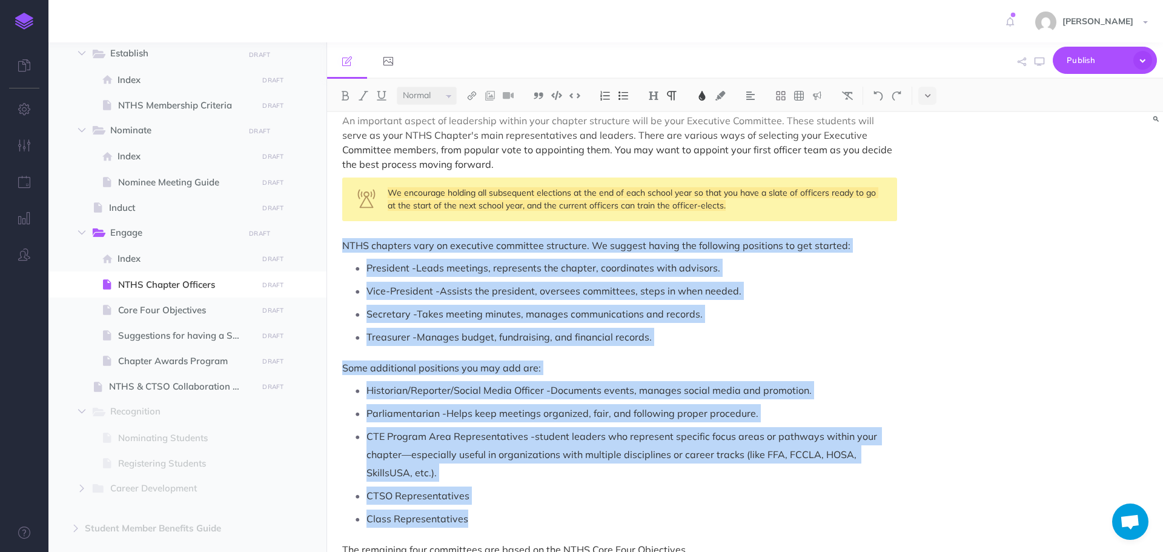
drag, startPoint x: 340, startPoint y: 230, endPoint x: 520, endPoint y: 490, distance: 316.2
click at [701, 98] on img at bounding box center [702, 96] width 11 height 10
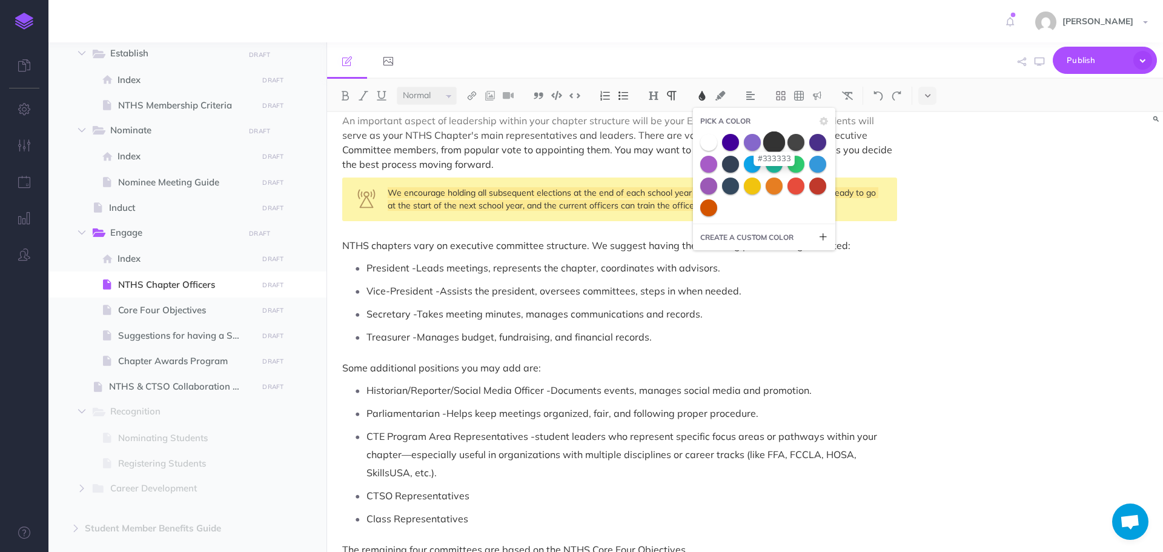
click at [771, 147] on span at bounding box center [774, 142] width 22 height 22
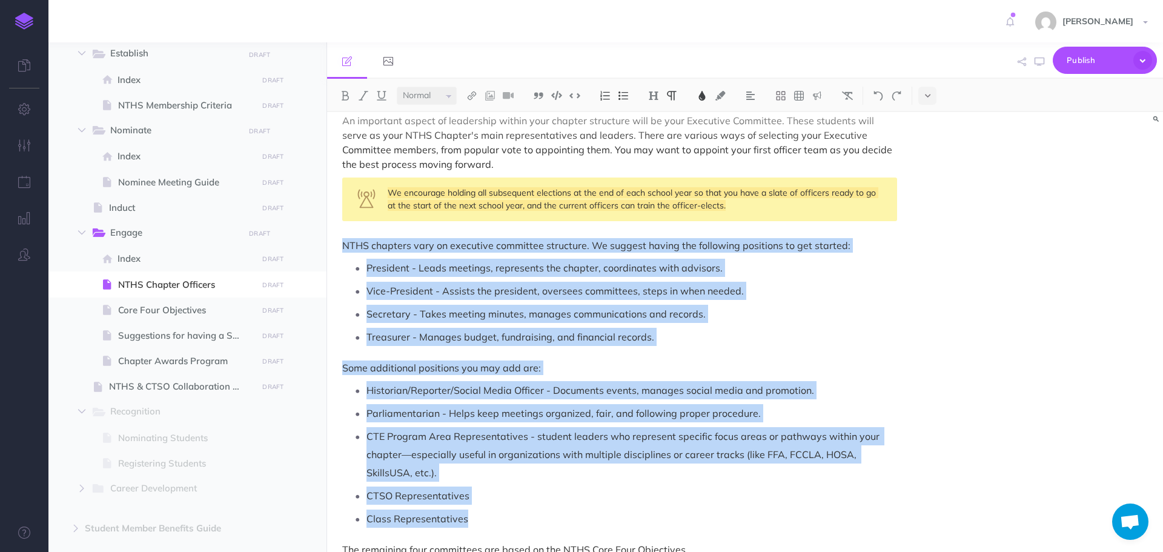
click at [856, 311] on ul "President - Leads meetings, represents the chapter, coordinates with advisors. …" at bounding box center [622, 302] width 549 height 87
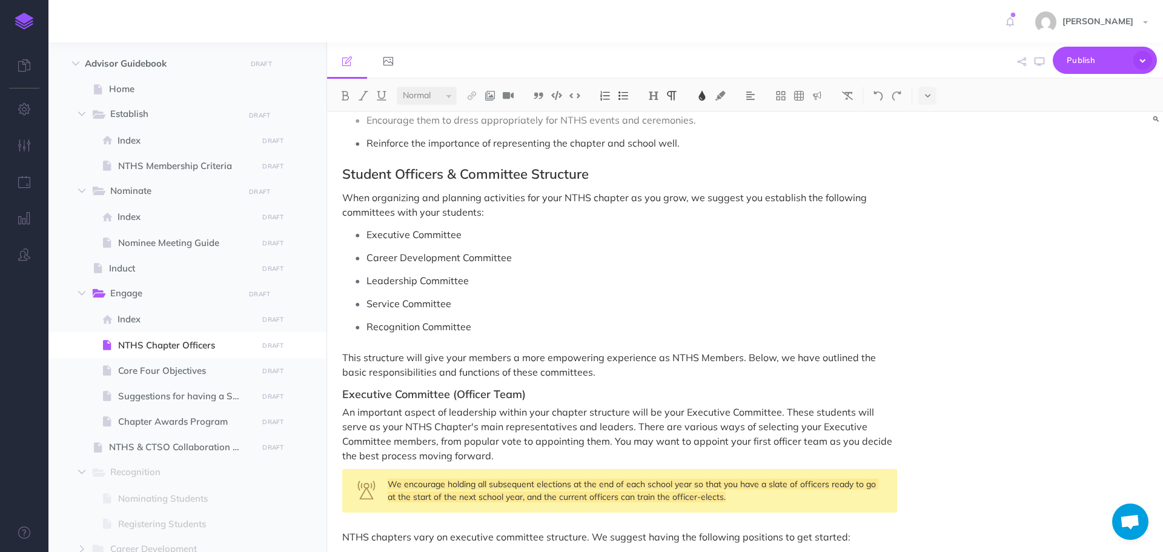
scroll to position [1272, 0]
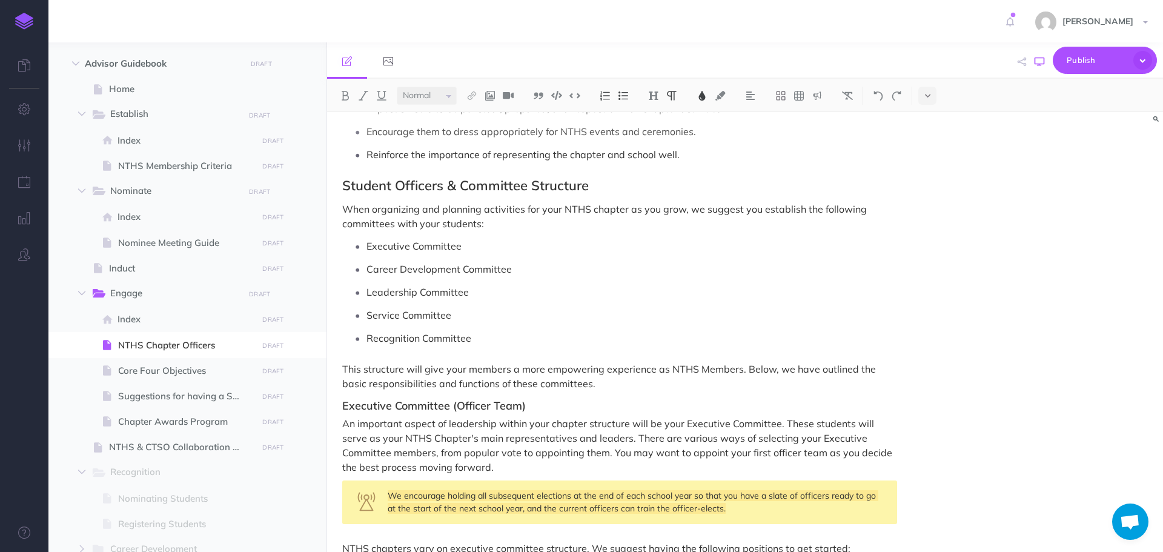
click at [1044, 65] on icon "button" at bounding box center [1040, 62] width 10 height 10
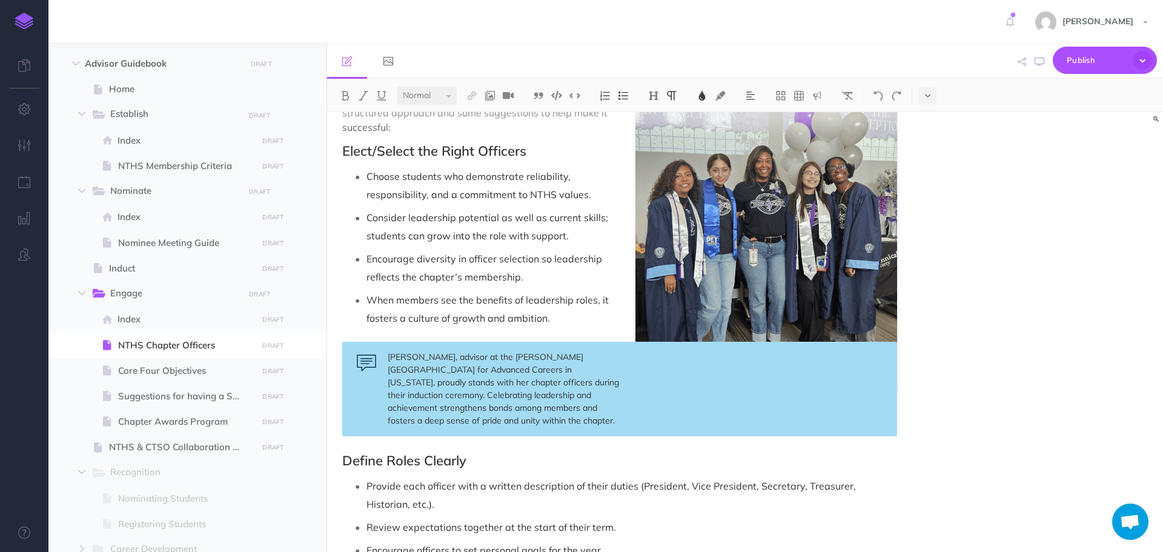
scroll to position [0, 0]
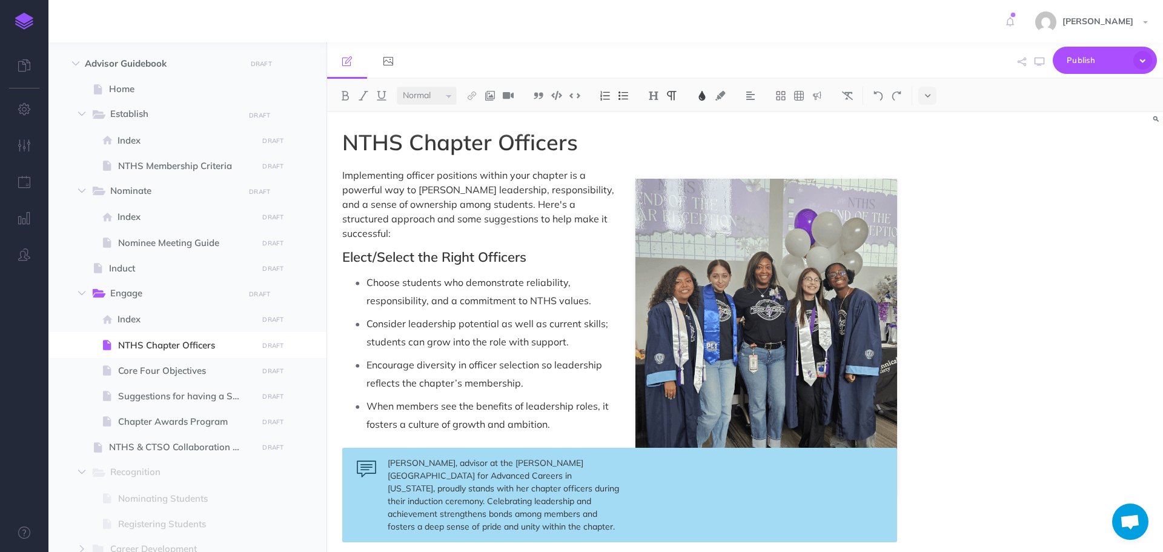
click at [508, 203] on span "Implementing officer positions within your chapter is a powerful way to [PERSON…" at bounding box center [479, 204] width 274 height 70
drag, startPoint x: 548, startPoint y: 205, endPoint x: 389, endPoint y: 219, distance: 159.2
click at [389, 219] on span "Implementing officer positions within your chapter is a powerful way to [PERSON…" at bounding box center [479, 204] width 274 height 70
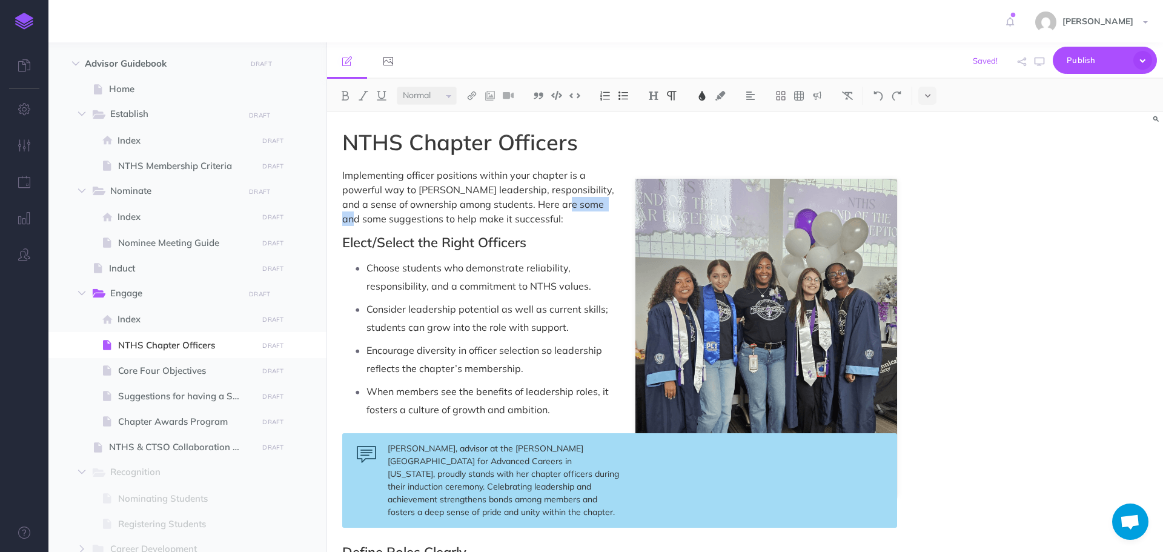
drag, startPoint x: 548, startPoint y: 205, endPoint x: 598, endPoint y: 204, distance: 50.3
click at [598, 204] on p "Implementing officer positions within your chapter is a powerful way to [PERSON…" at bounding box center [619, 197] width 555 height 58
click at [601, 202] on span "Implementing officer positions within your chapter is a powerful way to [PERSON…" at bounding box center [479, 197] width 274 height 56
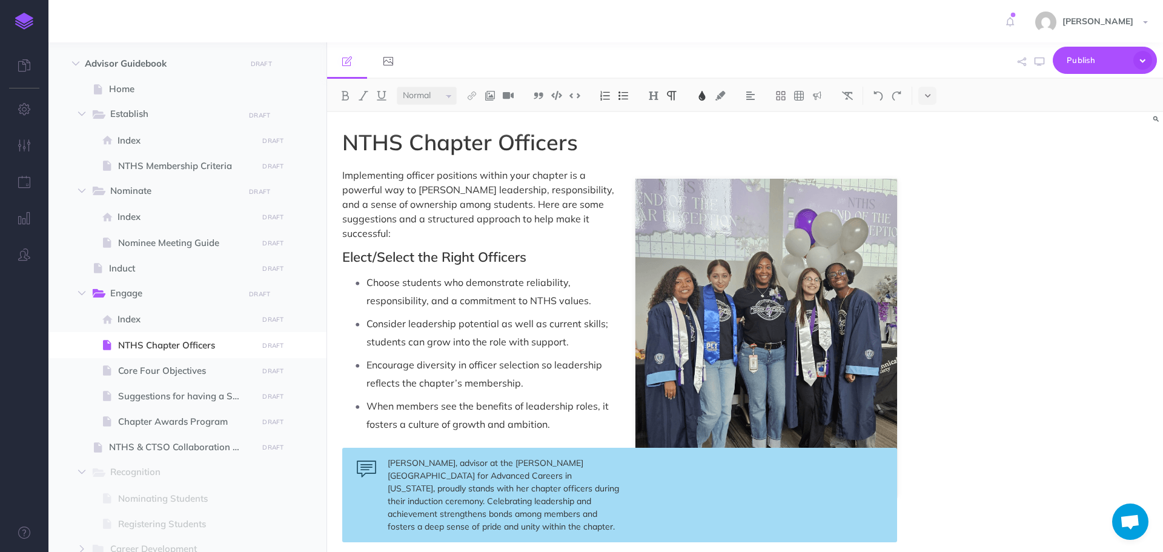
click at [360, 216] on span "Implementing officer positions within your chapter is a powerful way to [PERSON…" at bounding box center [479, 204] width 274 height 70
click at [1038, 65] on icon "button" at bounding box center [1040, 62] width 10 height 10
click at [615, 216] on p "Implementing officer positions within your chapter is a powerful way to [PERSON…" at bounding box center [619, 204] width 555 height 73
click at [1036, 62] on icon "button" at bounding box center [1040, 62] width 10 height 10
click at [566, 216] on span "Implementing officer positions within your chapter is a powerful way to [PERSON…" at bounding box center [481, 204] width 279 height 70
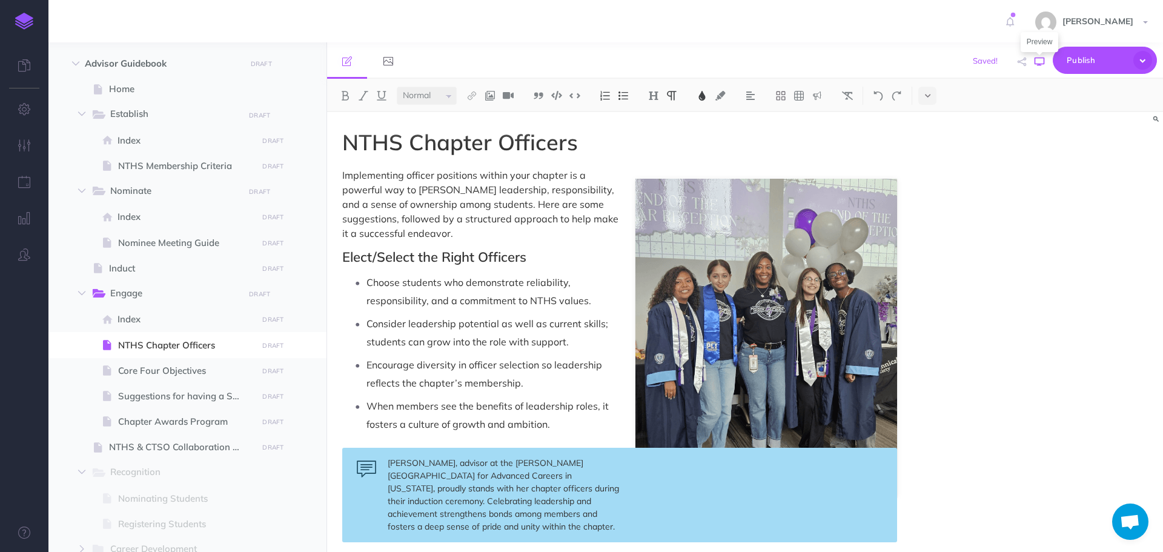
click at [1041, 59] on icon "button" at bounding box center [1040, 62] width 10 height 10
click at [485, 204] on span "Implementing officer positions within your chapter is a powerful way to [PERSON…" at bounding box center [481, 204] width 279 height 70
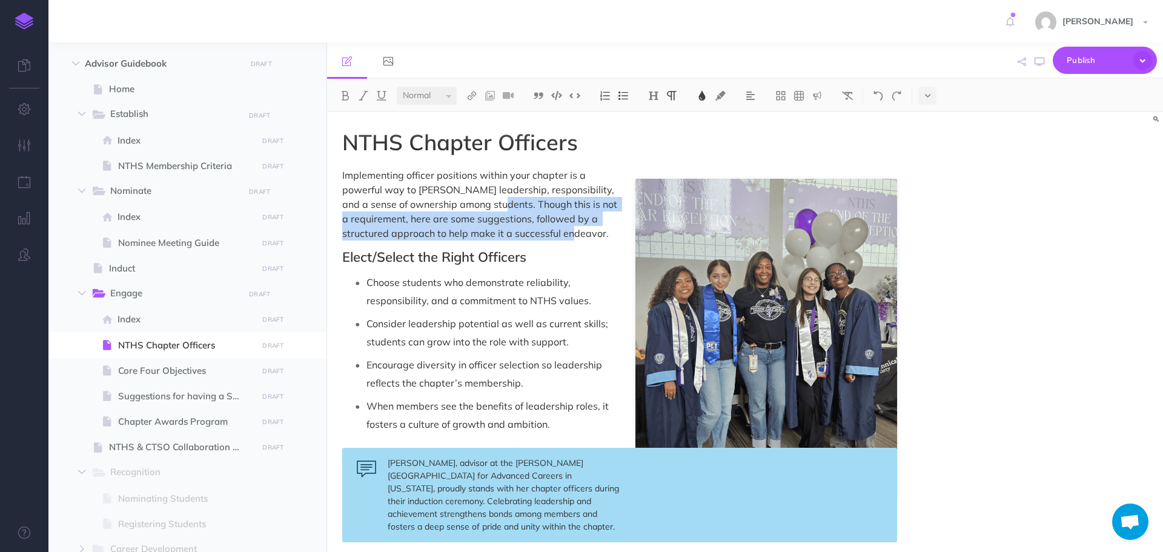
drag, startPoint x: 481, startPoint y: 205, endPoint x: 609, endPoint y: 230, distance: 130.2
click at [609, 230] on p "Implementing officer positions within your chapter is a powerful way to [PERSON…" at bounding box center [619, 204] width 555 height 73
copy span "Though this is not a requirement, here are some suggestions, followed by a stru…"
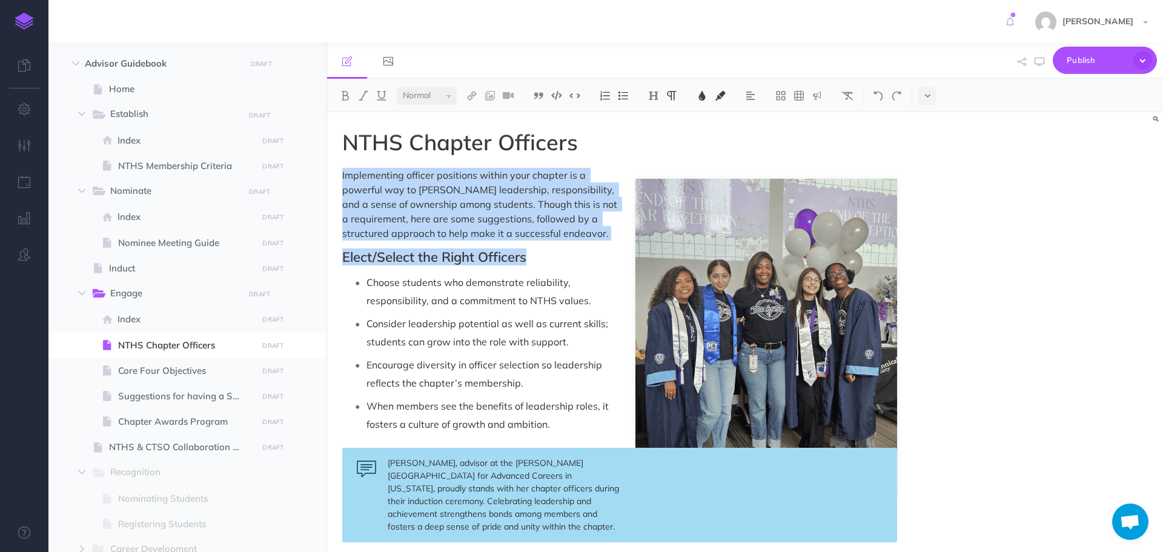
drag, startPoint x: 341, startPoint y: 176, endPoint x: 608, endPoint y: 241, distance: 274.4
drag, startPoint x: 547, startPoint y: 225, endPoint x: 473, endPoint y: 222, distance: 74.0
click at [488, 222] on span "Implementing officer positions within your chapter is a powerful way to [PERSON…" at bounding box center [480, 204] width 277 height 70
drag, startPoint x: 341, startPoint y: 175, endPoint x: 612, endPoint y: 236, distance: 278.2
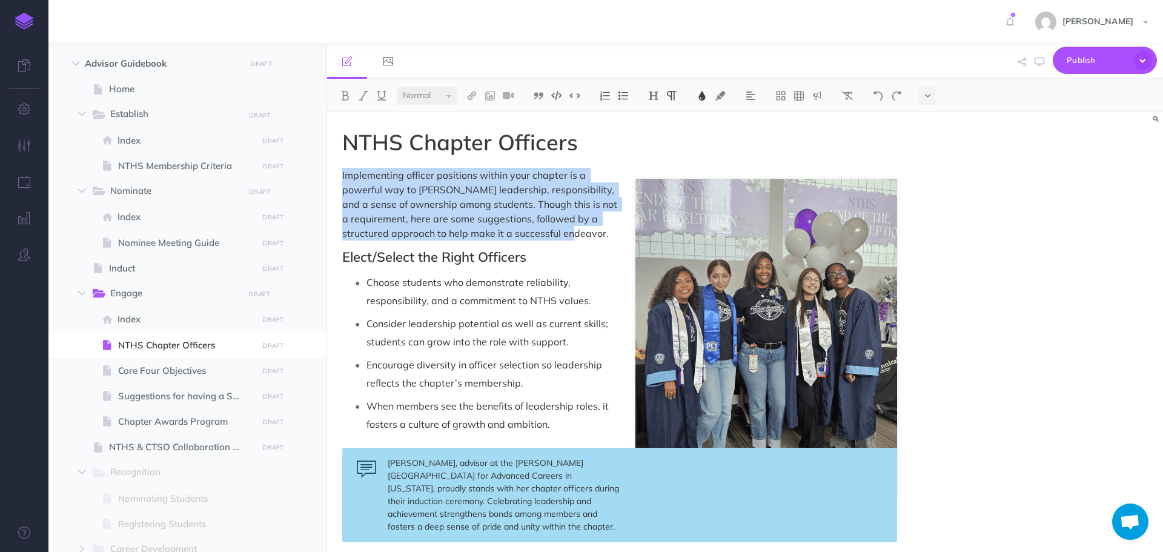
copy span "Implementing officer positions within your chapter is a powerful way to [PERSON…"
click at [571, 223] on span "Implementing officer positions within your chapter is a powerful way to [PERSON…" at bounding box center [480, 204] width 277 height 70
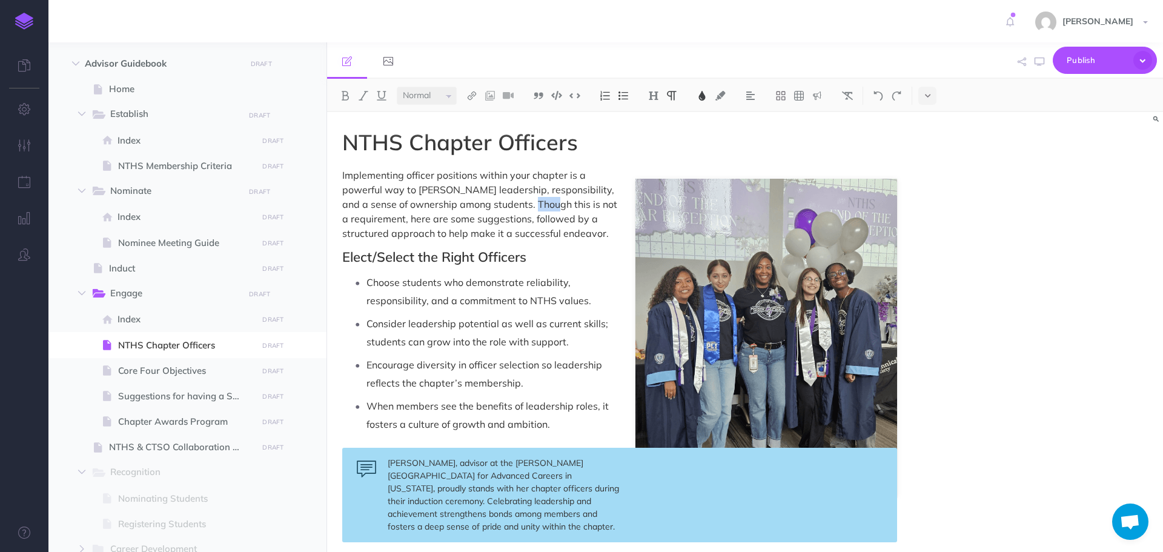
drag, startPoint x: 516, startPoint y: 202, endPoint x: 534, endPoint y: 206, distance: 17.9
click at [534, 206] on span "Implementing officer positions within your chapter is a powerful way to [PERSON…" at bounding box center [480, 204] width 277 height 70
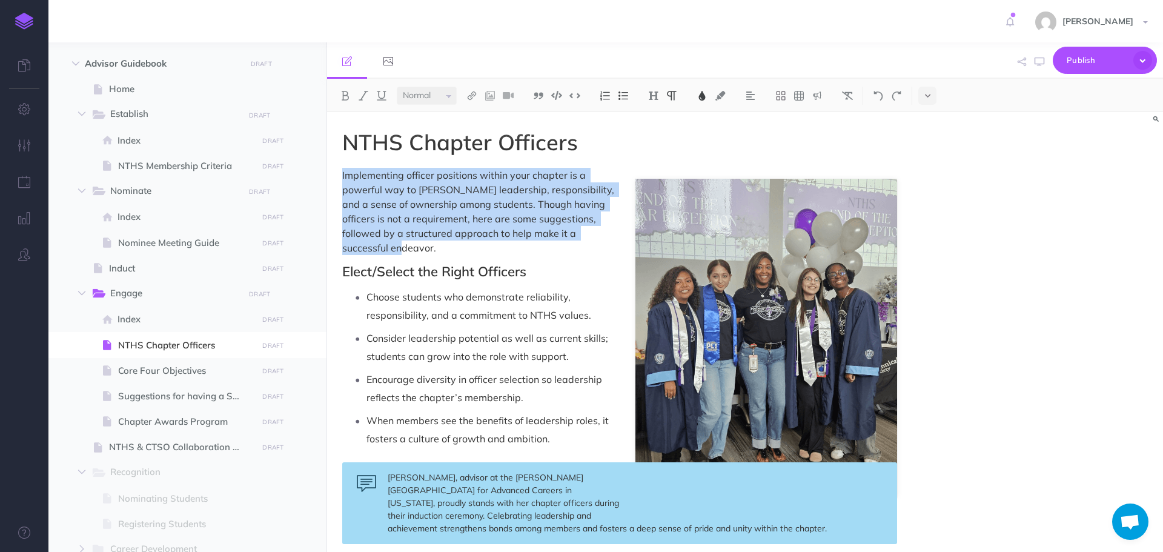
drag, startPoint x: 342, startPoint y: 176, endPoint x: 610, endPoint y: 240, distance: 275.8
copy span "Implementing officer positions within your chapter is a powerful way to [PERSON…"
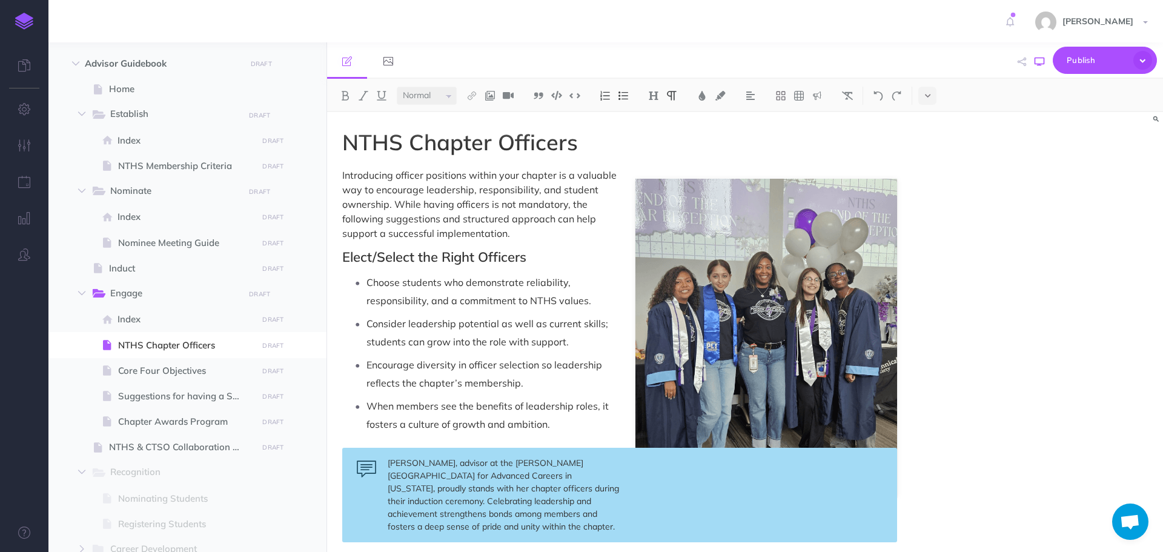
click at [1038, 69] on button "button" at bounding box center [1039, 61] width 16 height 35
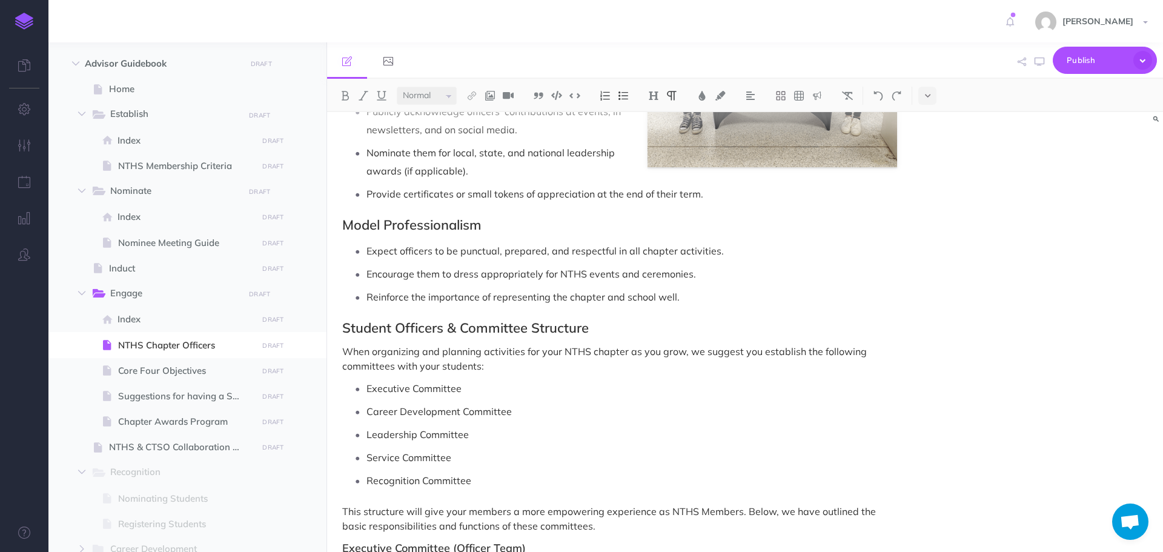
scroll to position [1151, 0]
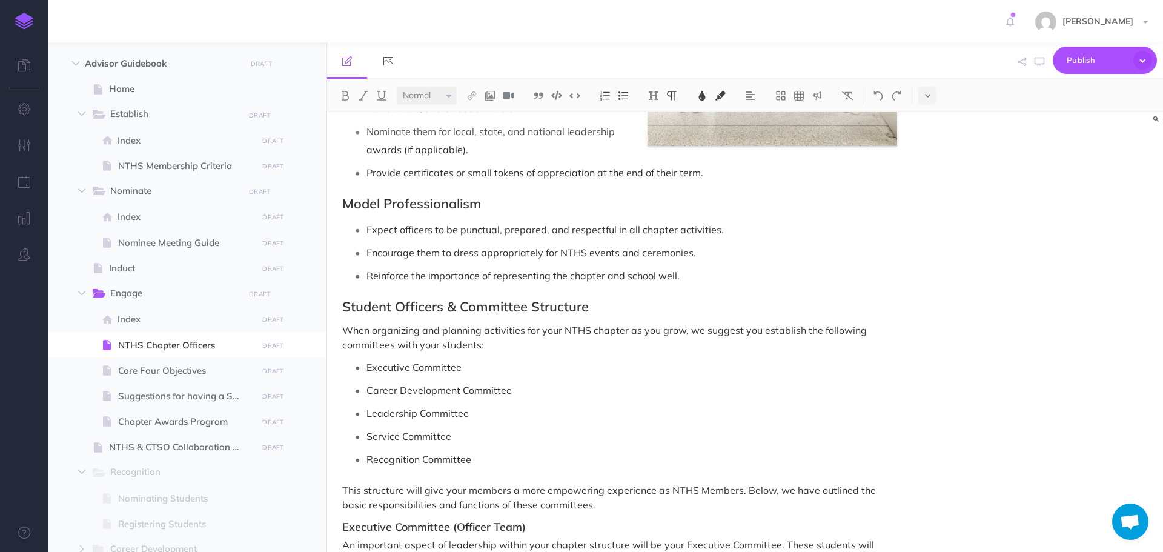
click at [778, 277] on p "Reinforce the importance of representing the chapter and school well." at bounding box center [631, 276] width 531 height 18
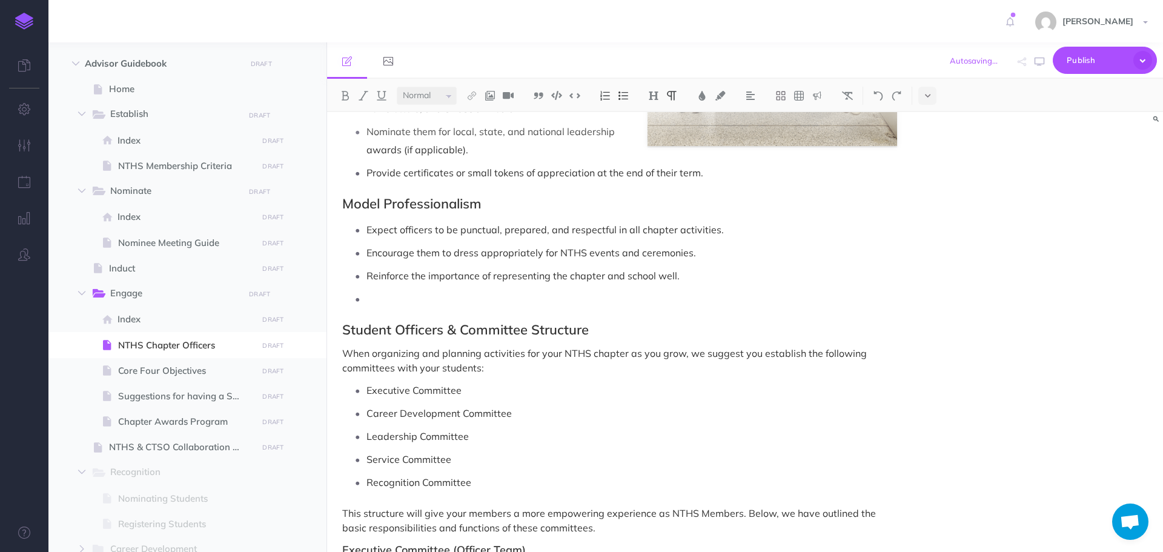
click at [623, 98] on img at bounding box center [623, 96] width 11 height 10
click at [818, 94] on img at bounding box center [817, 96] width 11 height 10
click at [822, 133] on img at bounding box center [817, 135] width 11 height 10
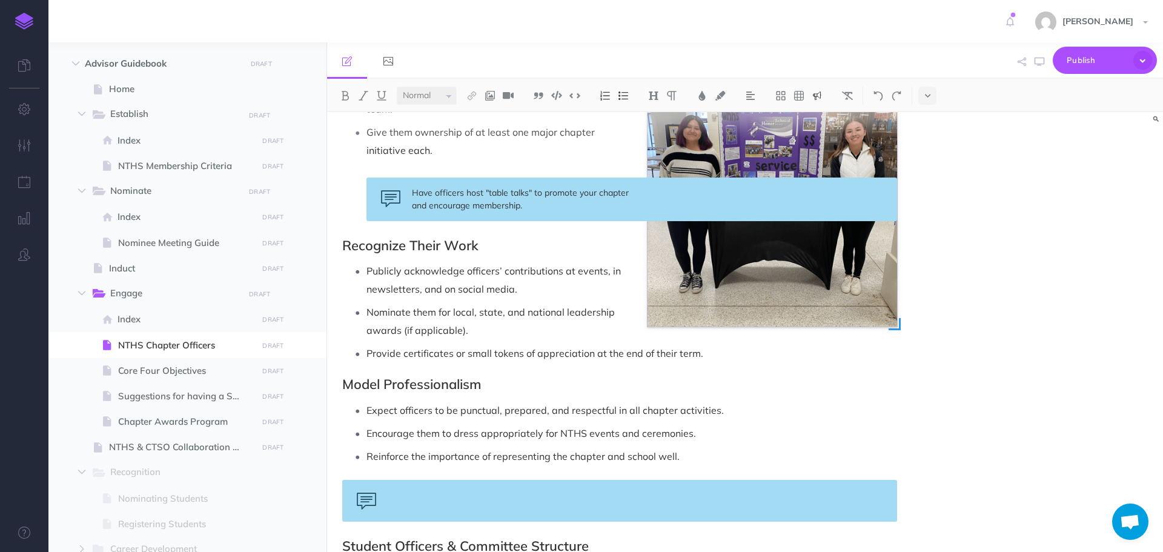
scroll to position [1030, 0]
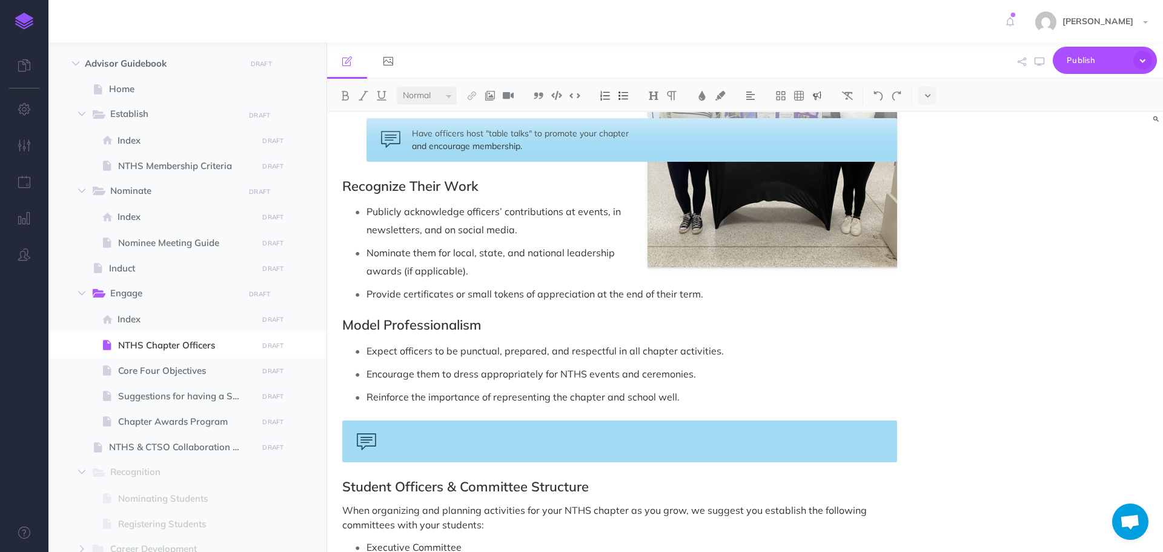
click at [820, 96] on img at bounding box center [817, 96] width 11 height 10
click at [817, 117] on img at bounding box center [817, 117] width 11 height 10
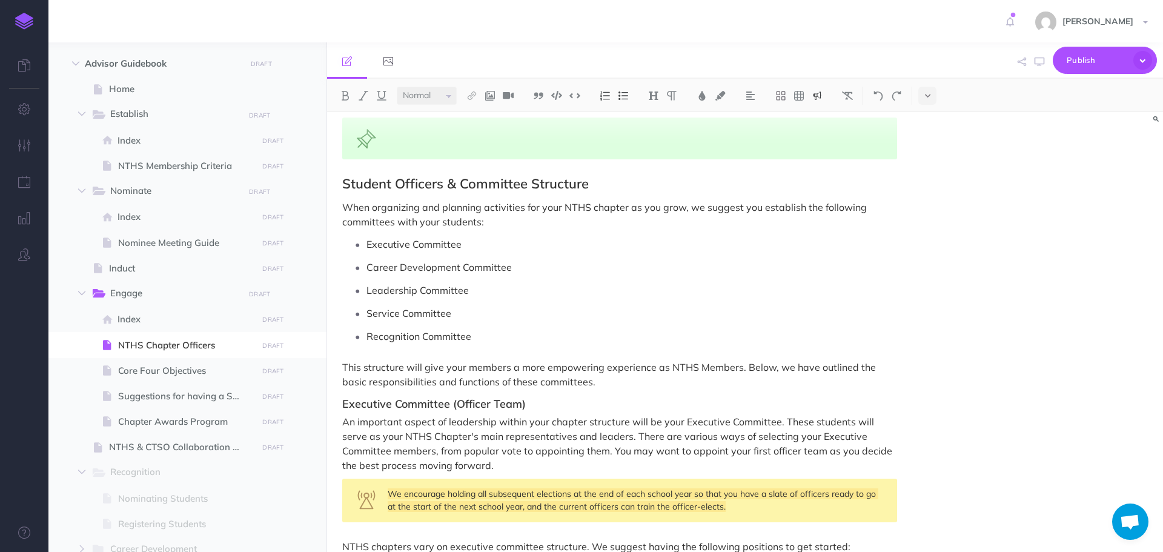
scroll to position [1272, 0]
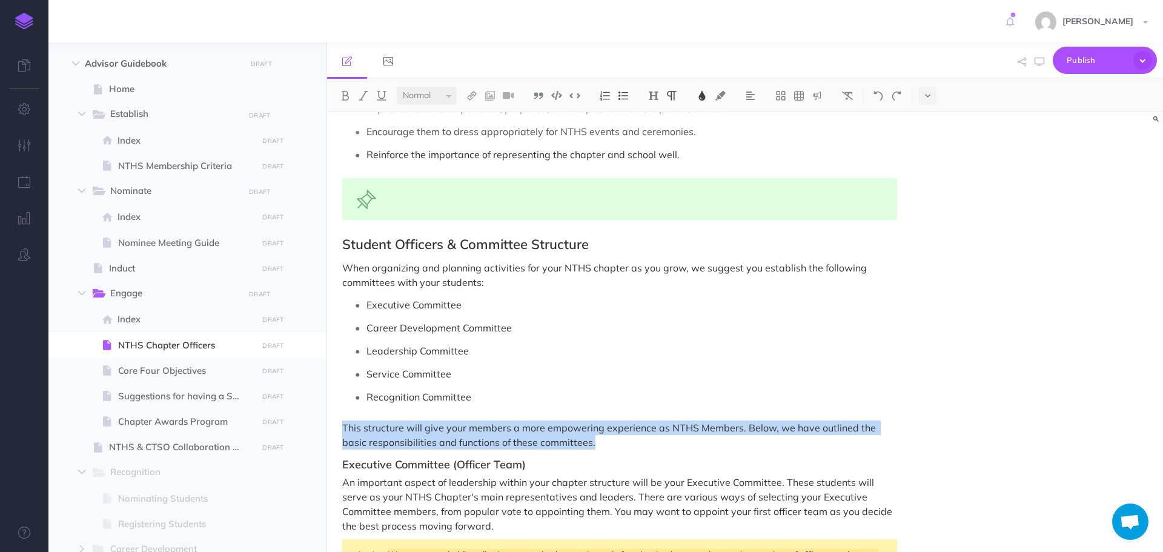
drag, startPoint x: 340, startPoint y: 426, endPoint x: 571, endPoint y: 437, distance: 231.0
click at [571, 437] on div "NTHS Chapter Officers Introducing officer positions within your chapter is a va…" at bounding box center [619, 315] width 585 height 2950
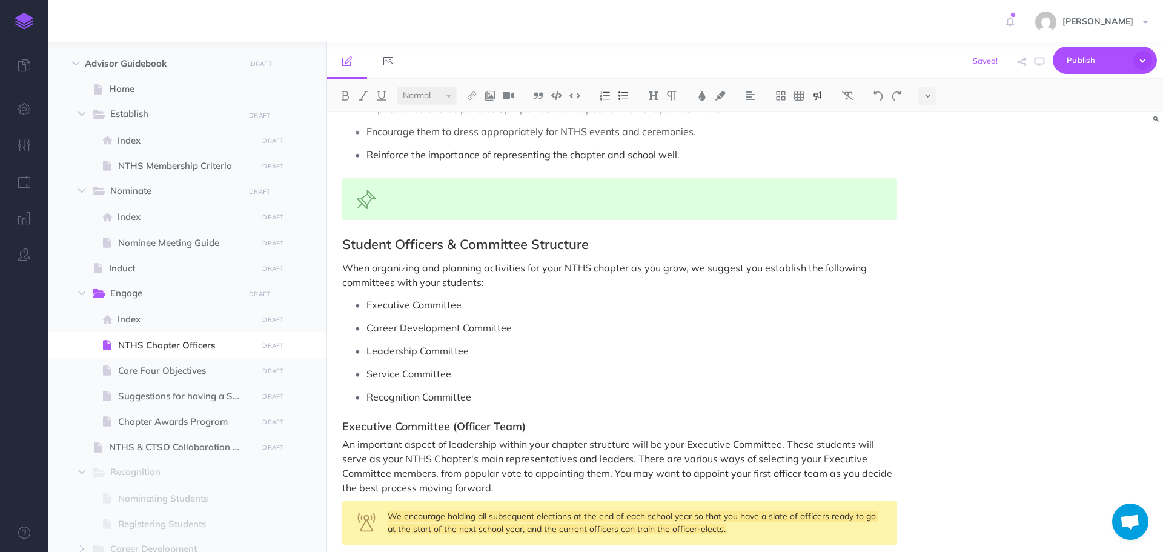
click at [442, 200] on div at bounding box center [619, 199] width 555 height 42
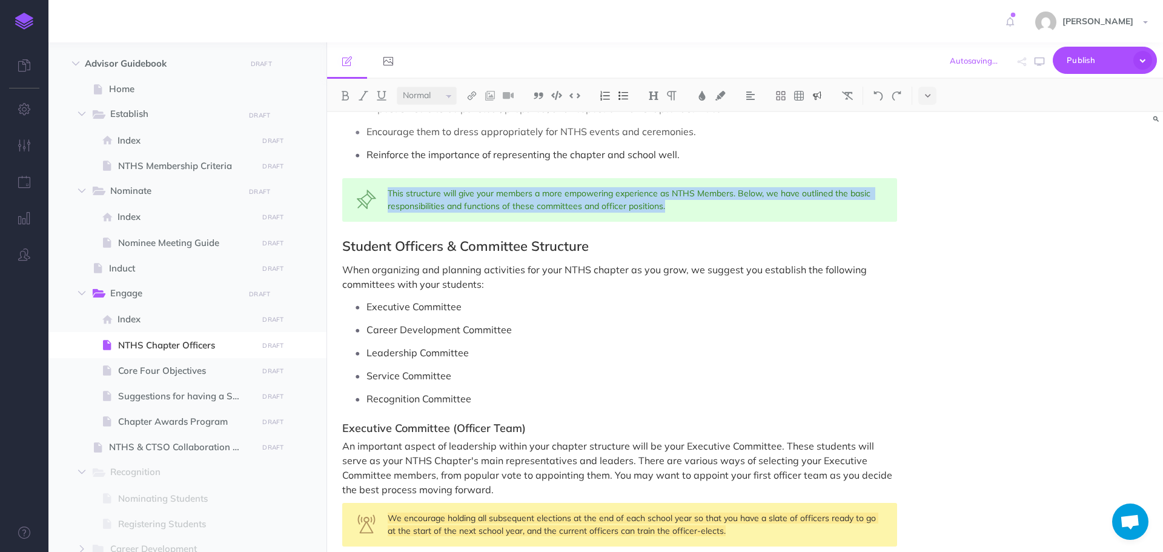
drag, startPoint x: 388, startPoint y: 194, endPoint x: 677, endPoint y: 208, distance: 289.9
click at [677, 208] on div "This structure will give your members a more empowering experience as NTHS Memb…" at bounding box center [619, 200] width 555 height 44
click at [704, 96] on img at bounding box center [702, 96] width 11 height 10
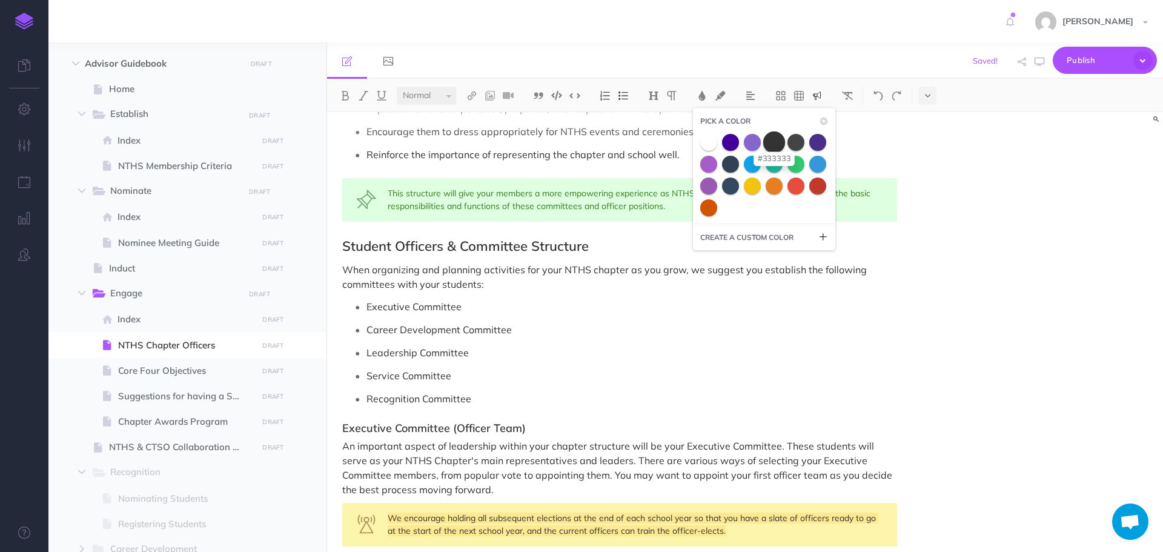
click at [776, 143] on span at bounding box center [774, 142] width 22 height 22
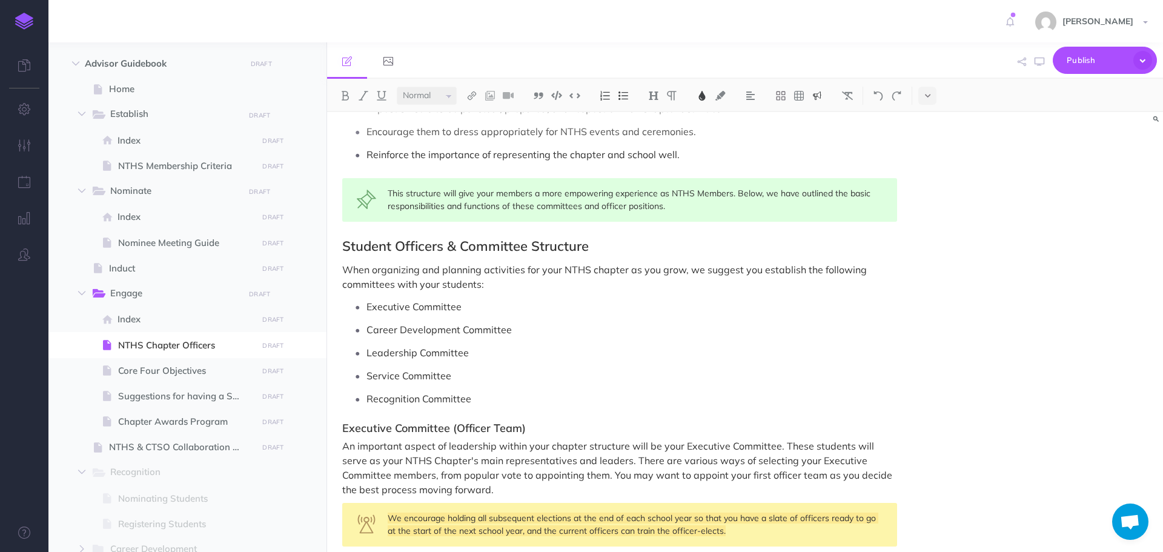
click at [664, 292] on div "NTHS Chapter Officers Introducing officer positions within your chapter is a va…" at bounding box center [619, 297] width 585 height 2914
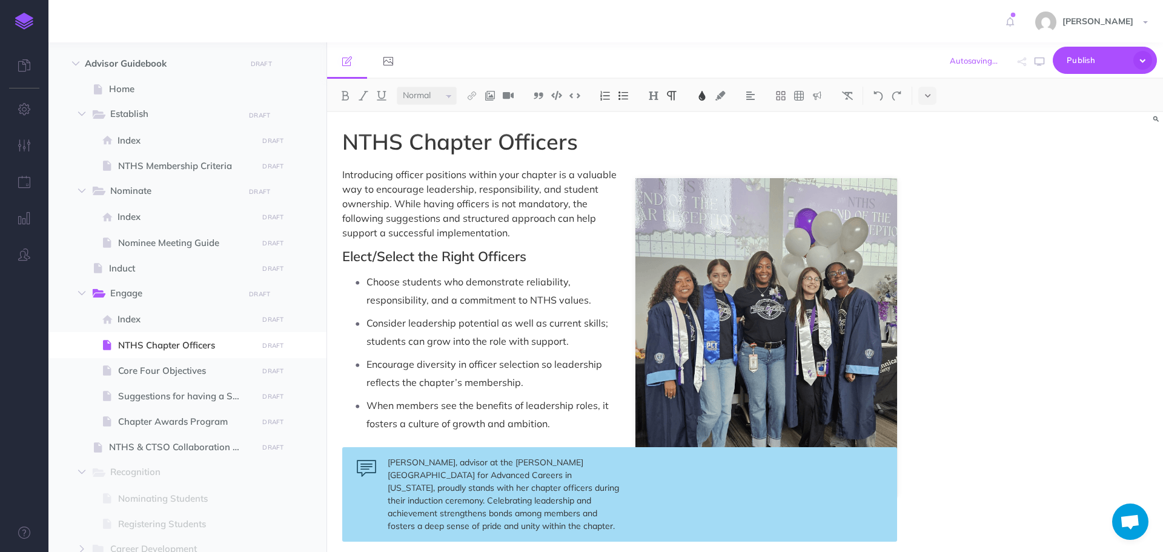
scroll to position [0, 0]
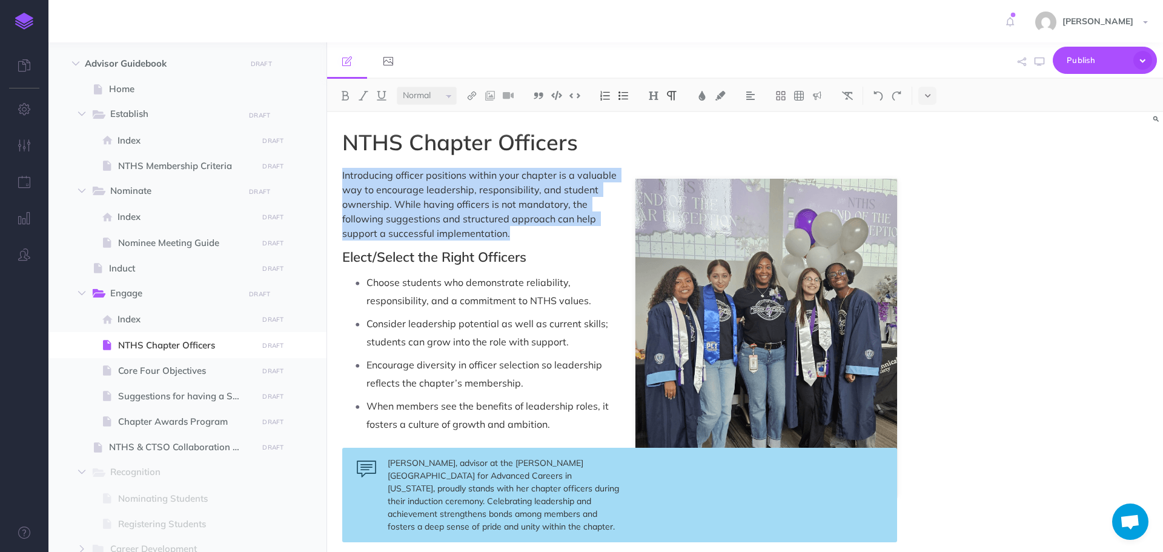
drag, startPoint x: 340, startPoint y: 176, endPoint x: 591, endPoint y: 169, distance: 250.2
click at [704, 90] on button at bounding box center [702, 96] width 18 height 18
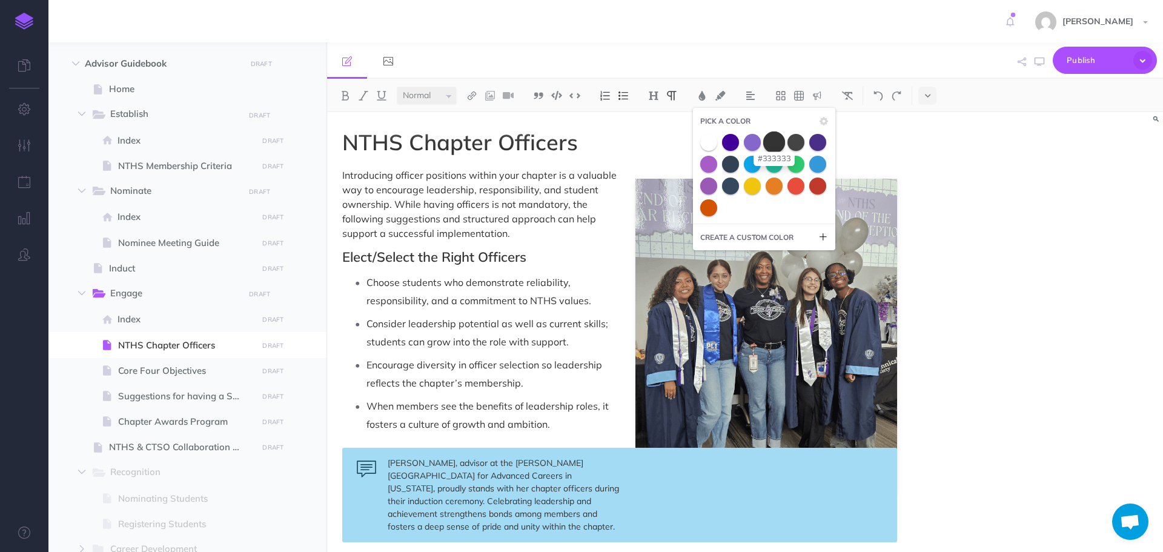
click at [775, 145] on span at bounding box center [774, 142] width 22 height 22
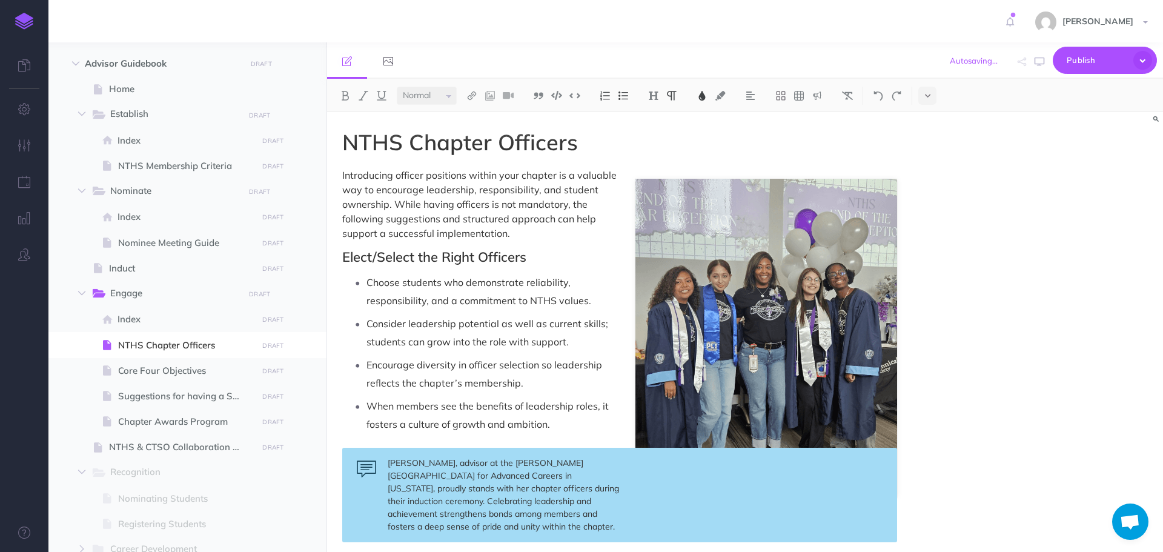
click at [515, 338] on span "Consider leadership potential as well as current skills; students can grow into…" at bounding box center [488, 332] width 244 height 30
click at [1045, 62] on button "button" at bounding box center [1039, 61] width 16 height 35
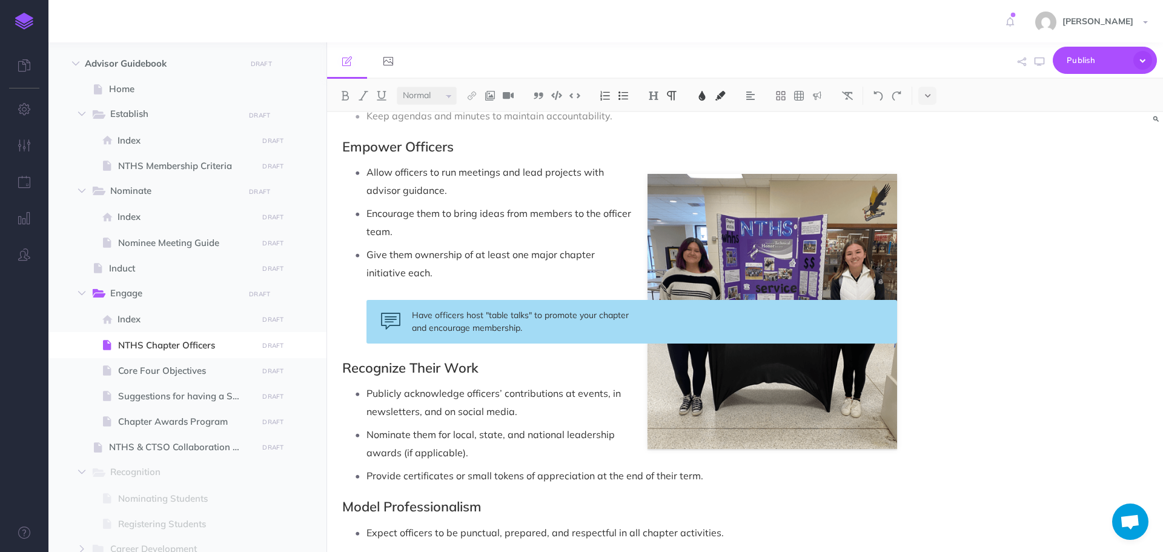
scroll to position [1090, 0]
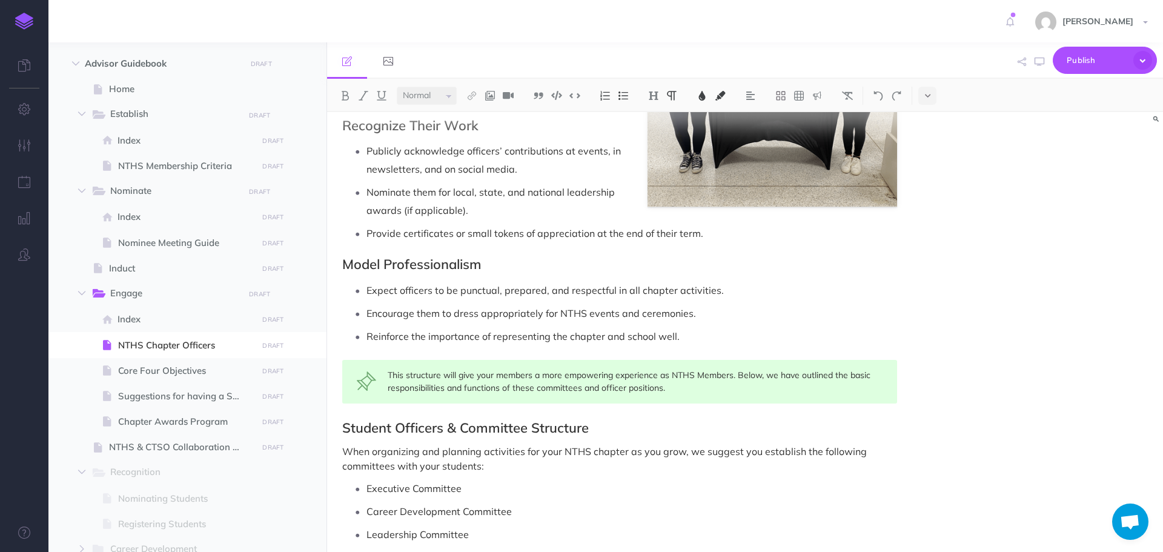
click at [402, 376] on span "This structure will give your members a more empowering experience as NTHS Memb…" at bounding box center [630, 381] width 485 height 24
click at [795, 377] on span "The below structure will give your members a more empowering experience as NTHS…" at bounding box center [632, 381] width 488 height 24
drag, startPoint x: 788, startPoint y: 376, endPoint x: 762, endPoint y: 376, distance: 26.0
click at [762, 376] on span "The below structure will give your members a more empowering experience as NTHS…" at bounding box center [632, 381] width 488 height 24
click at [556, 389] on span "The below structure will give your members a more empowering experience as NTHS…" at bounding box center [628, 381] width 481 height 24
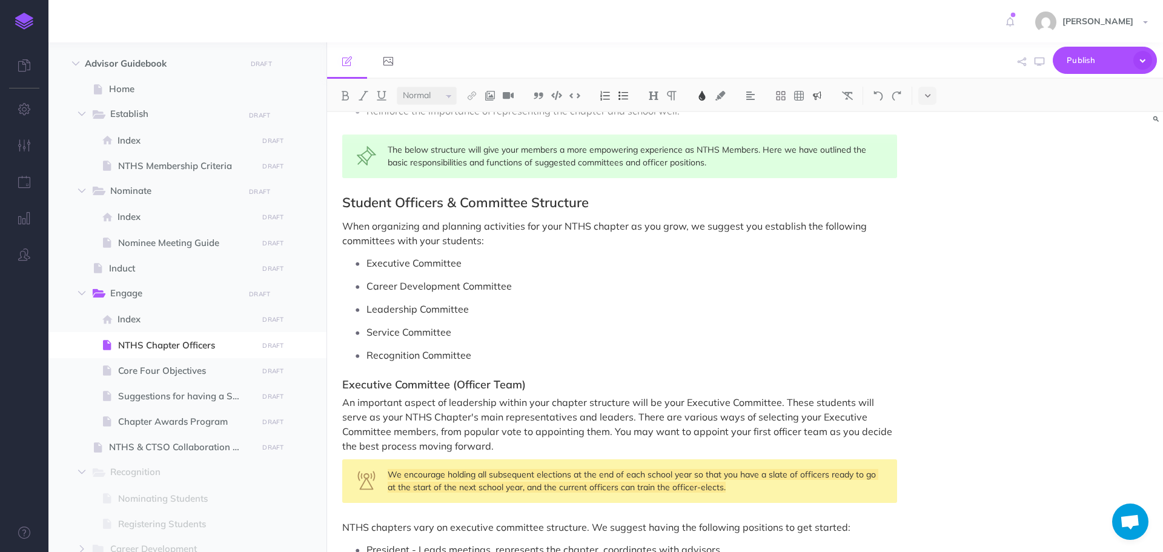
scroll to position [1333, 0]
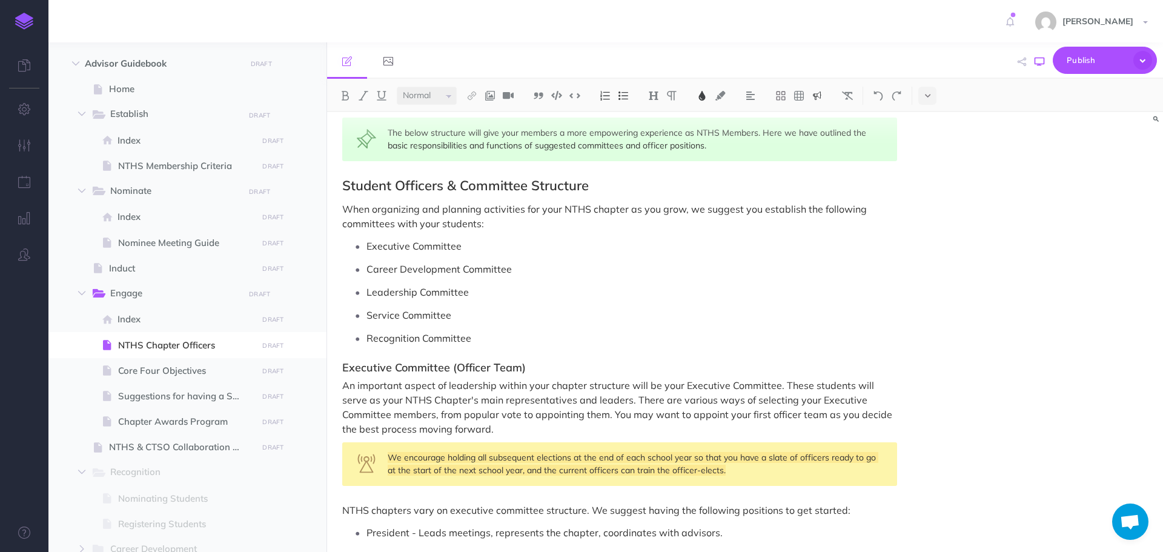
click at [1040, 64] on icon "button" at bounding box center [1040, 62] width 10 height 10
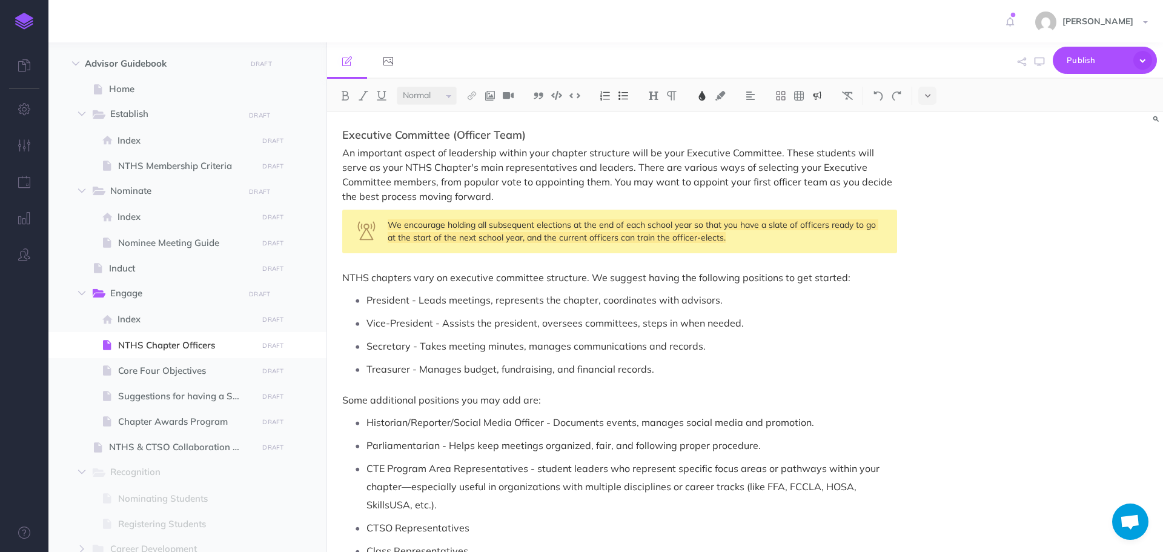
scroll to position [1635, 0]
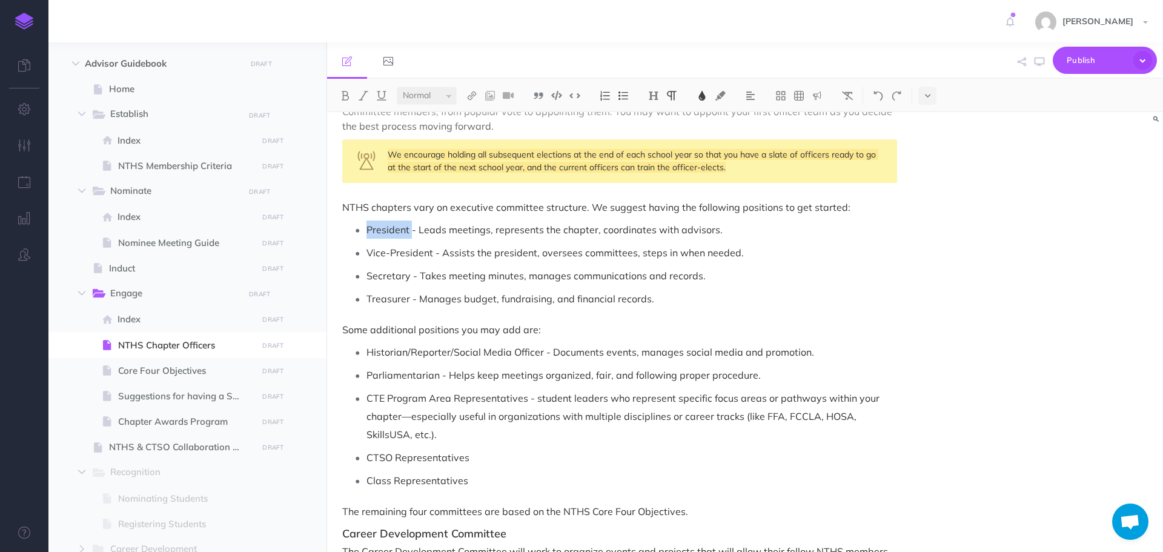
drag, startPoint x: 368, startPoint y: 227, endPoint x: 412, endPoint y: 234, distance: 44.7
click at [412, 234] on span "President - Leads meetings, represents the chapter, coordinates with advisors." at bounding box center [544, 230] width 356 height 12
click at [345, 103] on button at bounding box center [345, 96] width 18 height 18
drag, startPoint x: 366, startPoint y: 254, endPoint x: 432, endPoint y: 258, distance: 65.6
click at [432, 258] on span "Vice-President - Assists the president, oversees committees, steps in when need…" at bounding box center [554, 253] width 377 height 12
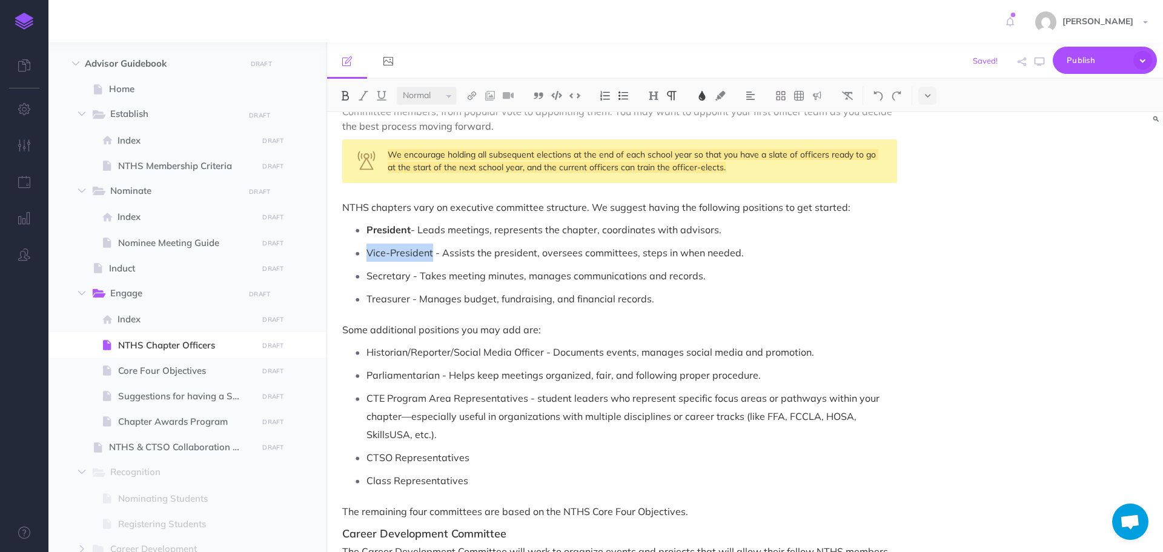
click at [346, 90] on button at bounding box center [345, 96] width 18 height 18
drag, startPoint x: 369, startPoint y: 273, endPoint x: 394, endPoint y: 273, distance: 24.2
click at [394, 273] on span "Secretary - Takes meeting minutes, manages communications and records." at bounding box center [535, 276] width 339 height 12
drag, startPoint x: 367, startPoint y: 275, endPoint x: 409, endPoint y: 277, distance: 41.9
click at [409, 277] on span "Secretary - Takes meeting minutes, manages communications and records." at bounding box center [535, 276] width 339 height 12
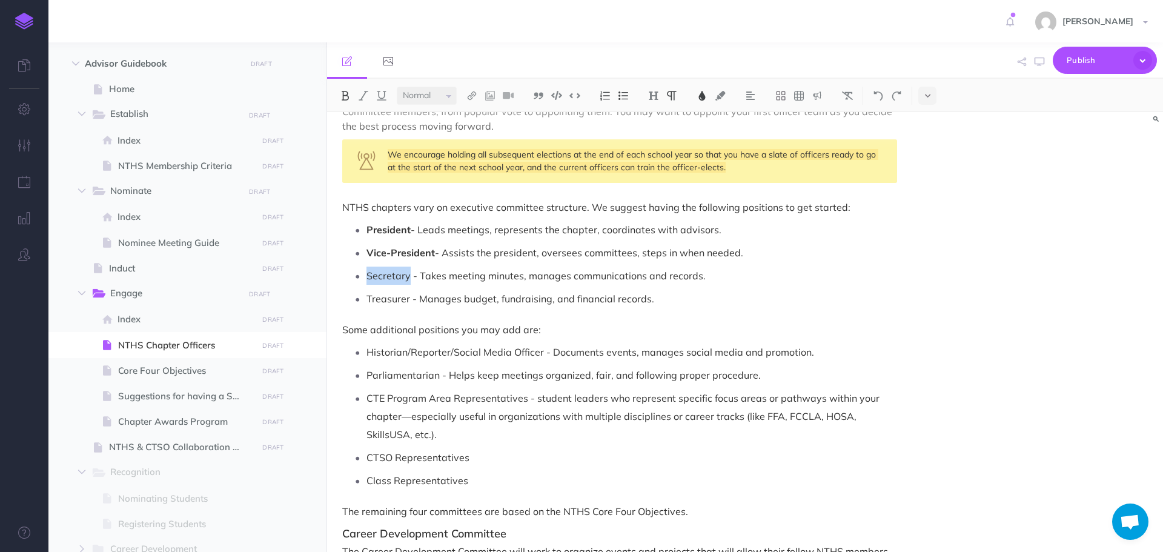
click at [344, 97] on img at bounding box center [345, 96] width 11 height 10
drag, startPoint x: 368, startPoint y: 296, endPoint x: 408, endPoint y: 296, distance: 40.0
click at [408, 296] on span "Treasurer - Manages budget, fundraising, and financial records." at bounding box center [510, 299] width 288 height 12
click at [342, 99] on img at bounding box center [345, 96] width 11 height 10
drag, startPoint x: 368, startPoint y: 349, endPoint x: 542, endPoint y: 355, distance: 174.5
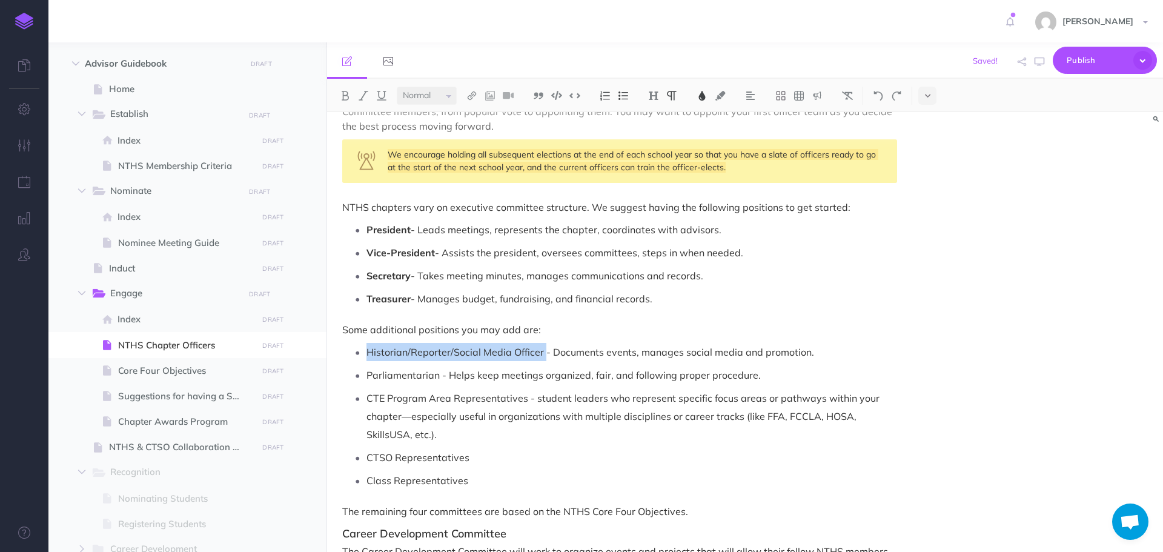
click at [542, 355] on span "Historian/Reporter/Social Media Officer - Documents events, manages social medi…" at bounding box center [590, 352] width 448 height 12
click at [342, 98] on img at bounding box center [345, 96] width 11 height 10
drag, startPoint x: 367, startPoint y: 376, endPoint x: 439, endPoint y: 379, distance: 71.6
click at [439, 379] on span "Parliamentarian - Helps keep meetings organized, fair, and following proper pro…" at bounding box center [563, 375] width 394 height 12
click at [349, 99] on img at bounding box center [345, 96] width 11 height 10
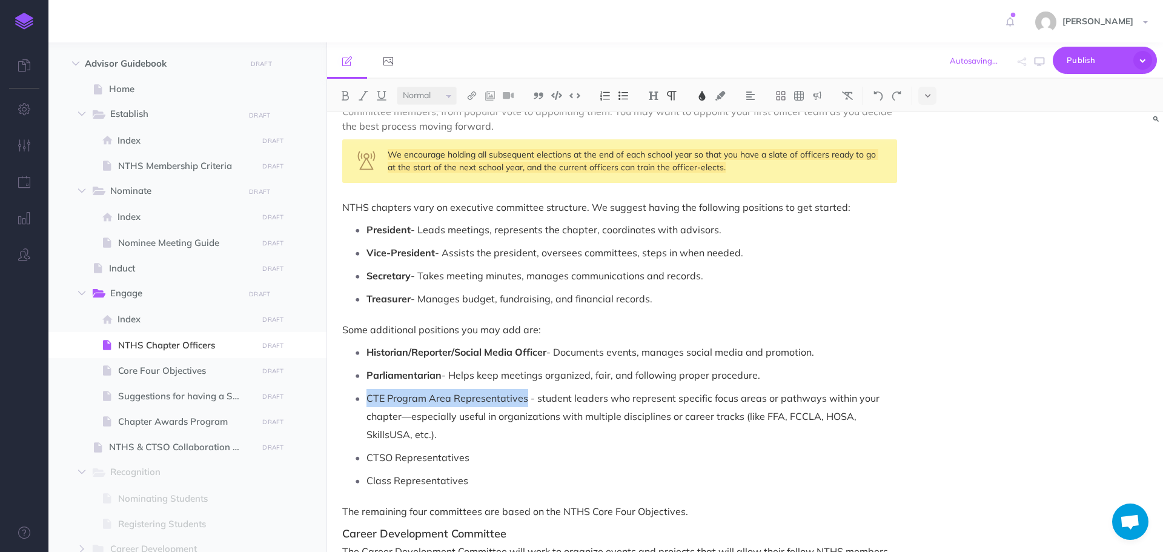
drag, startPoint x: 368, startPoint y: 397, endPoint x: 523, endPoint y: 402, distance: 154.5
click at [523, 402] on span "CTE Program Area Representatives - student leaders who represent specific focus…" at bounding box center [623, 416] width 515 height 48
click at [342, 97] on img at bounding box center [345, 96] width 11 height 10
drag, startPoint x: 370, startPoint y: 457, endPoint x: 405, endPoint y: 459, distance: 35.2
click at [405, 459] on span "CTSO Representatives" at bounding box center [417, 457] width 103 height 12
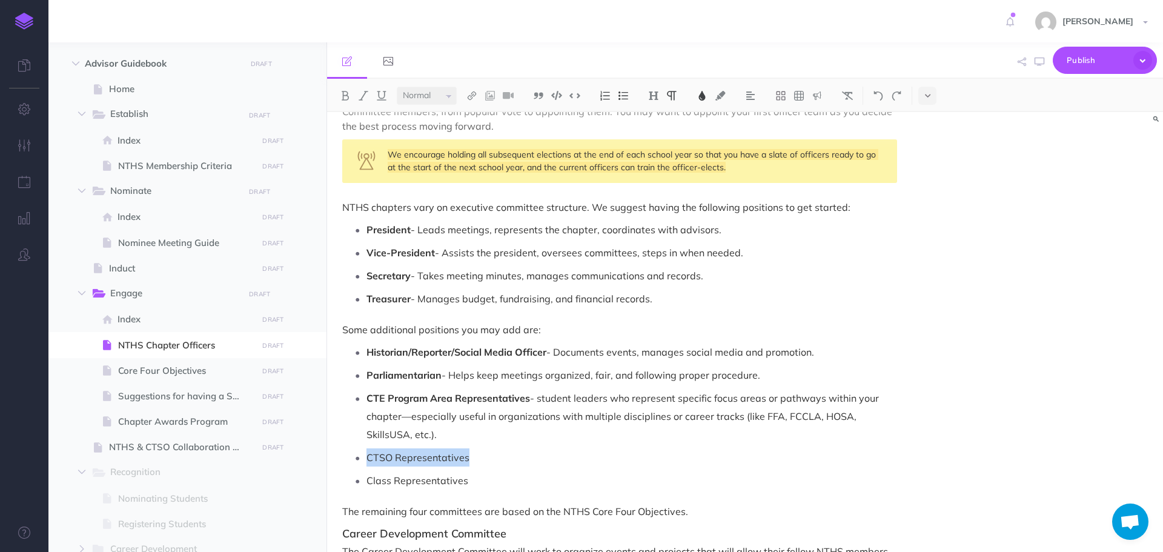
drag, startPoint x: 368, startPoint y: 460, endPoint x: 466, endPoint y: 464, distance: 98.8
click at [466, 464] on p "CTSO Representatives" at bounding box center [631, 457] width 531 height 18
click at [346, 94] on img at bounding box center [345, 96] width 11 height 10
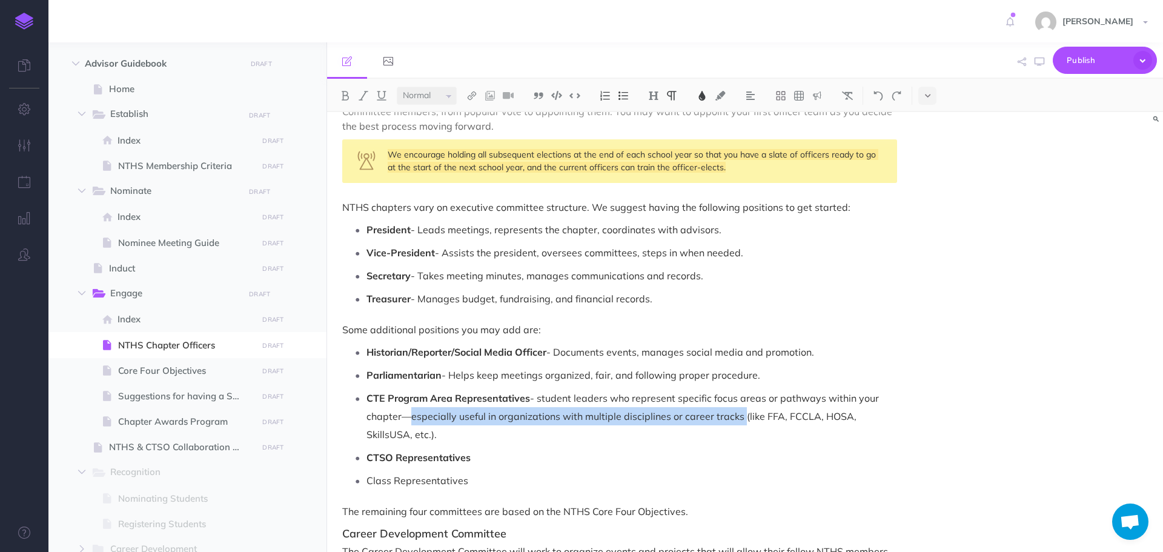
drag, startPoint x: 399, startPoint y: 418, endPoint x: 737, endPoint y: 417, distance: 338.0
click at [737, 417] on span "- student leaders who represent specific focus areas or pathways within your ch…" at bounding box center [623, 416] width 515 height 48
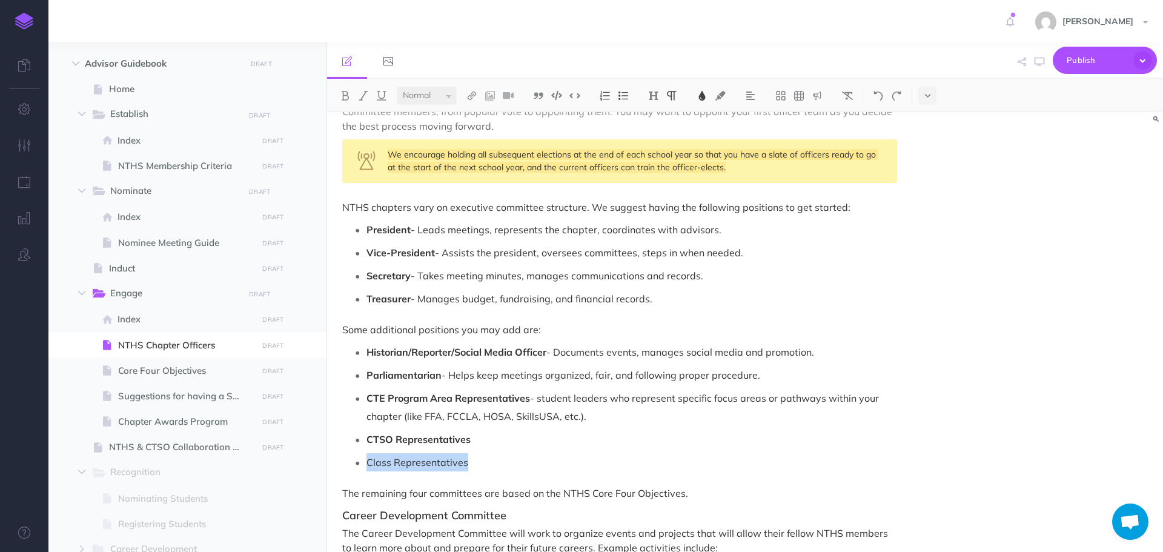
drag, startPoint x: 366, startPoint y: 462, endPoint x: 468, endPoint y: 459, distance: 101.2
click at [468, 459] on p "Class Representatives" at bounding box center [631, 462] width 531 height 18
click at [349, 95] on img at bounding box center [345, 96] width 11 height 10
click at [451, 398] on span "CTE Program Area Representatives" at bounding box center [448, 398] width 164 height 12
drag, startPoint x: 478, startPoint y: 442, endPoint x: 365, endPoint y: 433, distance: 113.6
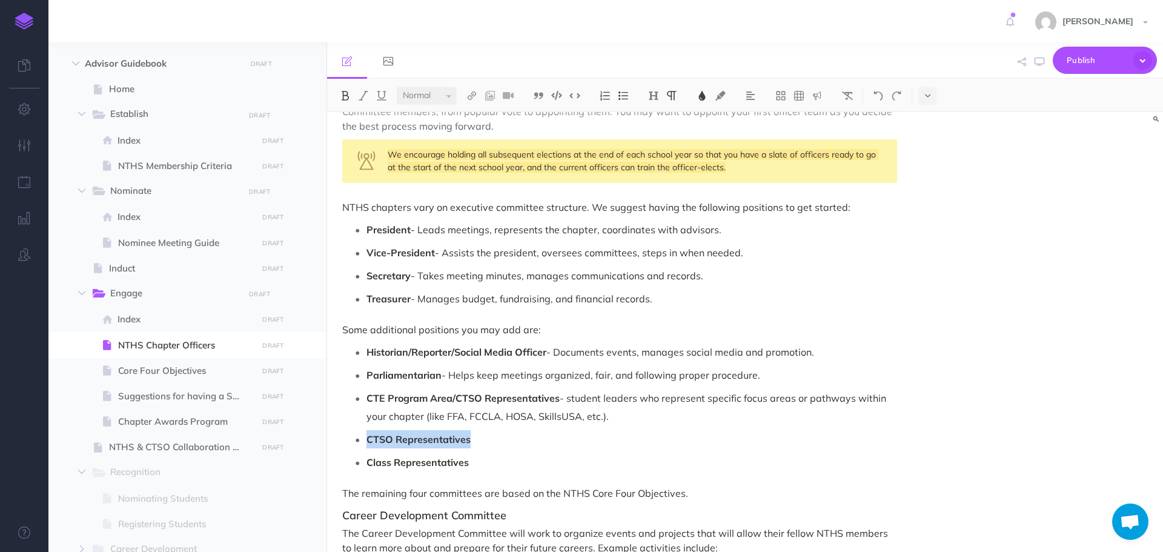
click at [366, 433] on li "CTSO Representatives" at bounding box center [631, 439] width 531 height 18
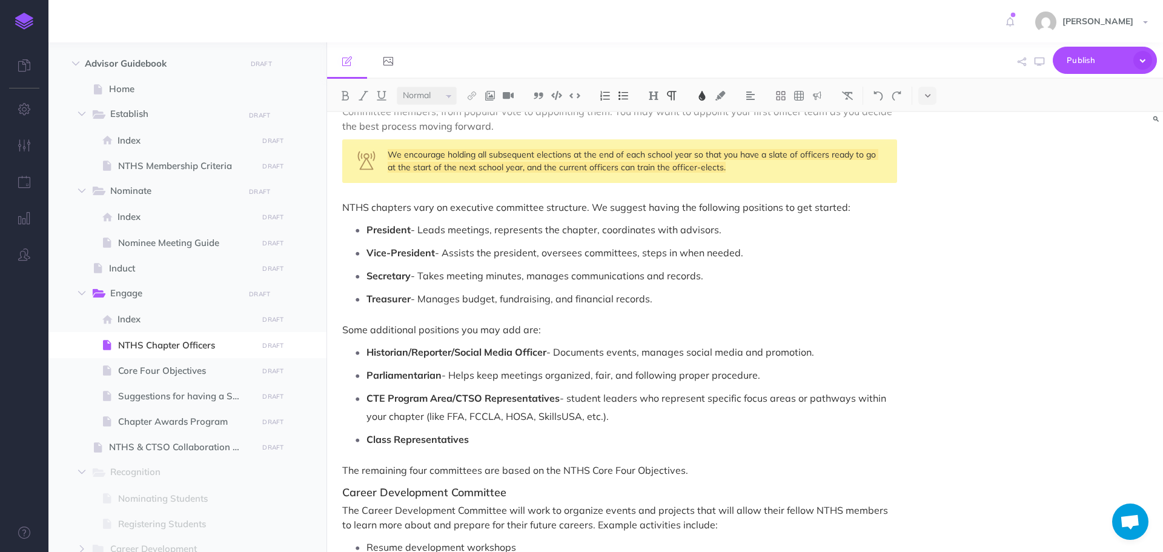
click at [551, 440] on p "Class Representatives" at bounding box center [631, 439] width 531 height 18
drag, startPoint x: 470, startPoint y: 438, endPoint x: 534, endPoint y: 439, distance: 63.6
click at [534, 439] on p "Class Representatives -" at bounding box center [631, 439] width 531 height 18
click at [342, 99] on img at bounding box center [345, 96] width 11 height 10
click at [501, 442] on p "Class Representatives -" at bounding box center [631, 439] width 531 height 18
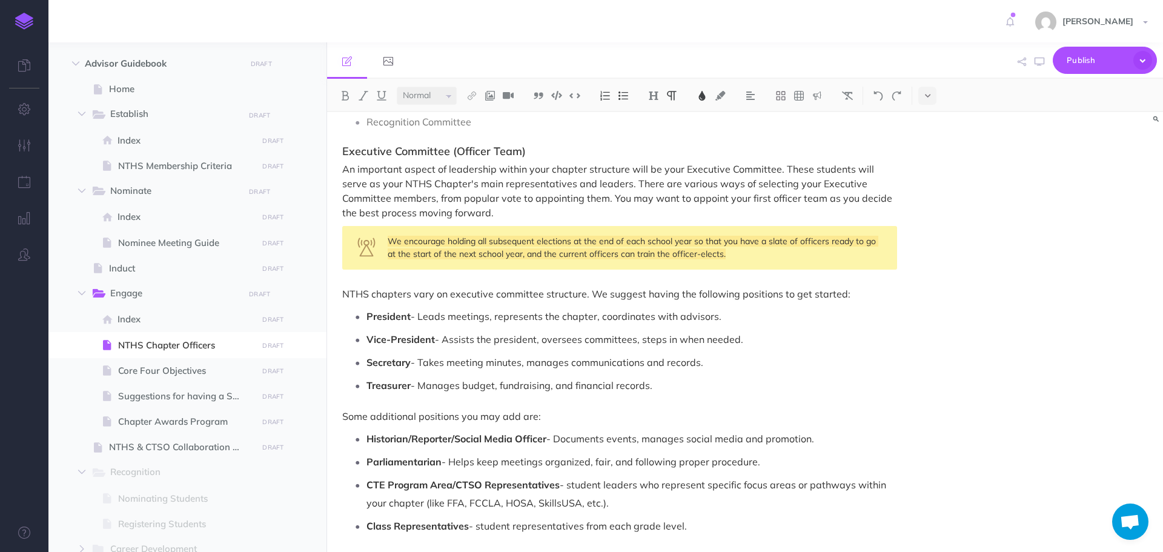
scroll to position [1393, 0]
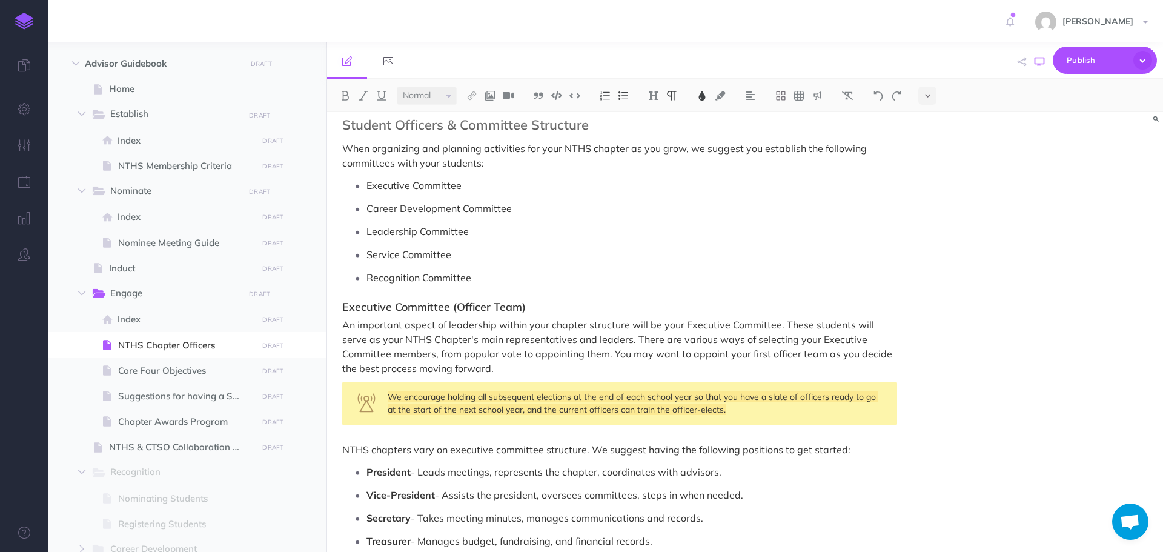
click at [1045, 59] on button "button" at bounding box center [1039, 61] width 16 height 35
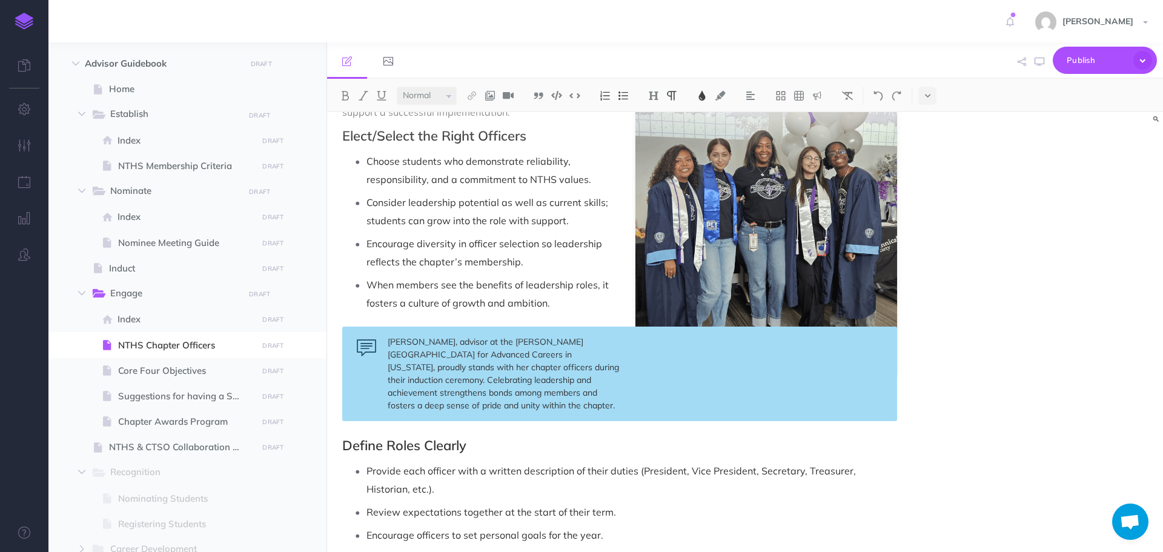
scroll to position [0, 0]
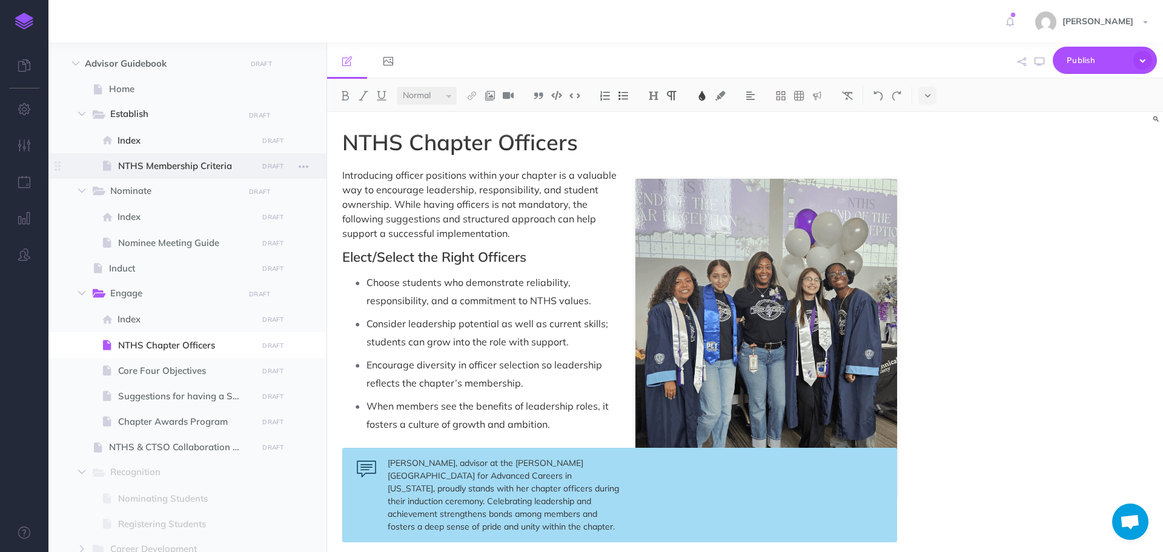
click at [156, 164] on span "NTHS Membership Criteria" at bounding box center [186, 166] width 136 height 15
select select "null"
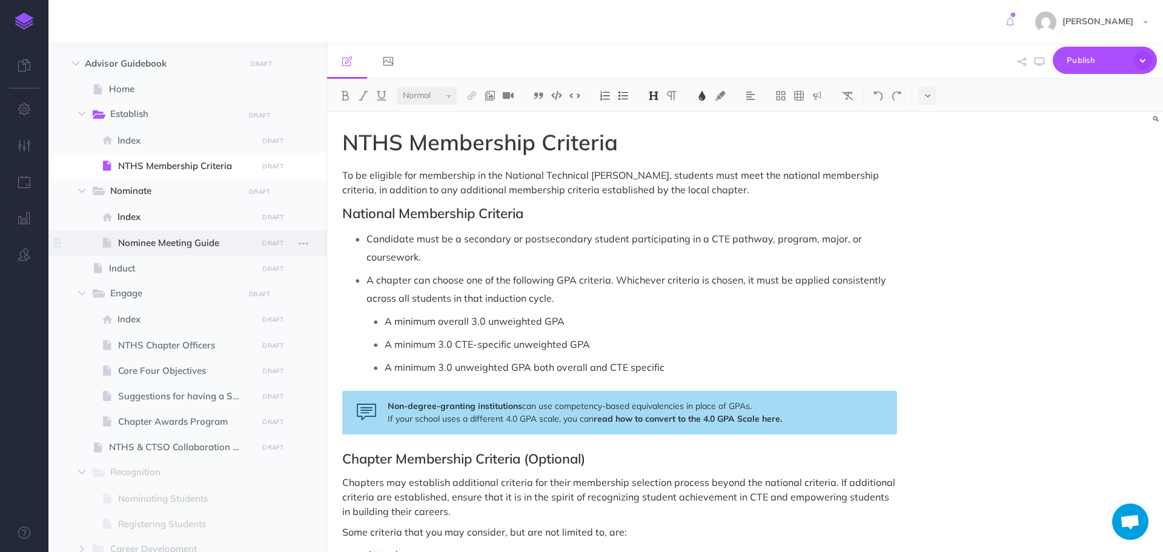
drag, startPoint x: 154, startPoint y: 237, endPoint x: 180, endPoint y: 232, distance: 26.5
click at [154, 238] on span "Nominee Meeting Guide" at bounding box center [186, 243] width 136 height 15
select select "null"
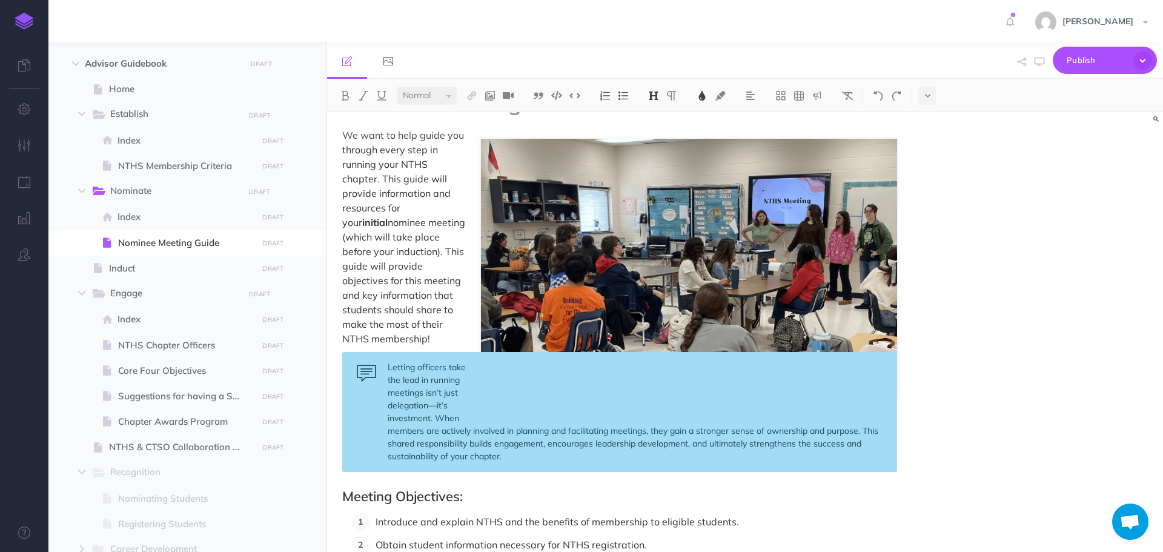
scroll to position [61, 0]
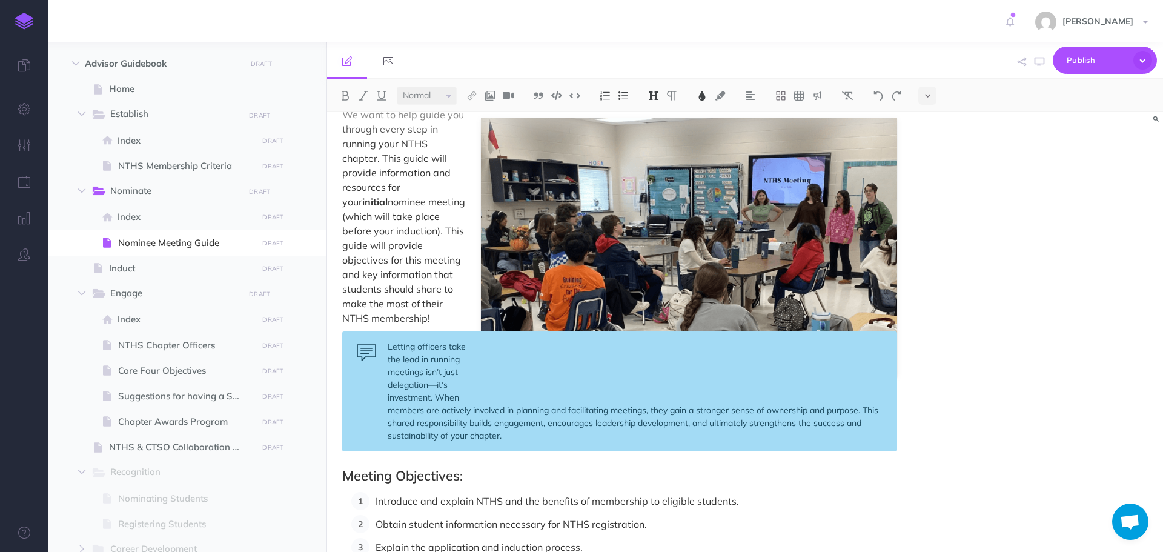
click at [522, 440] on div "Letting officers take the lead in running meetings isn’t just delegation—it’s i…" at bounding box center [619, 391] width 555 height 120
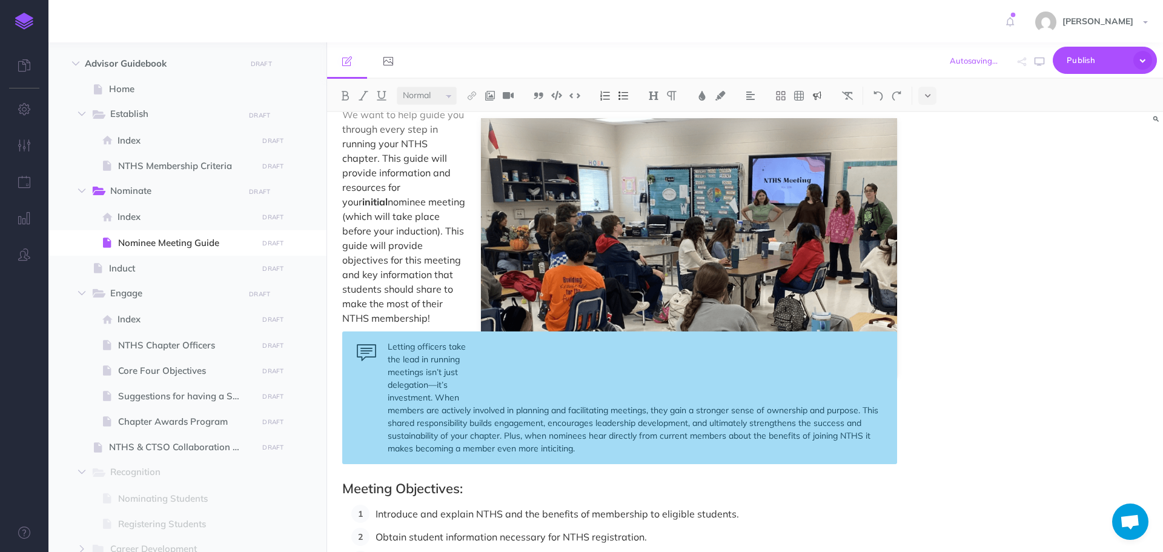
click at [559, 450] on div "Letting officers take the lead in running meetings isn’t just delegation—it’s i…" at bounding box center [619, 397] width 555 height 133
drag, startPoint x: 559, startPoint y: 450, endPoint x: 497, endPoint y: 422, distance: 67.8
click at [497, 422] on div "Letting officers take the lead in running meetings isn’t just delegation—it’s i…" at bounding box center [619, 397] width 555 height 133
click at [553, 448] on div "Letting officers take the lead in running meetings isn’t just delegation—it’s i…" at bounding box center [619, 397] width 555 height 133
click at [561, 447] on div "Letting officers take the lead in running meetings isn’t just delegation—it’s i…" at bounding box center [619, 397] width 555 height 133
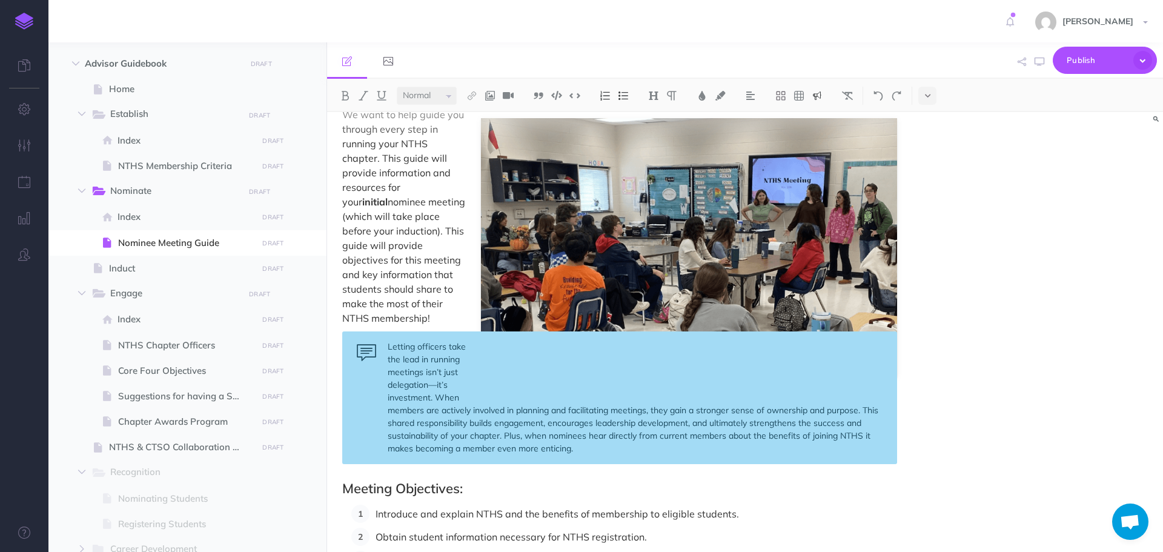
click at [626, 443] on div "Letting officers take the lead in running meetings isn’t just delegation—it’s i…" at bounding box center [619, 397] width 555 height 133
drag, startPoint x: 506, startPoint y: 435, endPoint x: 594, endPoint y: 451, distance: 89.1
click at [594, 451] on div "Letting officers take the lead in running meetings isn’t just delegation—it’s i…" at bounding box center [619, 397] width 555 height 133
click at [693, 456] on div "Letting officers take the lead in running meetings isn’t just delegation—it’s i…" at bounding box center [619, 397] width 555 height 133
click at [1039, 62] on icon "button" at bounding box center [1040, 62] width 10 height 10
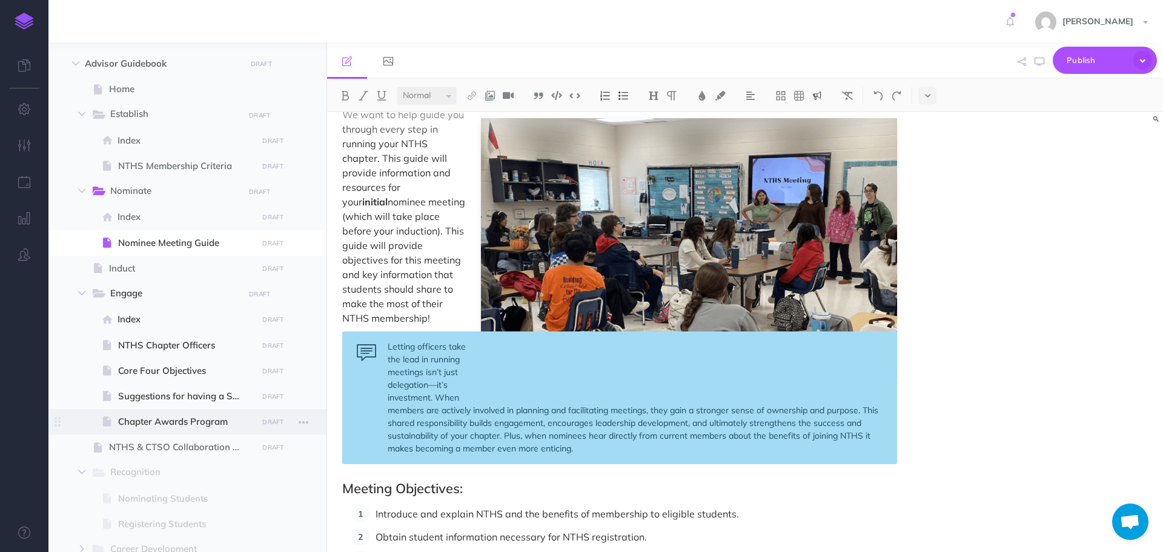
click at [148, 417] on span "Chapter Awards Program" at bounding box center [186, 421] width 136 height 15
select select "null"
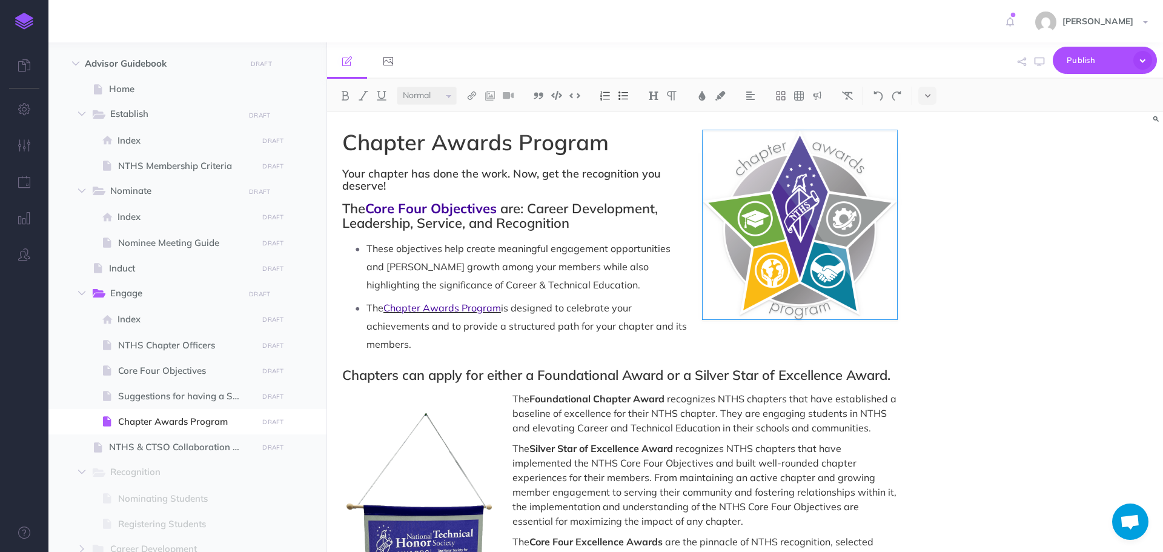
click at [419, 308] on span "Chapter Awards Program" at bounding box center [442, 308] width 118 height 12
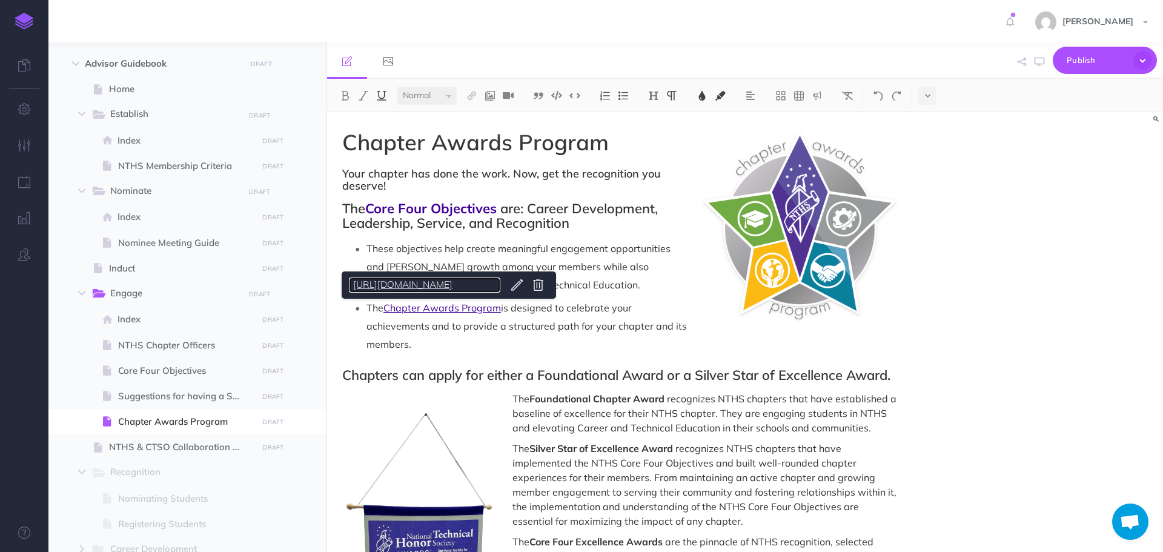
click at [418, 284] on link "[URL][DOMAIN_NAME]" at bounding box center [424, 284] width 151 height 15
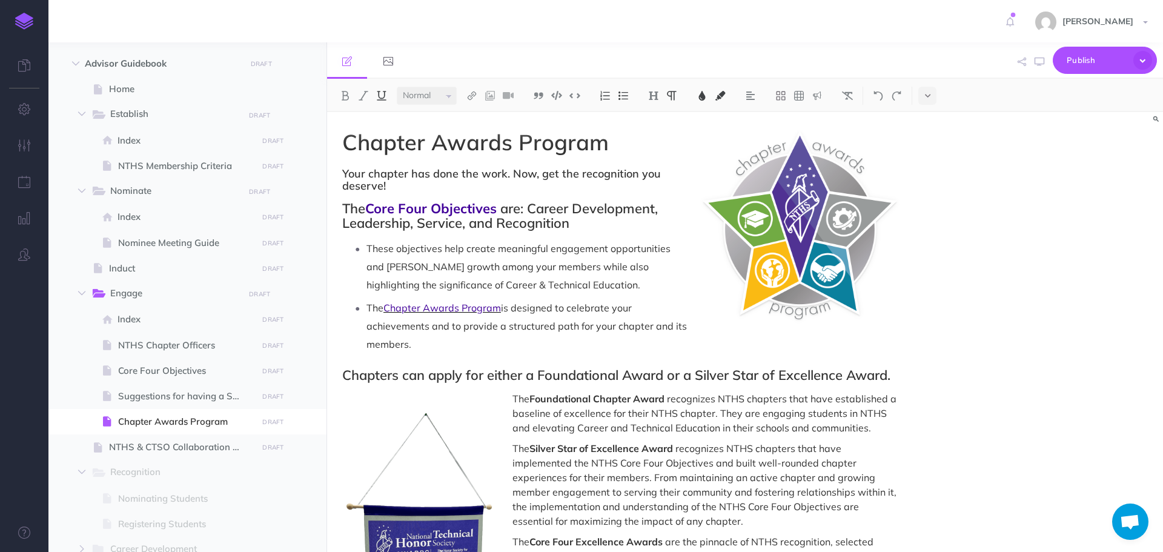
drag, startPoint x: 428, startPoint y: 310, endPoint x: 407, endPoint y: 302, distance: 22.6
click at [407, 302] on span "Chapter Awards Program" at bounding box center [442, 308] width 118 height 12
click at [554, 282] on span "These objectives help create meaningful engagement opportunities and [PERSON_NA…" at bounding box center [519, 266] width 306 height 48
drag, startPoint x: 386, startPoint y: 307, endPoint x: 517, endPoint y: 300, distance: 131.0
click at [509, 310] on p "The Chapter Awards Program is designed to celebrate your achievements and to pr…" at bounding box center [631, 326] width 531 height 55
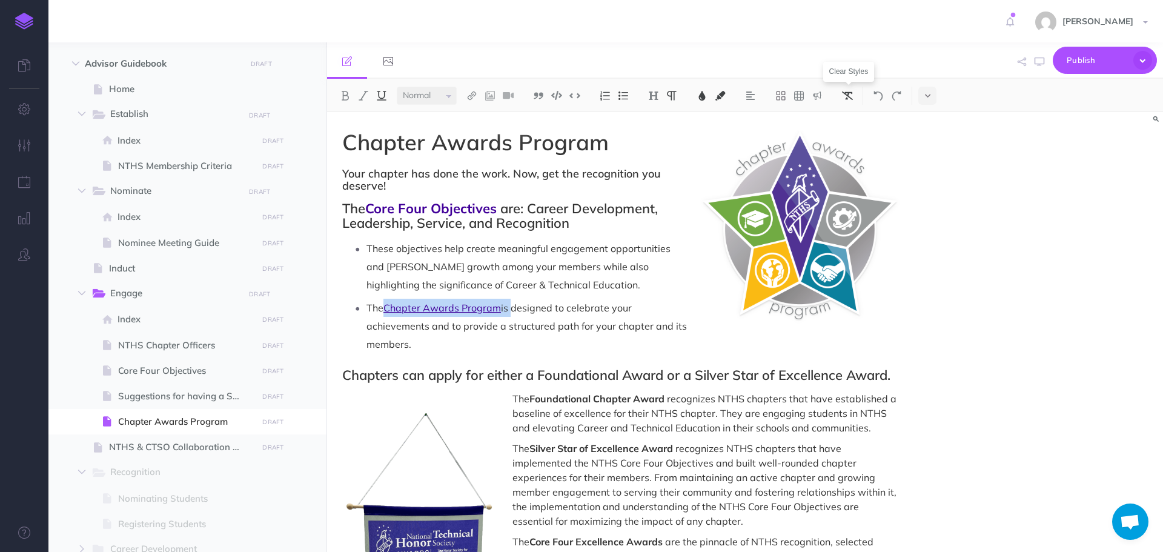
click at [847, 94] on img at bounding box center [847, 96] width 11 height 10
click at [502, 306] on p "The Chapter Awards Programis designed to celebrate your achievements and to pro…" at bounding box center [631, 326] width 531 height 55
drag, startPoint x: 388, startPoint y: 308, endPoint x: 497, endPoint y: 305, distance: 109.1
click at [497, 305] on p "The Chapter Awards Program is designed to celebrate your achievements and to pr…" at bounding box center [631, 326] width 531 height 55
click at [475, 96] on img at bounding box center [471, 96] width 11 height 10
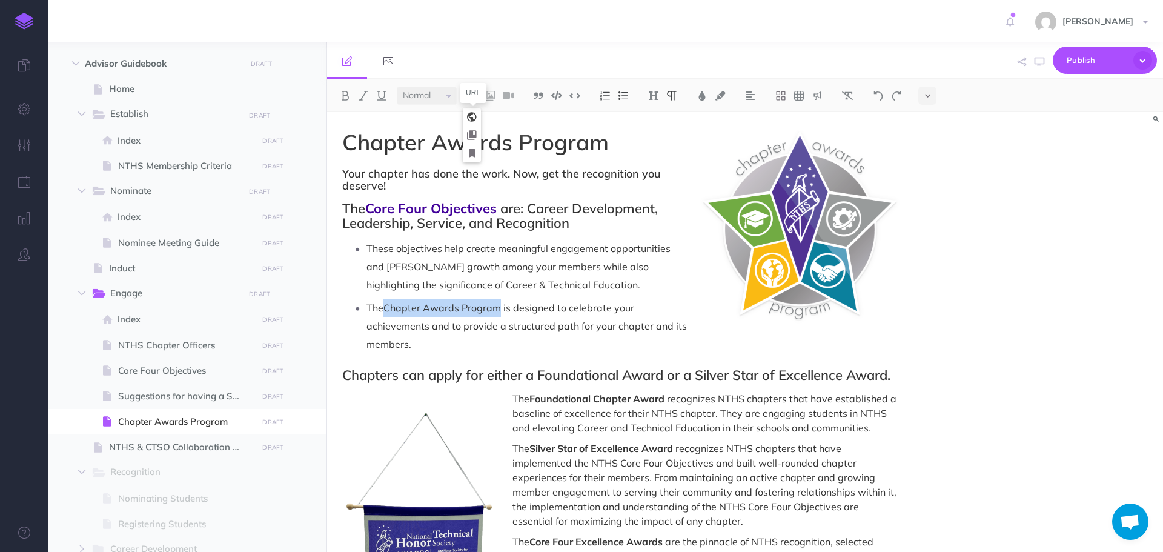
click at [472, 118] on icon at bounding box center [472, 117] width 10 height 8
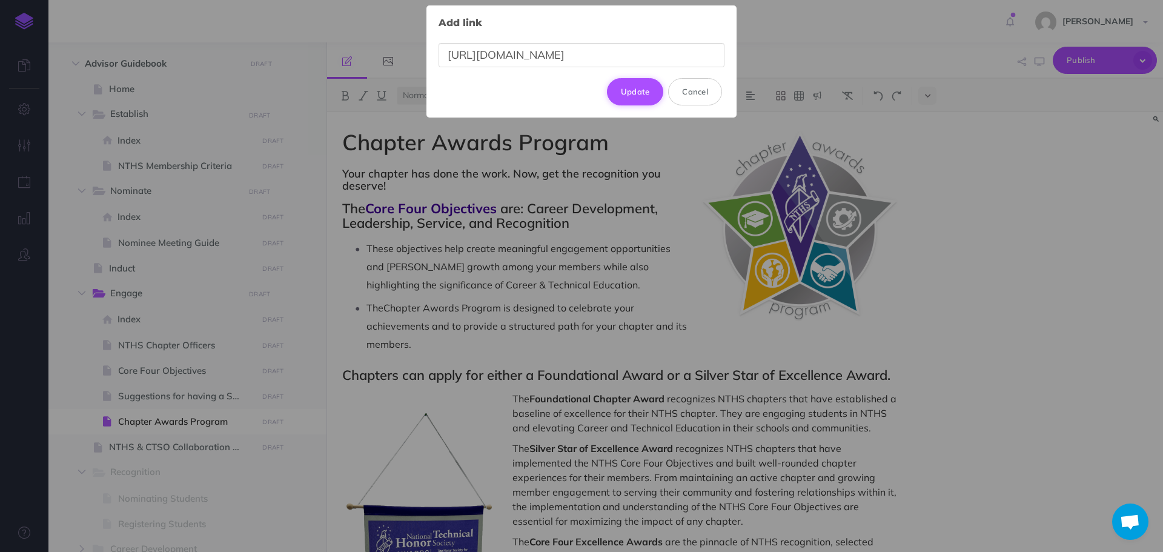
type input "[URL][DOMAIN_NAME]"
click at [640, 97] on button "Update" at bounding box center [635, 91] width 57 height 27
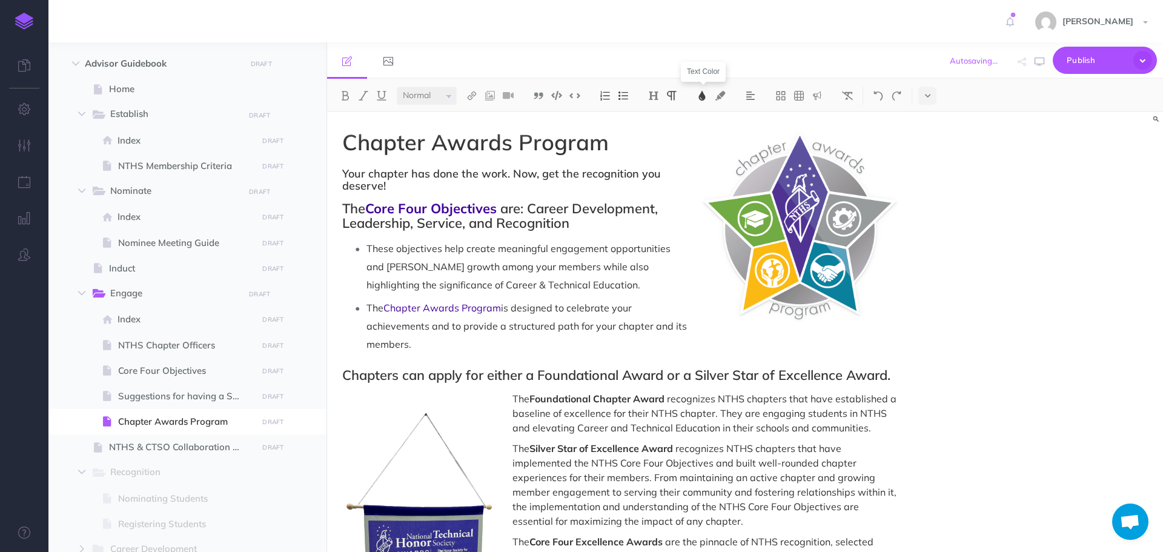
click at [700, 98] on img at bounding box center [702, 96] width 11 height 10
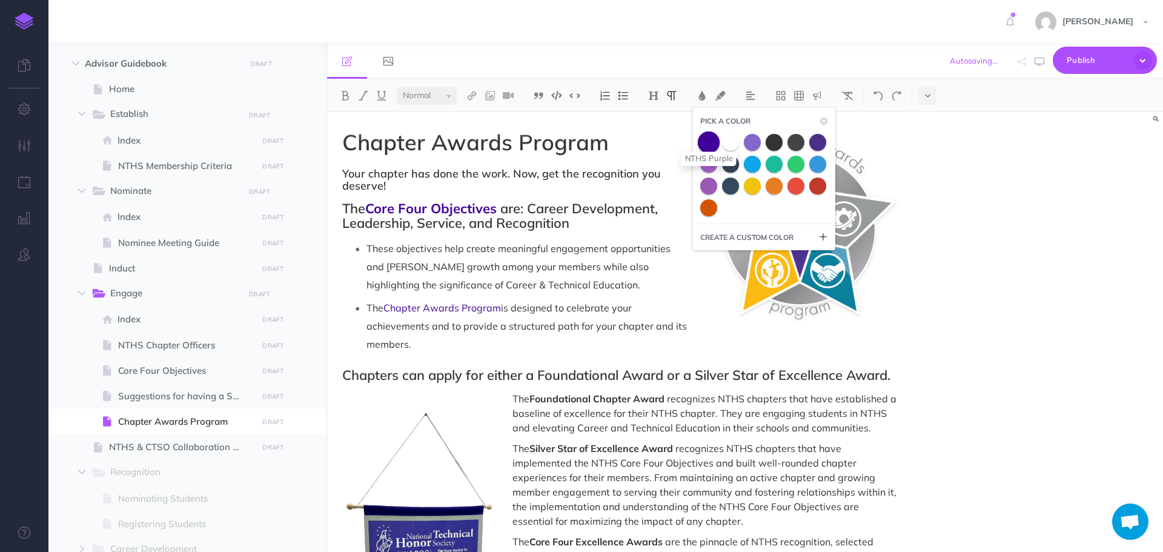
click at [709, 139] on span at bounding box center [709, 142] width 22 height 22
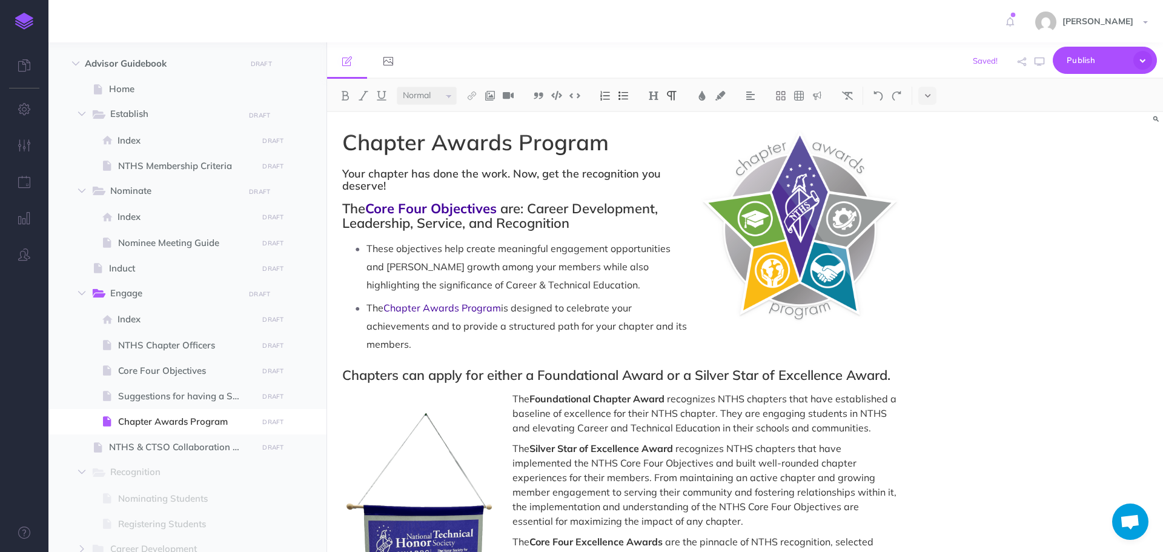
click at [591, 332] on p "The Chapter Awards Program is designed to celebrate your achievements and to pr…" at bounding box center [631, 326] width 531 height 55
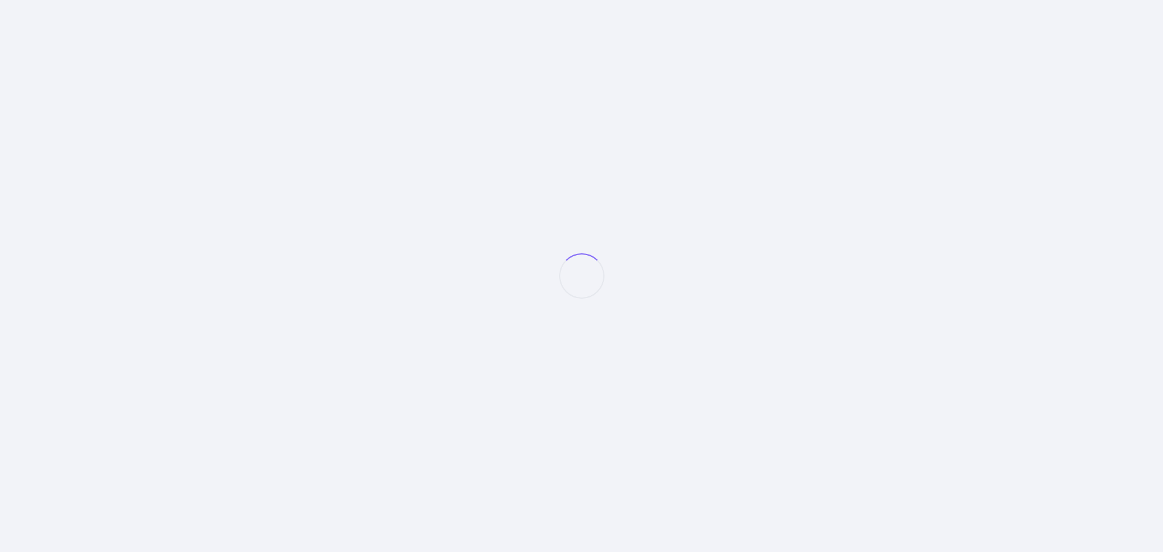
select select "null"
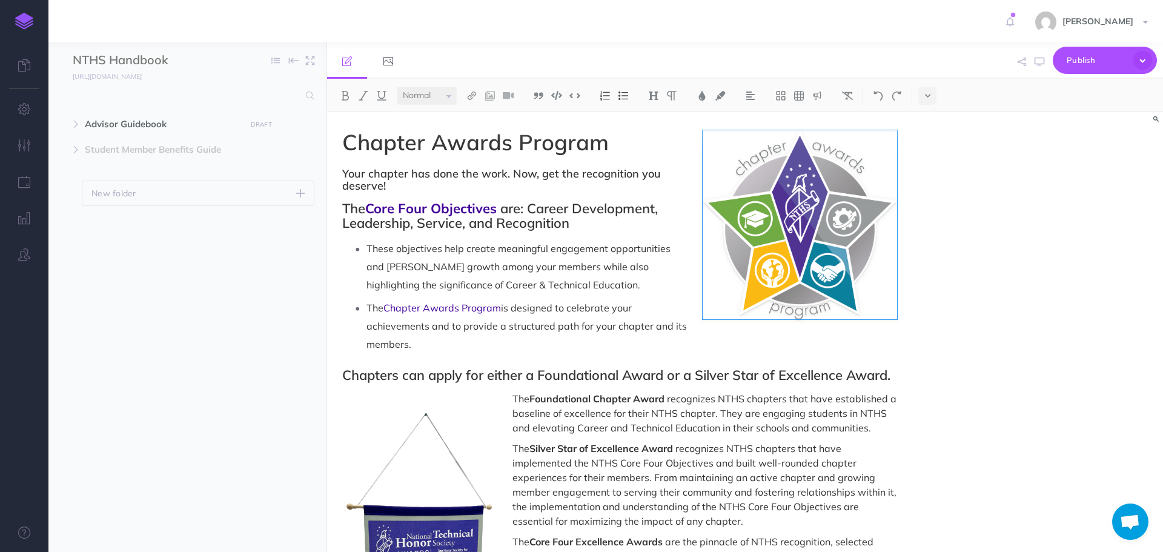
scroll to position [1107, 0]
click at [1036, 61] on icon "button" at bounding box center [1040, 62] width 10 height 10
click at [99, 126] on span "Advisor Guidebook" at bounding box center [162, 124] width 154 height 15
select select "null"
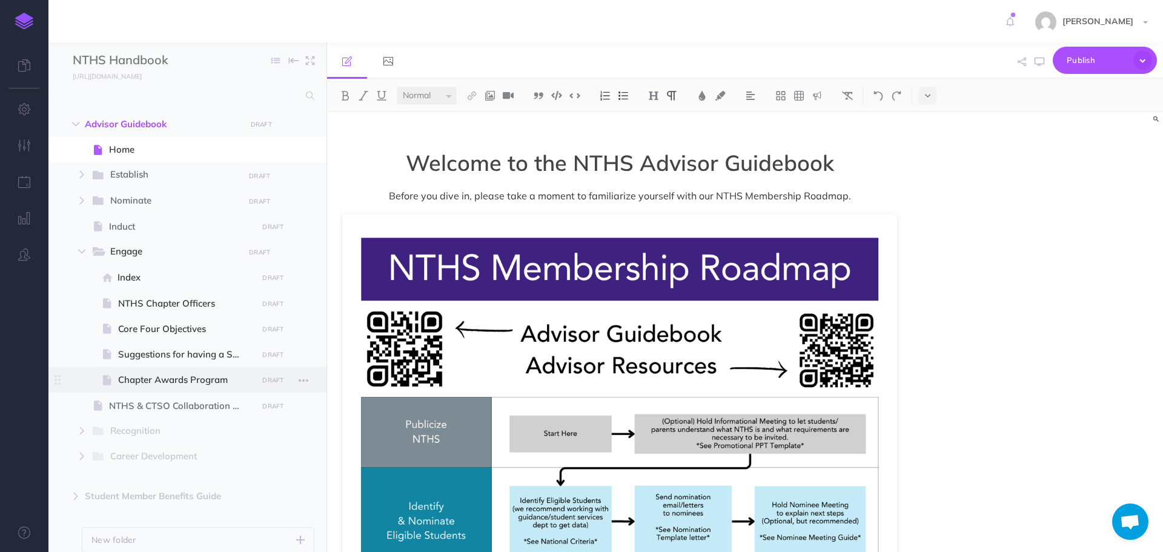
click at [137, 374] on span "Chapter Awards Program" at bounding box center [186, 380] width 136 height 15
select select "null"
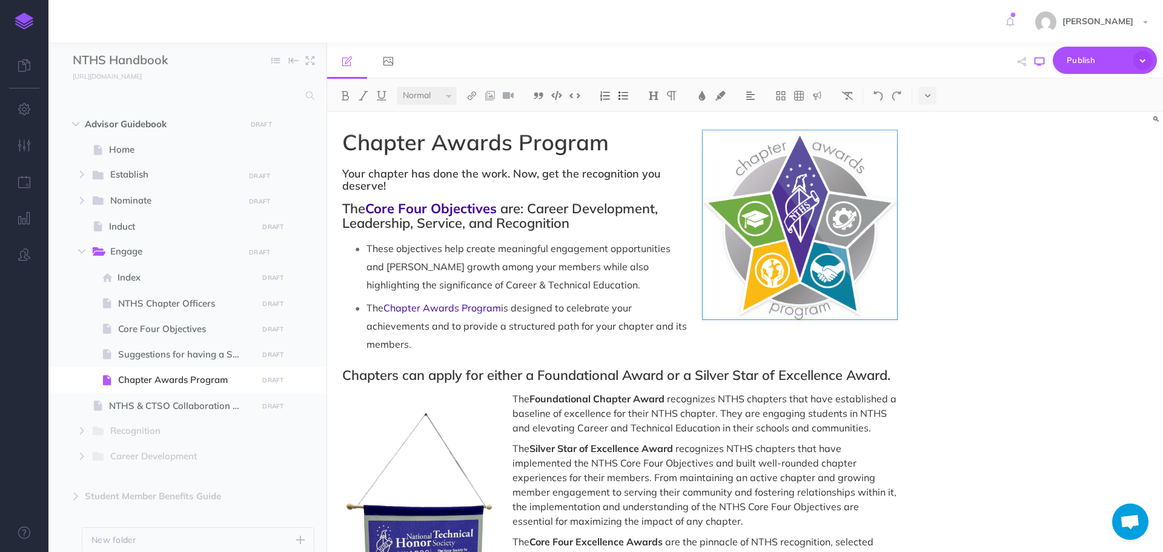
click at [1040, 64] on icon "button" at bounding box center [1040, 62] width 10 height 10
click at [139, 205] on span "Nominate" at bounding box center [172, 201] width 125 height 16
select select "null"
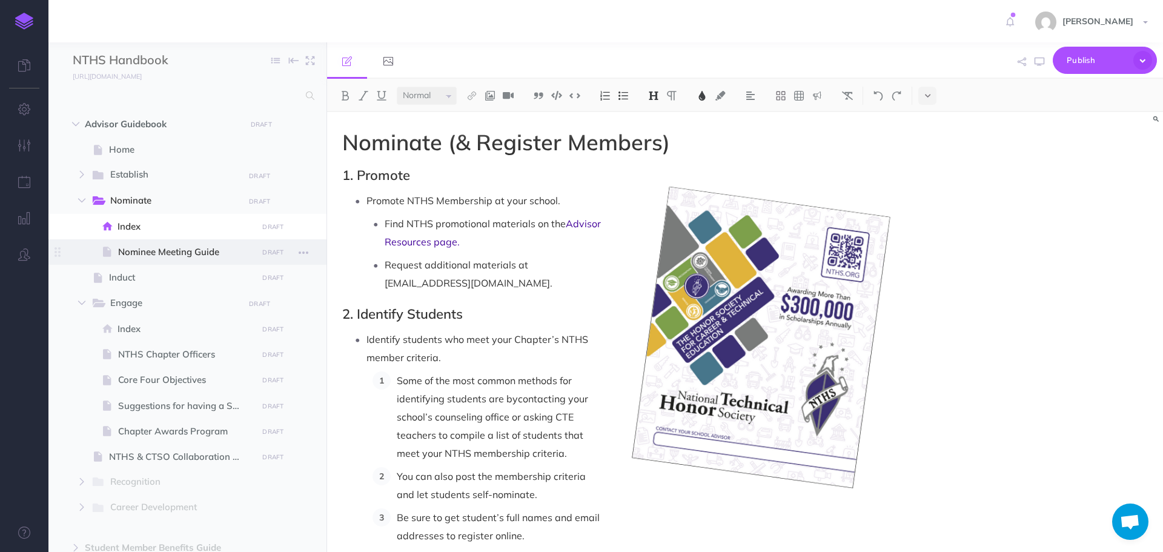
click at [142, 251] on span "Nominee Meeting Guide" at bounding box center [186, 252] width 136 height 15
select select "null"
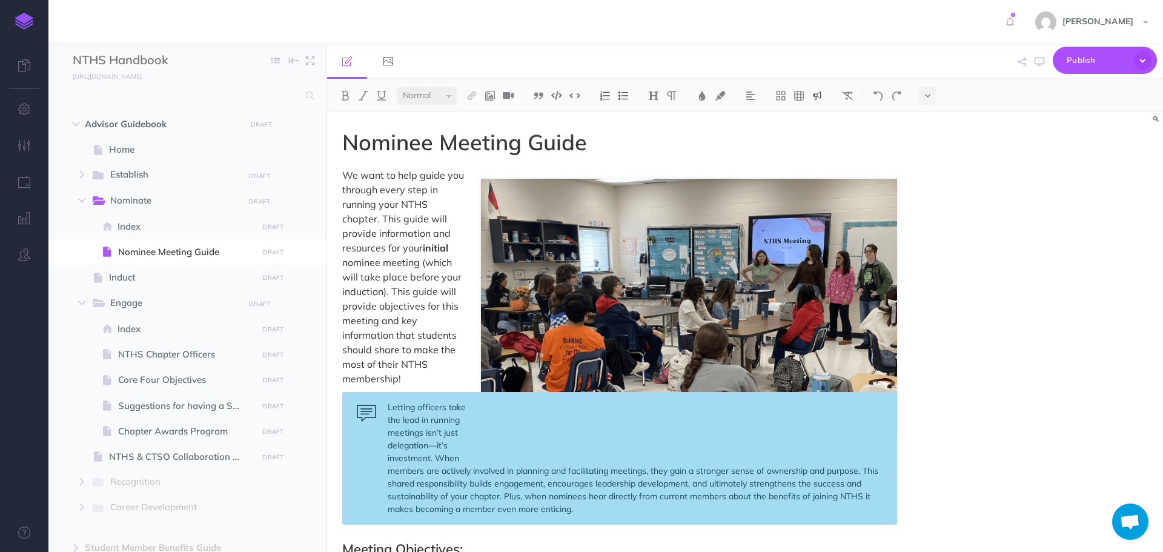
drag, startPoint x: 733, startPoint y: 494, endPoint x: 729, endPoint y: 489, distance: 6.6
click at [733, 494] on div "Letting officers take the lead in running meetings isn’t just delegation—it’s i…" at bounding box center [619, 458] width 555 height 133
click at [1043, 61] on icon "button" at bounding box center [1040, 62] width 10 height 10
click at [1043, 59] on icon "button" at bounding box center [1040, 62] width 10 height 10
click at [122, 146] on span "Home" at bounding box center [181, 149] width 145 height 15
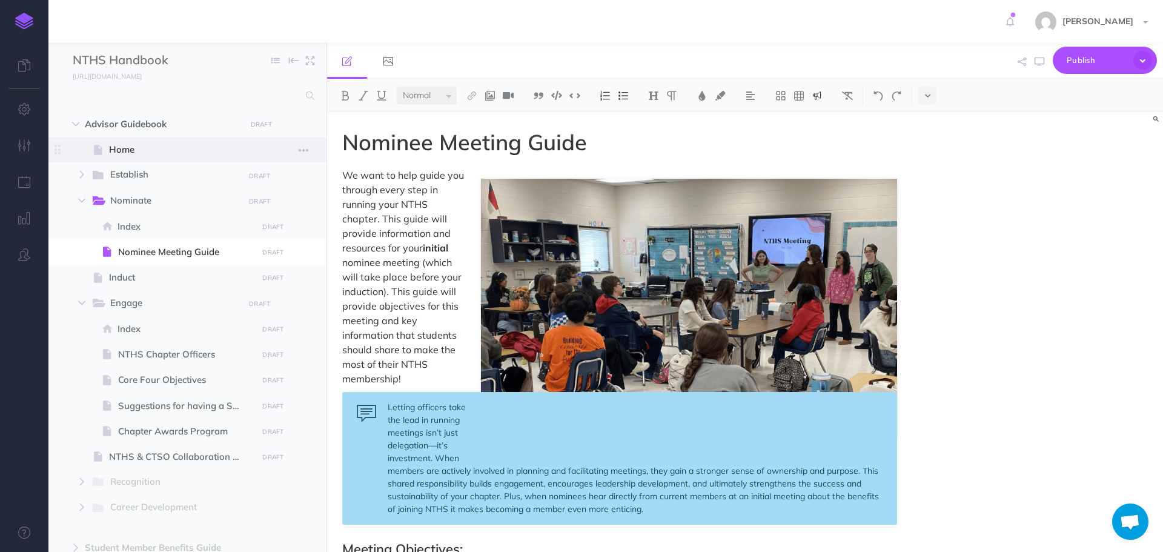
select select "null"
